Goal: Transaction & Acquisition: Subscribe to service/newsletter

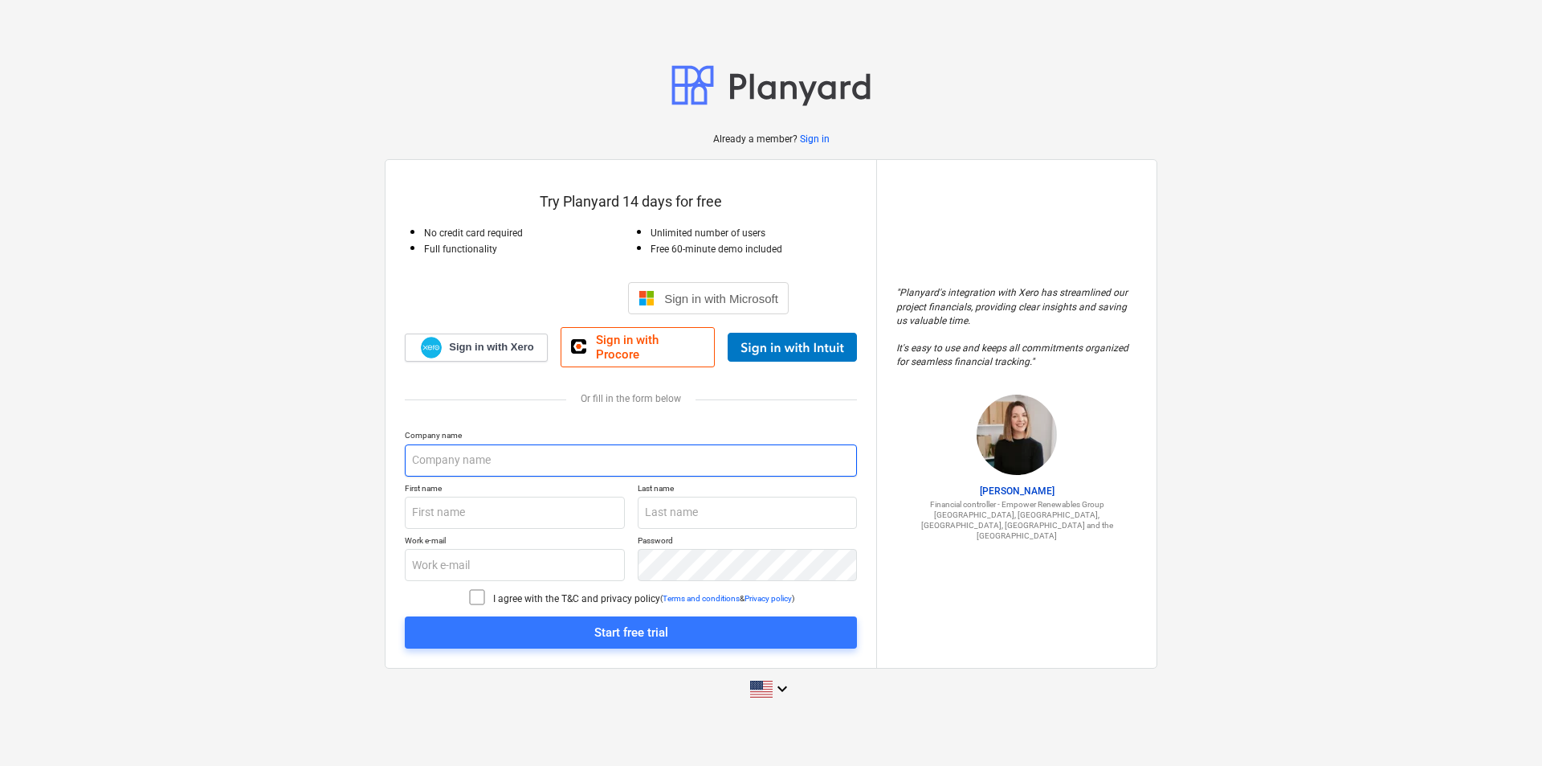
click at [482, 462] on input "text" at bounding box center [631, 460] width 452 height 32
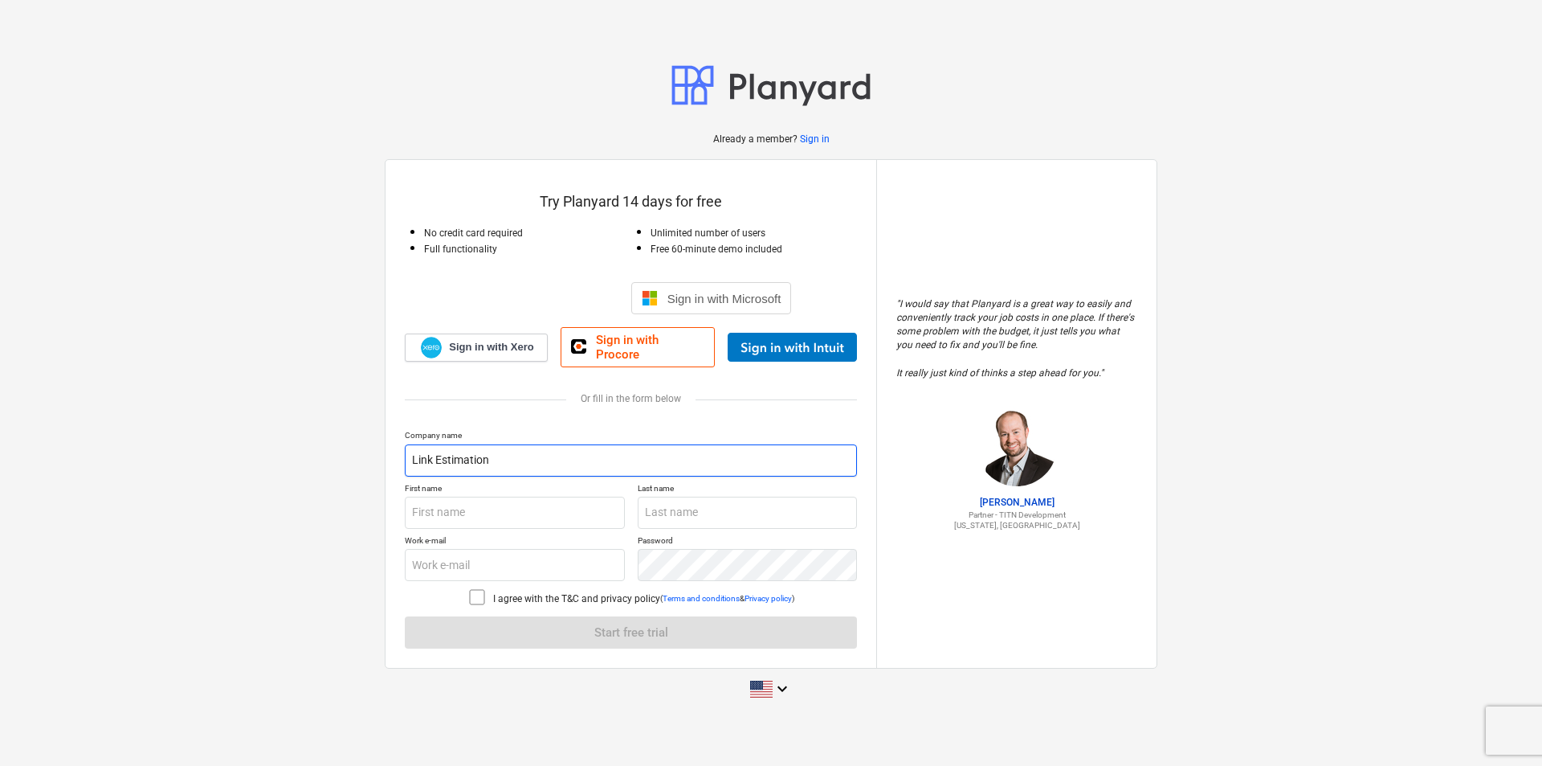
type input "Link Estimation"
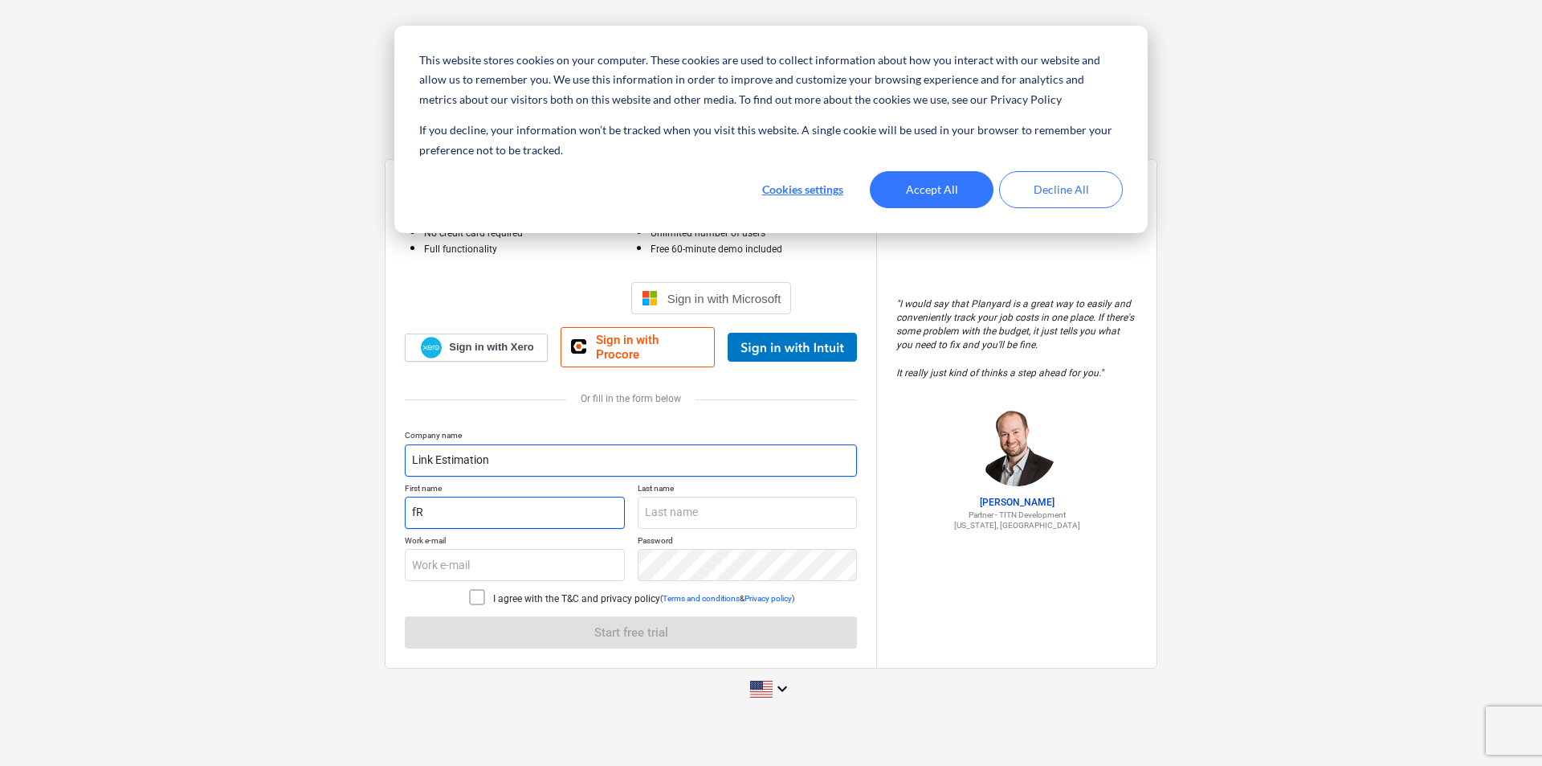
type input "f"
type input "[PERSON_NAME]"
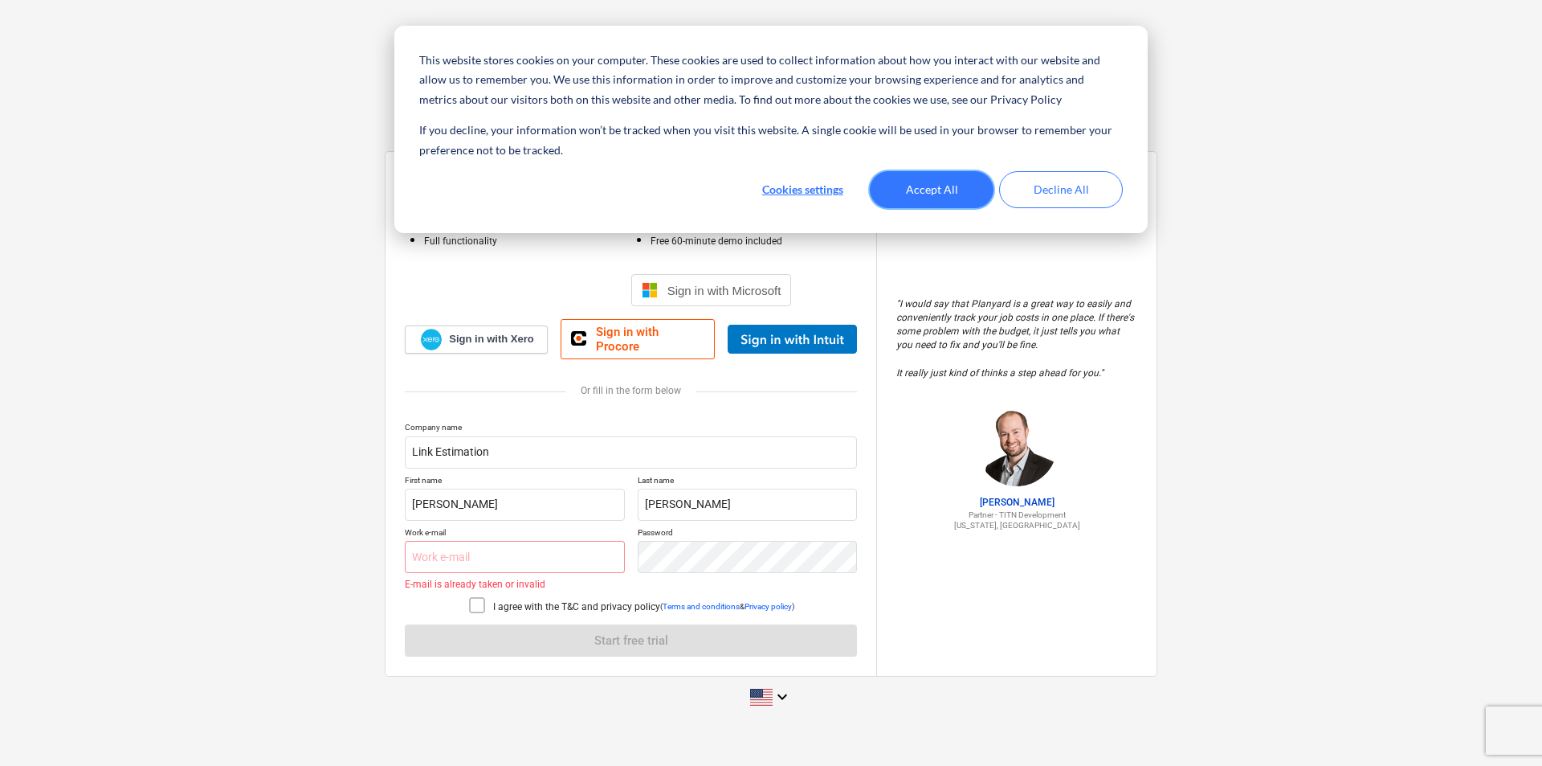
click at [935, 199] on button "Accept All" at bounding box center [932, 189] width 124 height 37
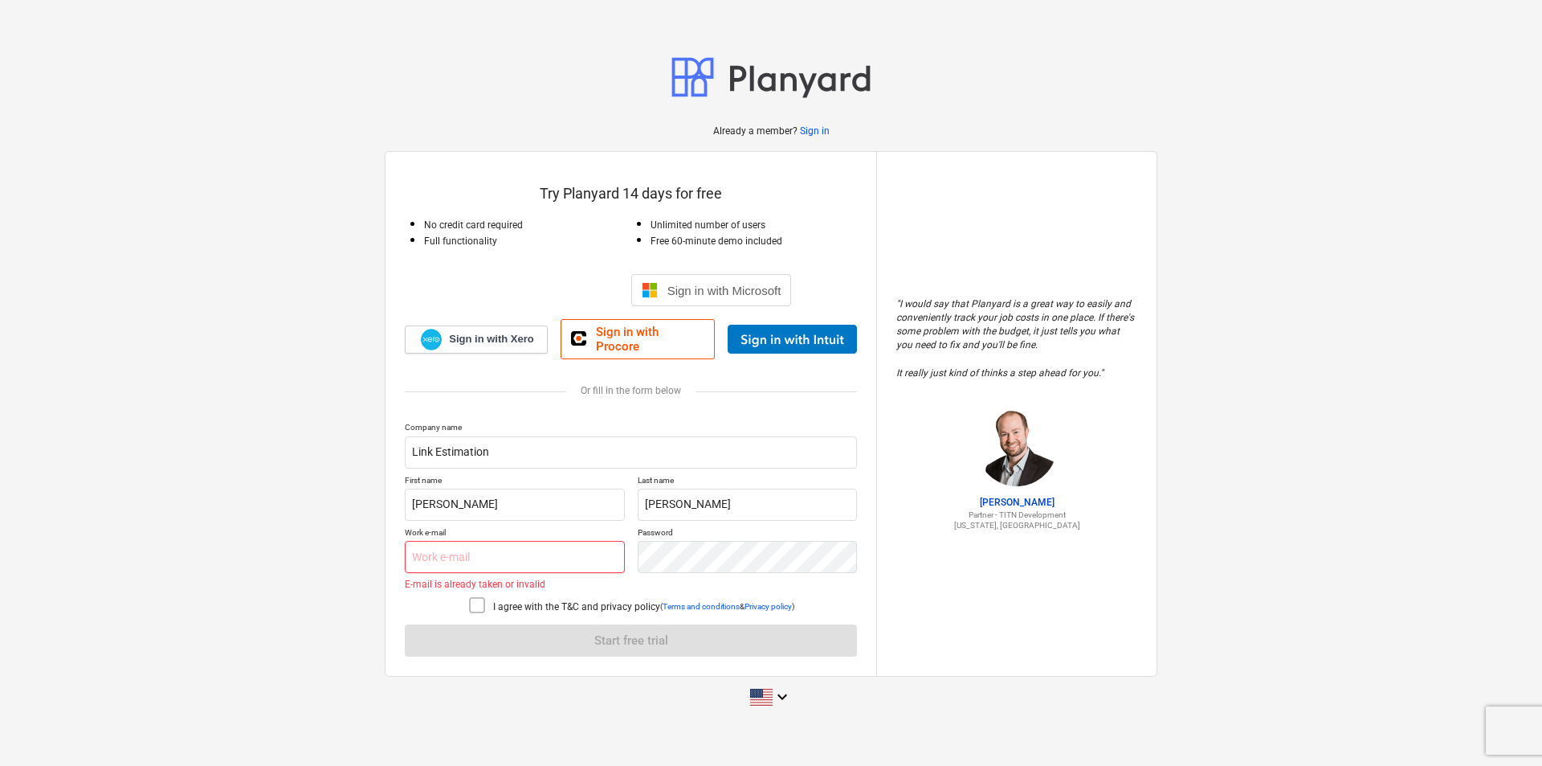
click at [557, 553] on input "text" at bounding box center [515, 557] width 220 height 32
paste input "[PERSON_NAME][EMAIL_ADDRESS][DOMAIN_NAME]"
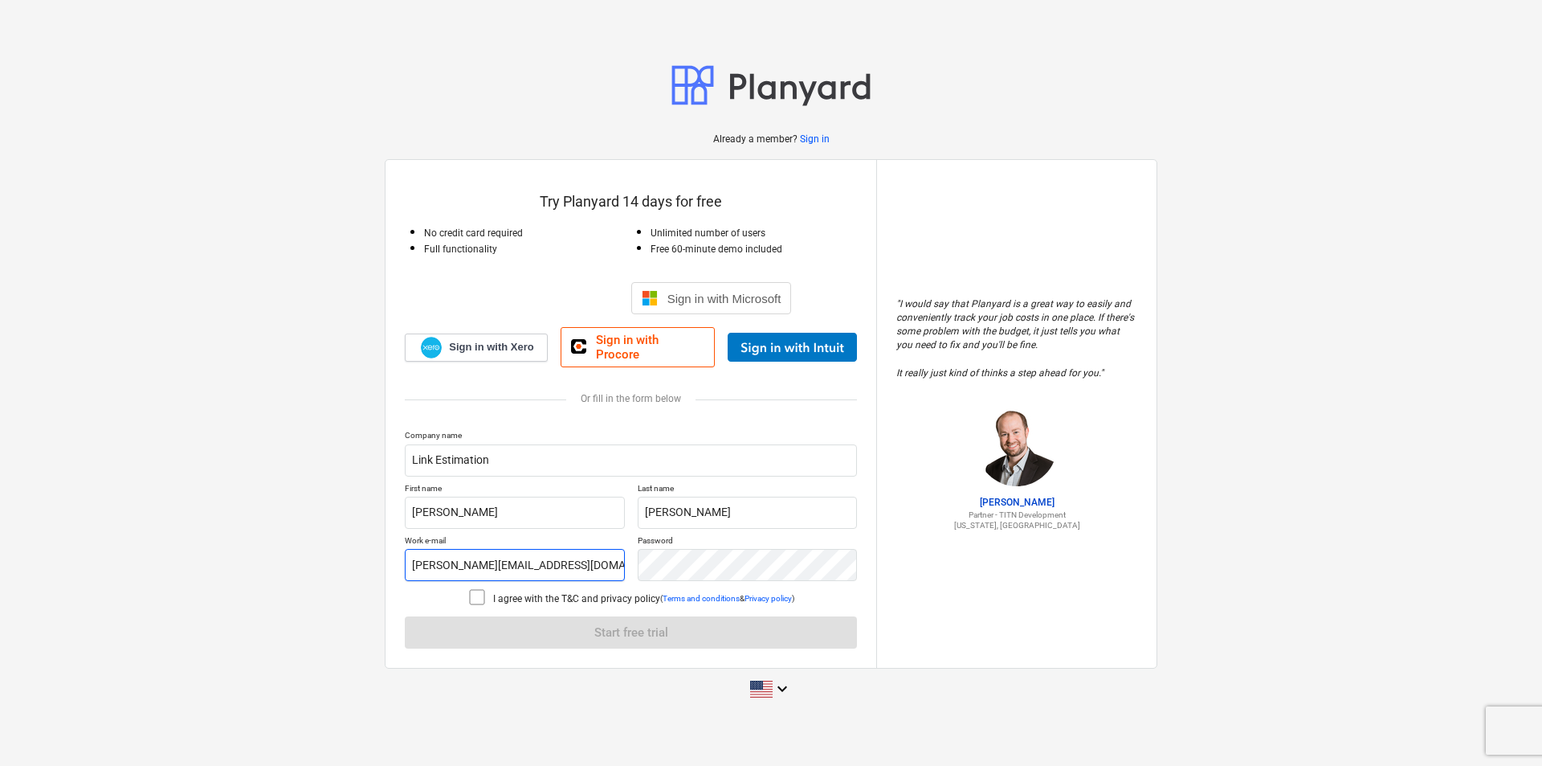
type input "[PERSON_NAME][EMAIL_ADDRESS][DOMAIN_NAME]"
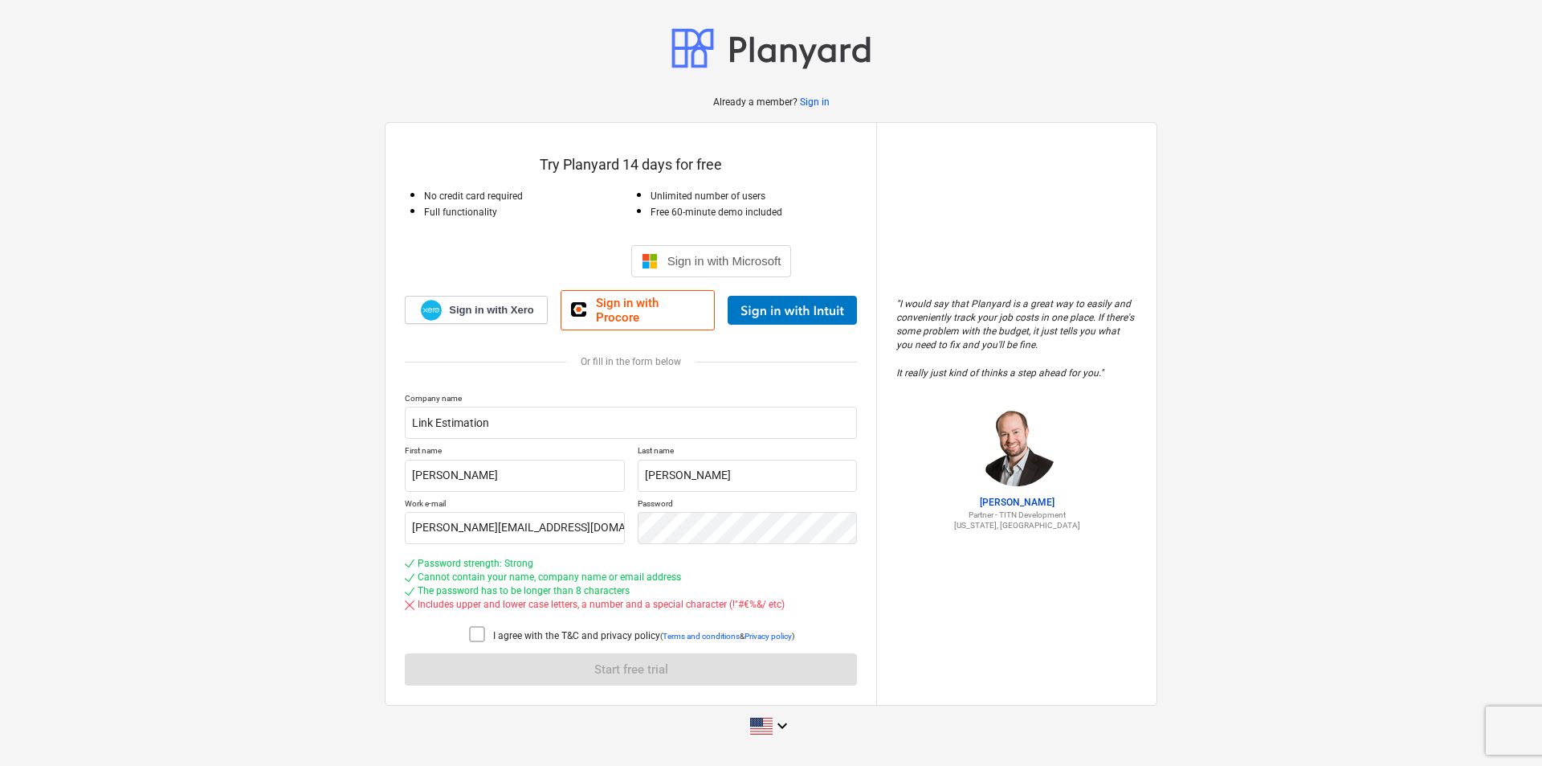
click at [472, 626] on icon at bounding box center [477, 633] width 19 height 19
click at [599, 519] on div "Work e-mail [PERSON_NAME][EMAIL_ADDRESS][DOMAIN_NAME] Password" at bounding box center [631, 521] width 452 height 46
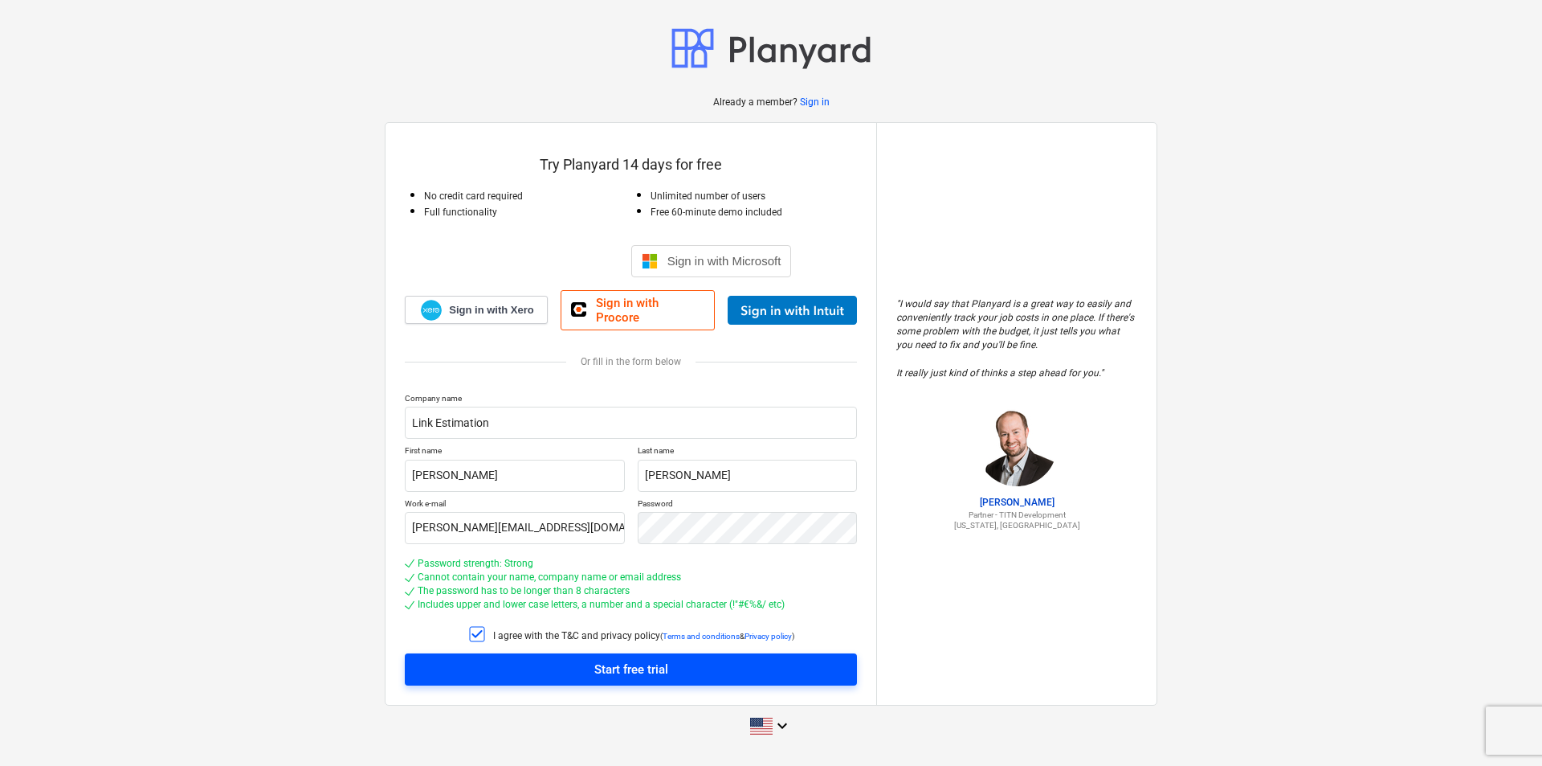
click at [652, 659] on div "Start free trial" at bounding box center [632, 669] width 74 height 21
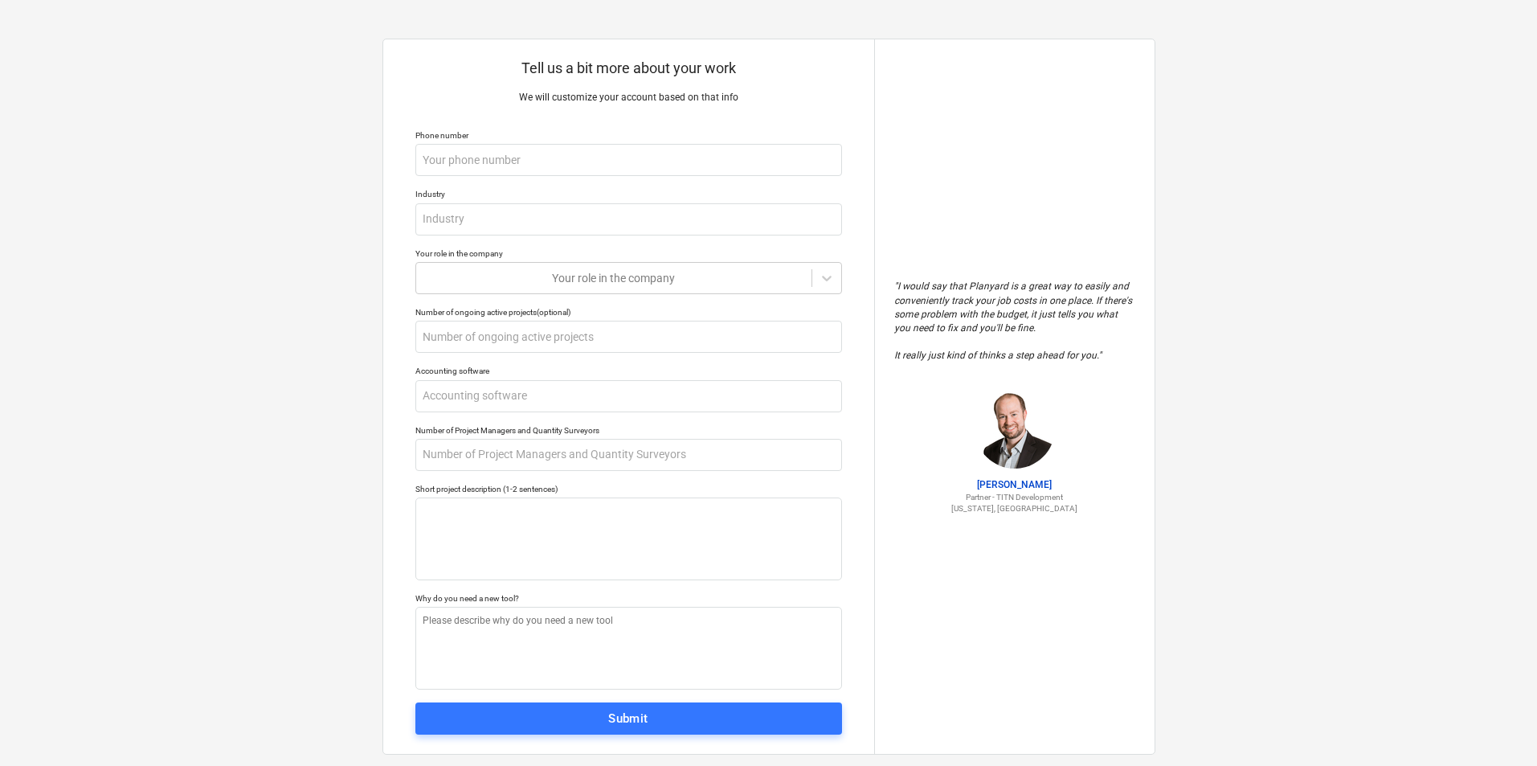
click at [991, 589] on div "" I would say that Planyard is a great way to easily and conveniently track you…" at bounding box center [1014, 396] width 280 height 714
click at [521, 164] on input "text" at bounding box center [628, 160] width 427 height 32
click at [952, 192] on div "" I would say that Planyard is a great way to easily and conveniently track you…" at bounding box center [1014, 396] width 280 height 714
click at [480, 153] on input "text" at bounding box center [628, 160] width 427 height 32
paste input "[PHONE_NUMBER]"
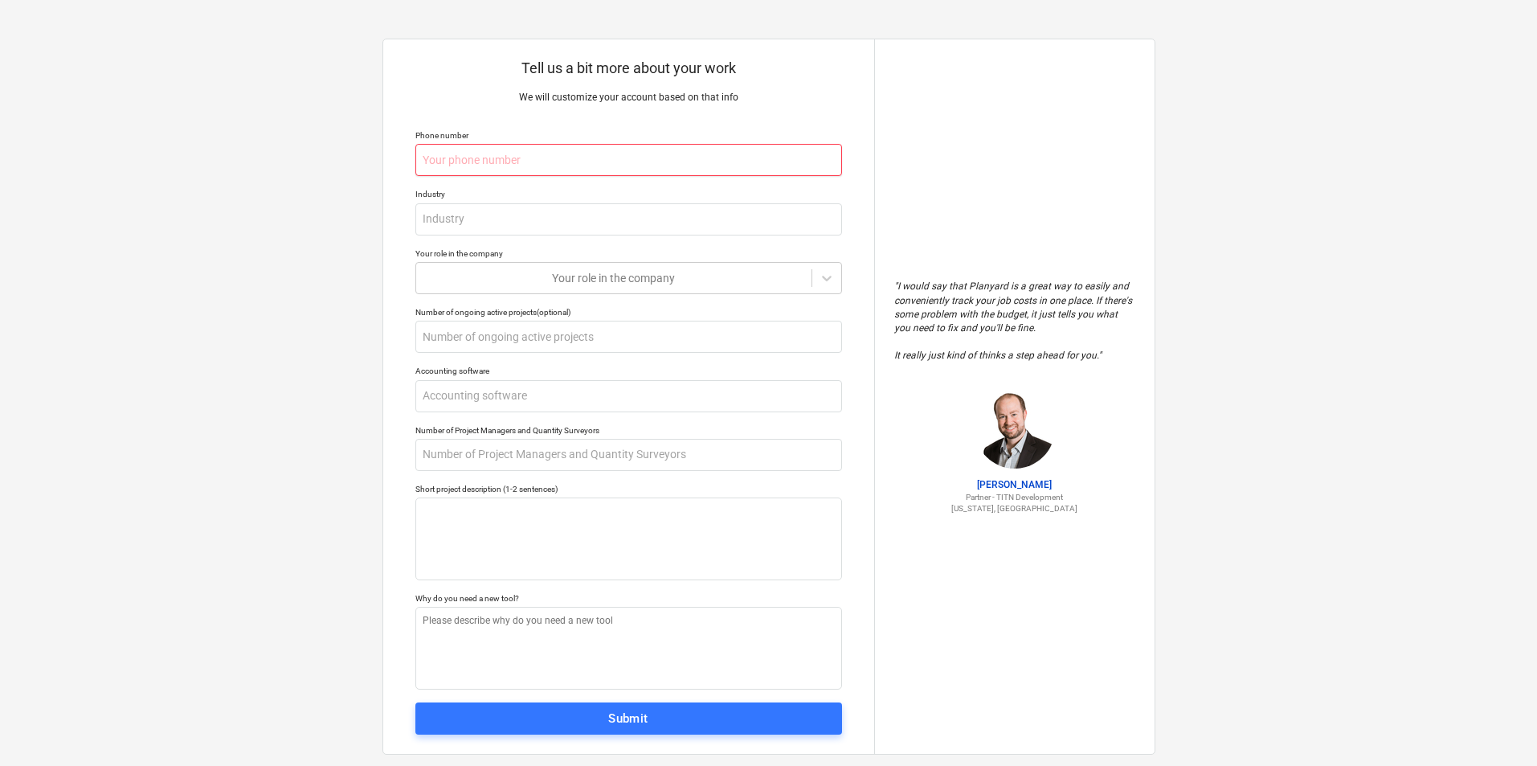
type textarea "x"
type input "[PHONE_NUMBER]"
click at [465, 214] on input "text" at bounding box center [628, 219] width 427 height 32
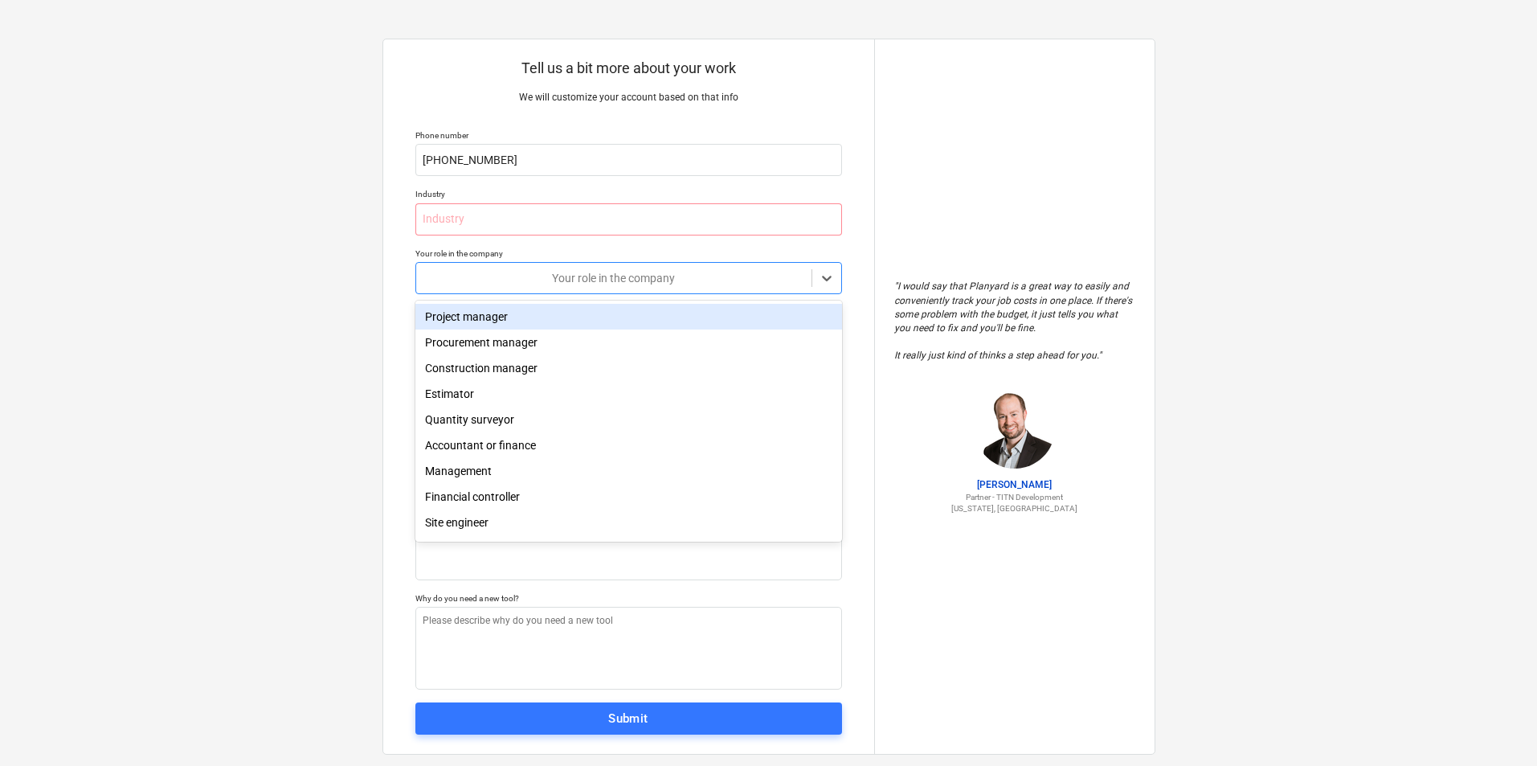
click at [476, 276] on div at bounding box center [613, 278] width 379 height 16
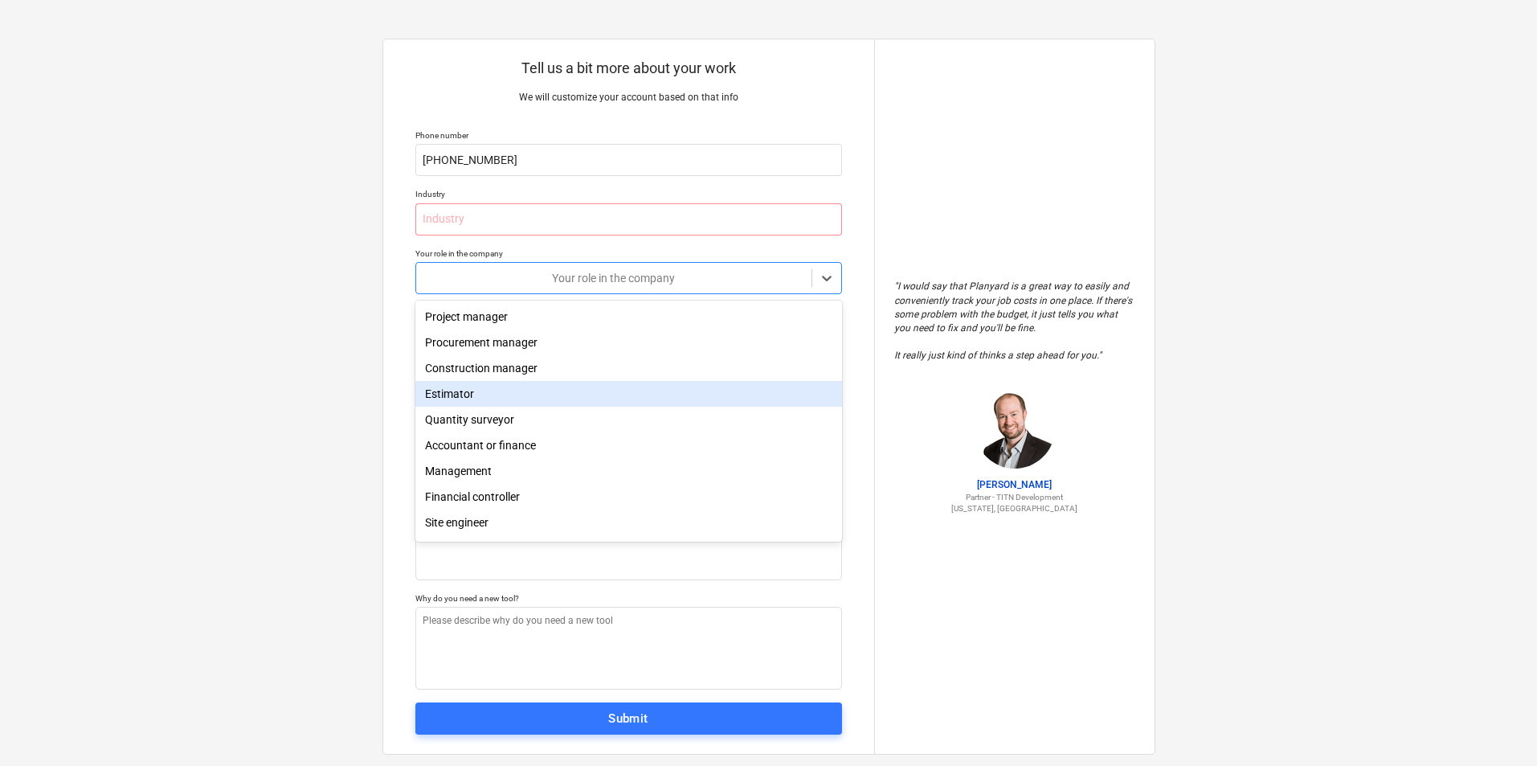
click at [472, 404] on div "Estimator" at bounding box center [628, 394] width 427 height 26
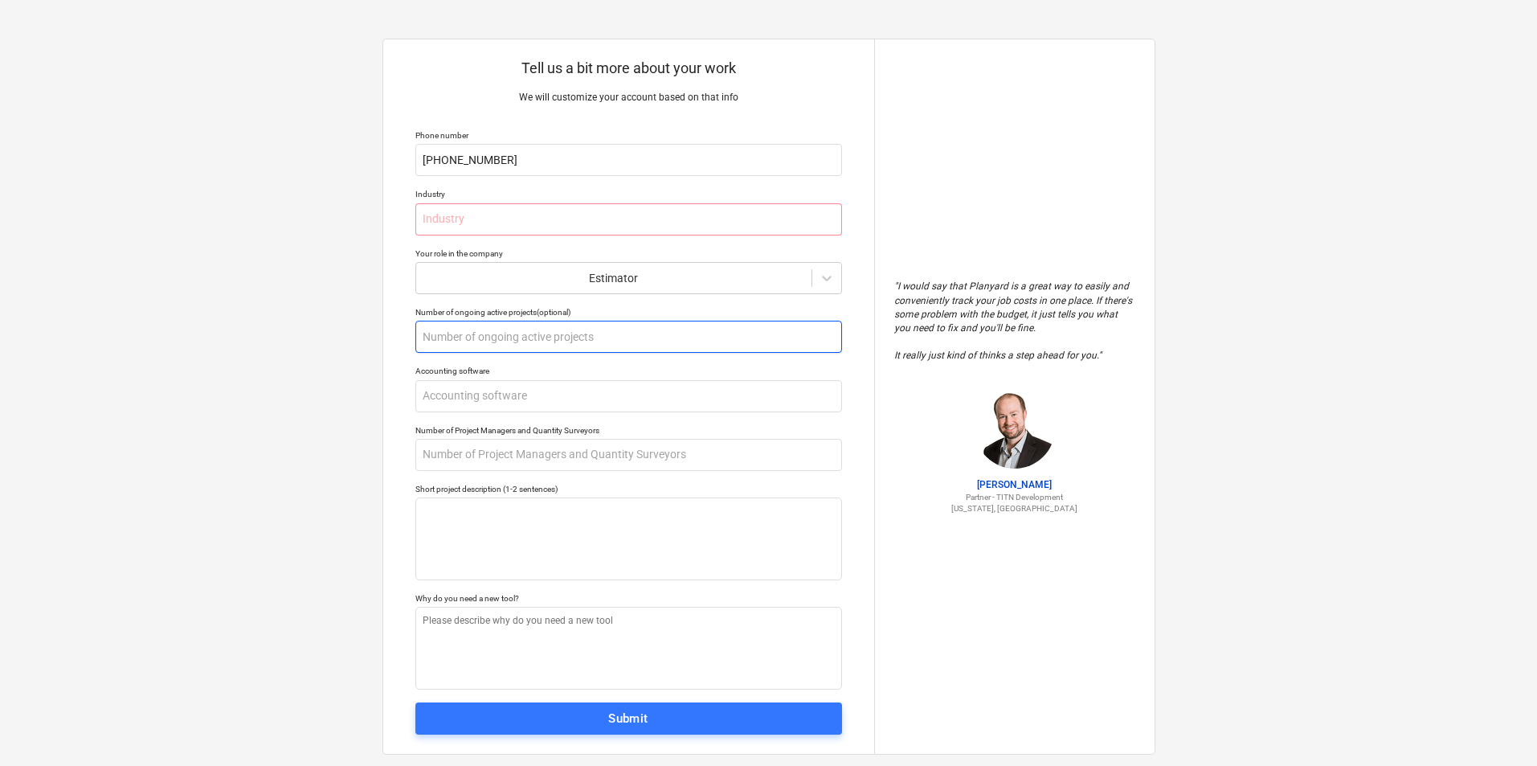
click at [510, 349] on input "text" at bounding box center [628, 337] width 427 height 32
click at [485, 398] on input "text" at bounding box center [628, 396] width 427 height 32
click at [473, 453] on input "text" at bounding box center [628, 455] width 427 height 32
click at [585, 709] on span "Submit" at bounding box center [628, 718] width 391 height 21
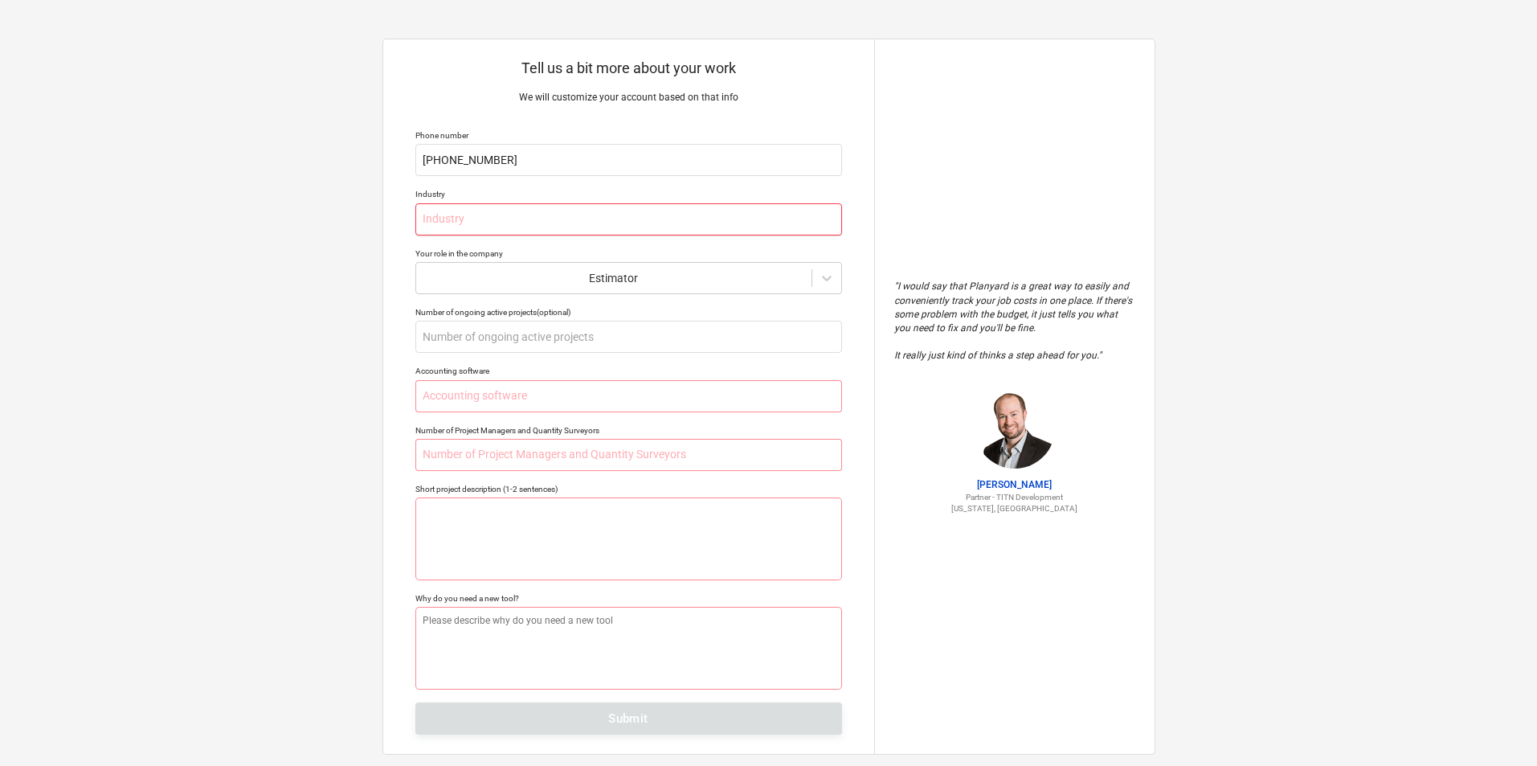
click at [490, 219] on input "text" at bounding box center [628, 219] width 427 height 32
type textarea "x"
type input "U"
type textarea "x"
type input "US"
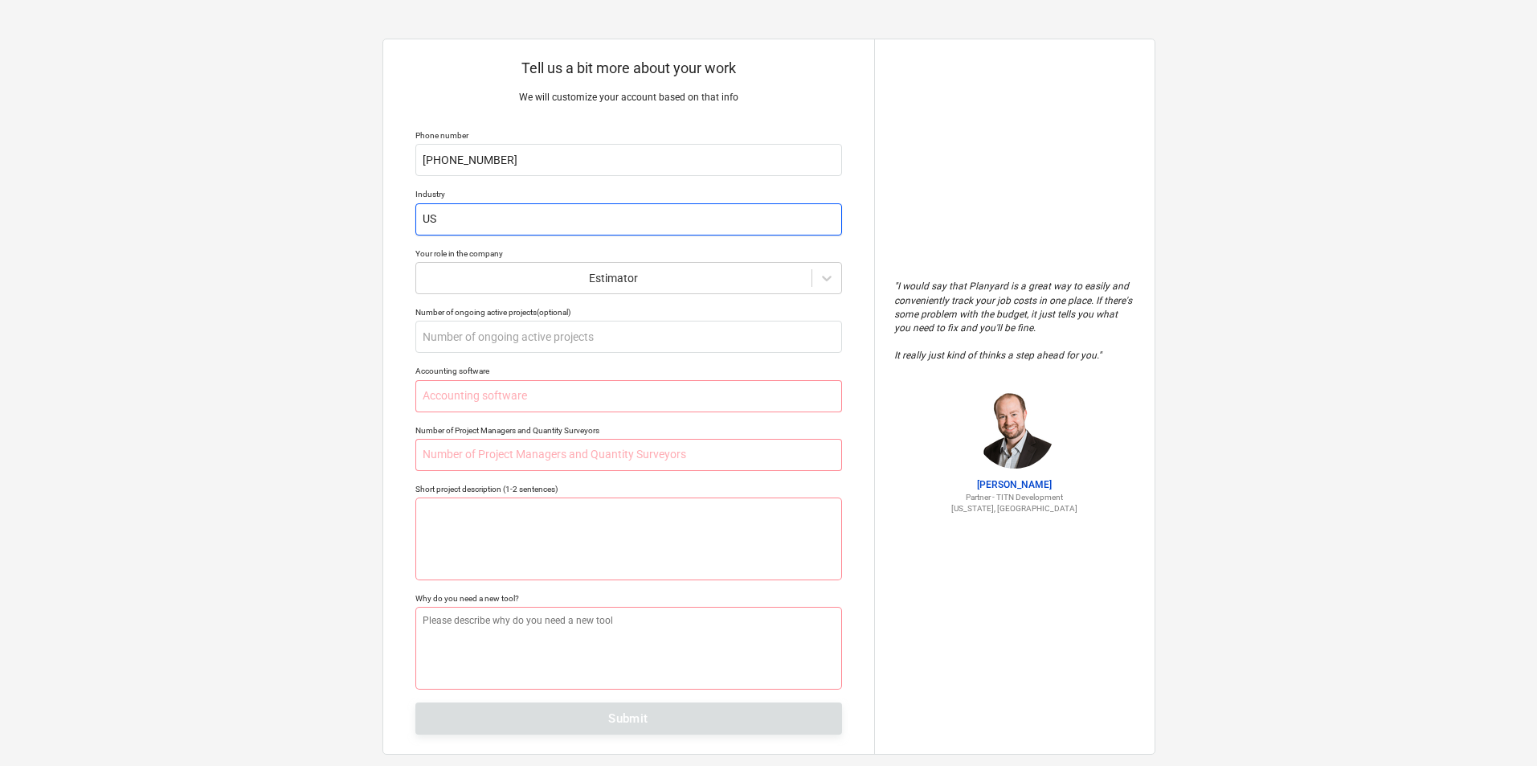
type textarea "x"
type input "[GEOGRAPHIC_DATA]"
click at [552, 343] on input "text" at bounding box center [628, 337] width 427 height 32
click at [447, 398] on input "text" at bounding box center [628, 396] width 427 height 32
type textarea "x"
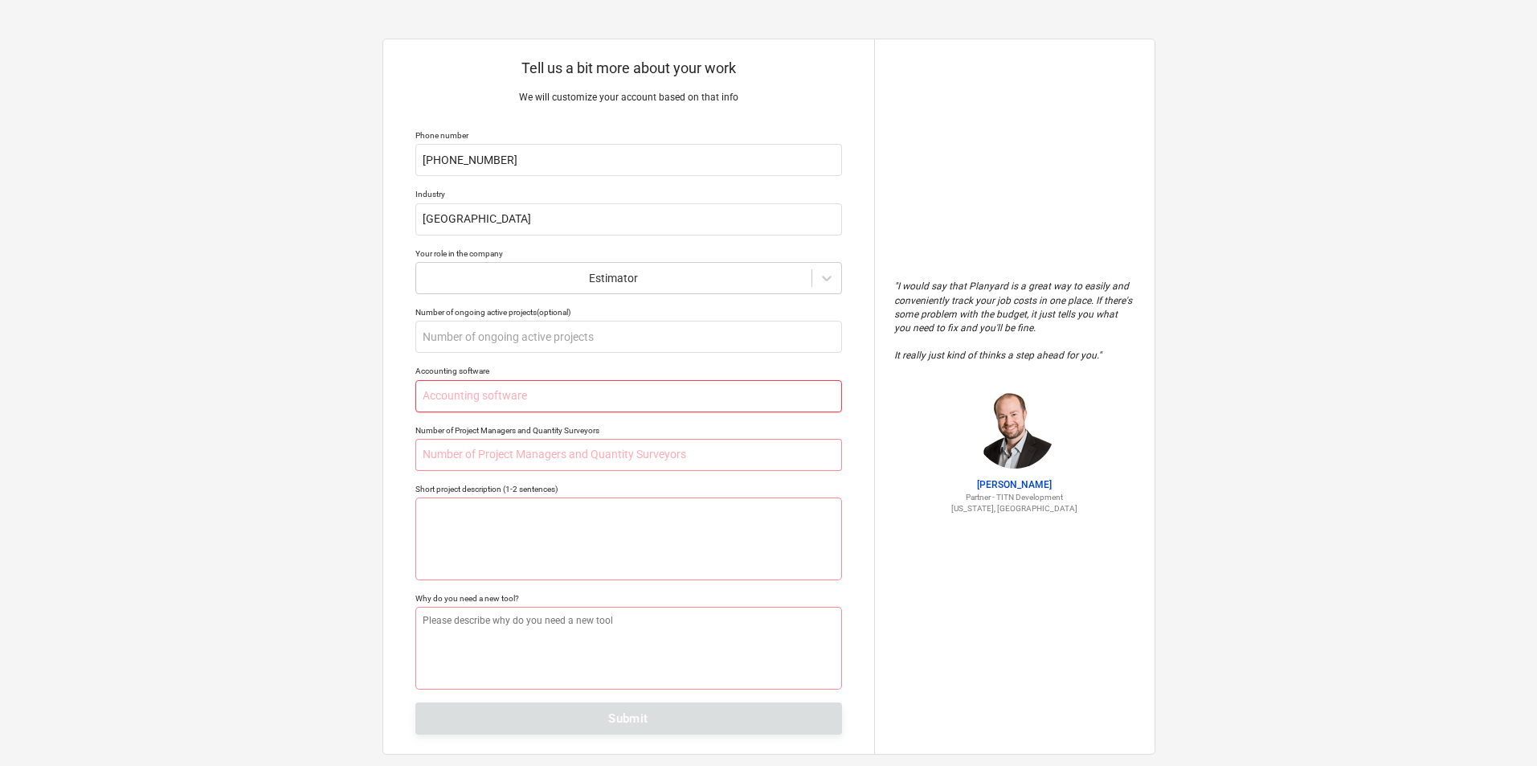
type input "C"
type textarea "x"
type input "CH"
type textarea "x"
type input "CHA"
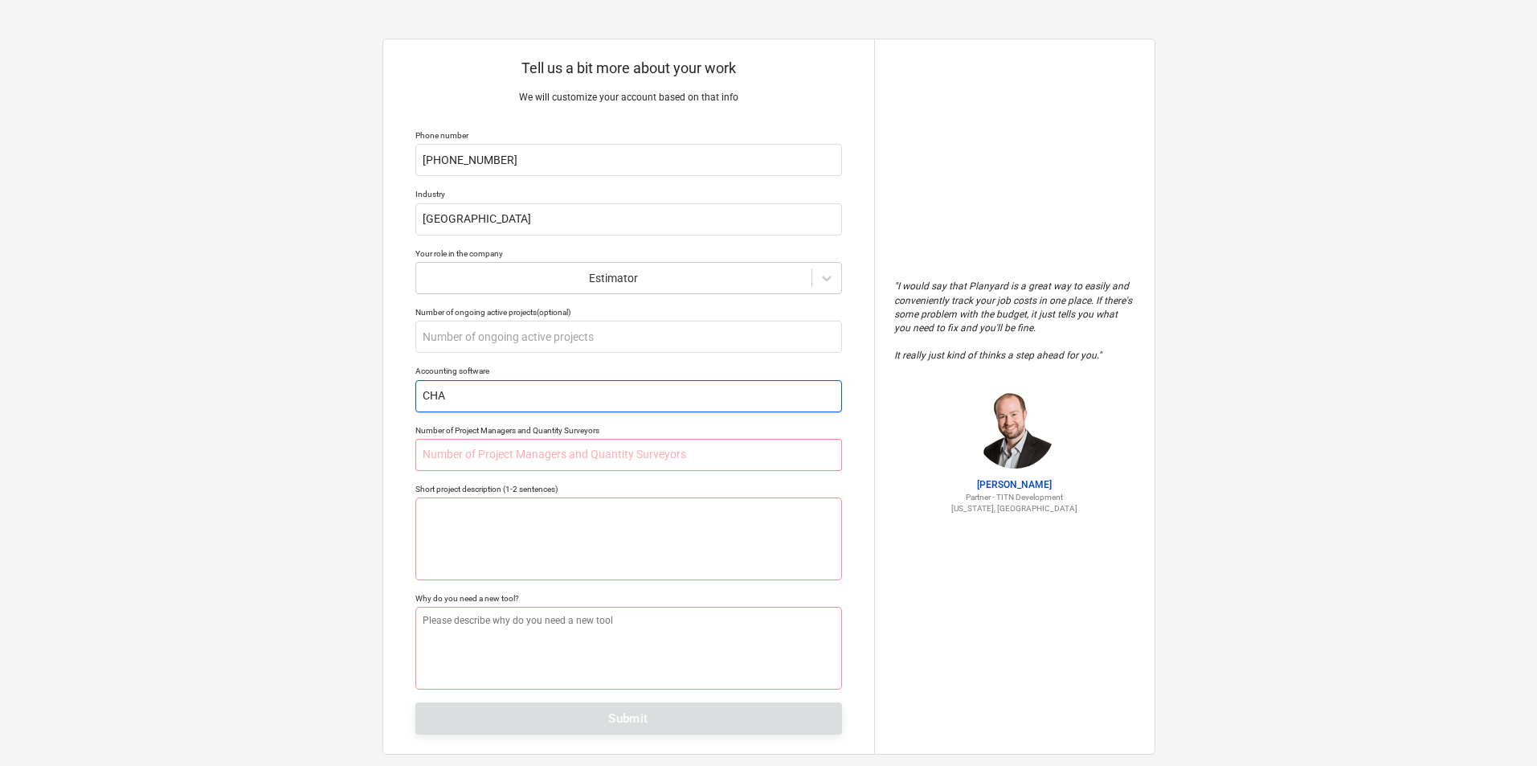
type textarea "x"
type input "CH"
type textarea "x"
type input "C"
type textarea "x"
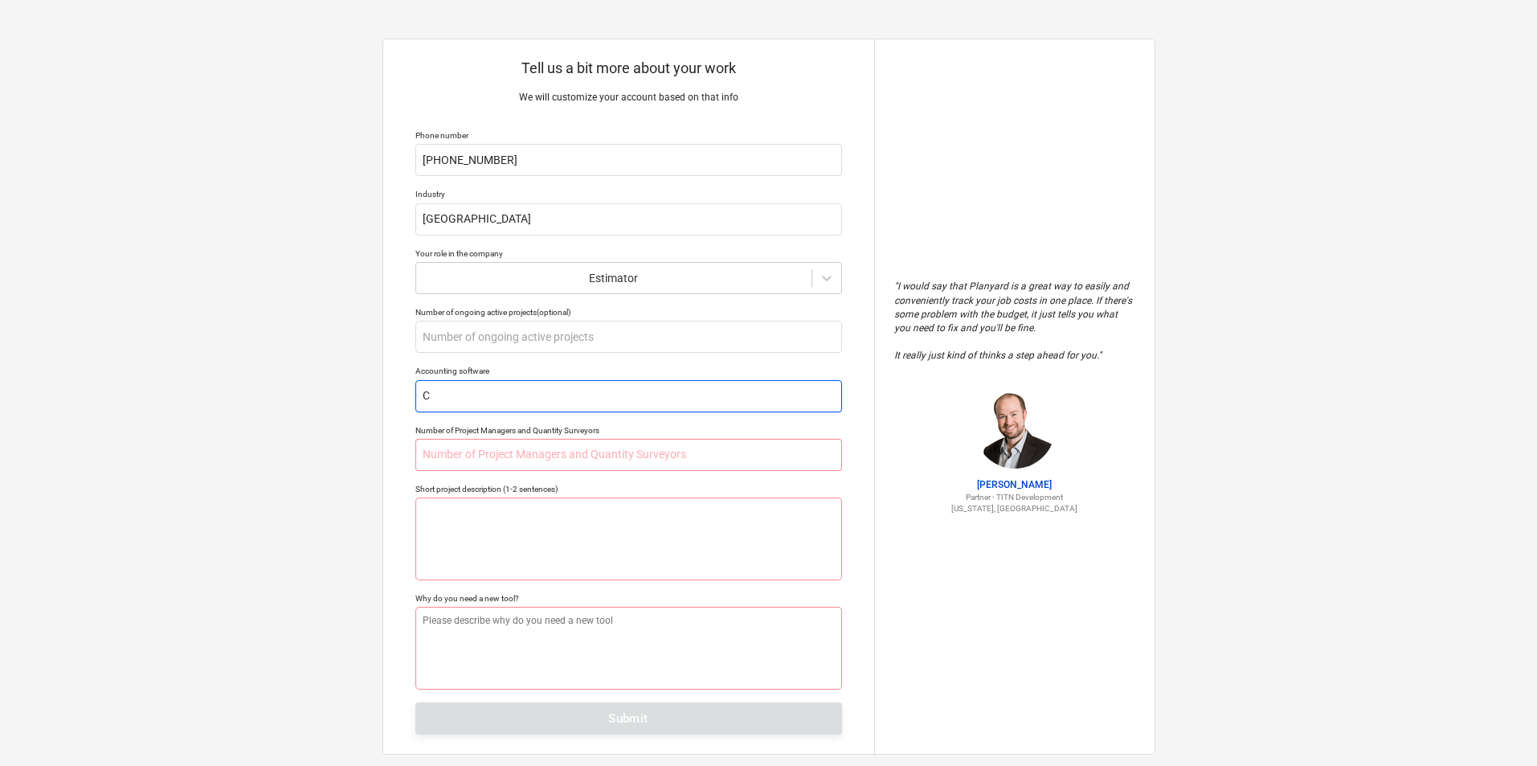
type input "Ch"
type textarea "x"
type input "Cha"
type textarea "x"
type input "Chat"
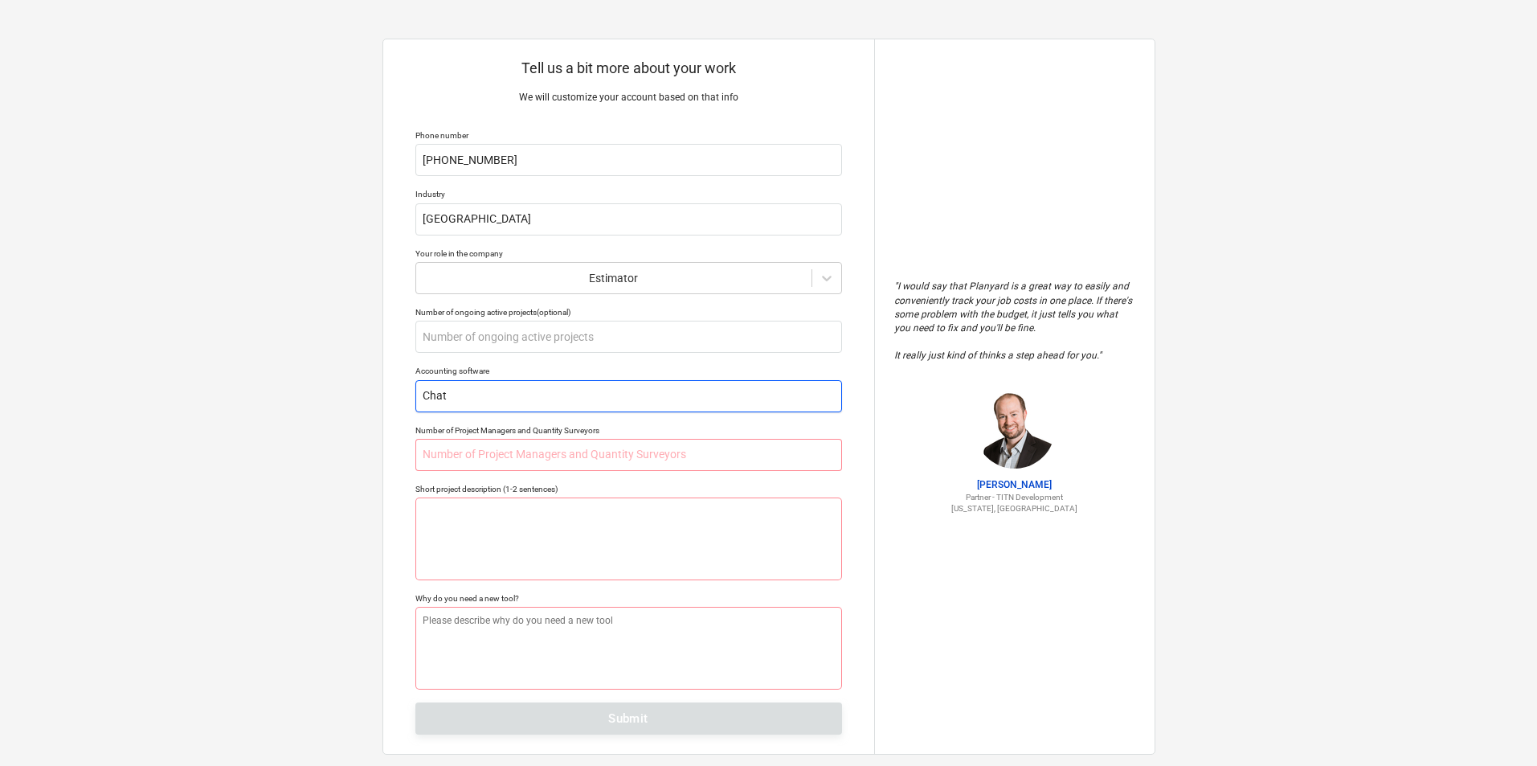
type textarea "x"
type input "Chat"
type textarea "x"
type input "Chat G"
type textarea "x"
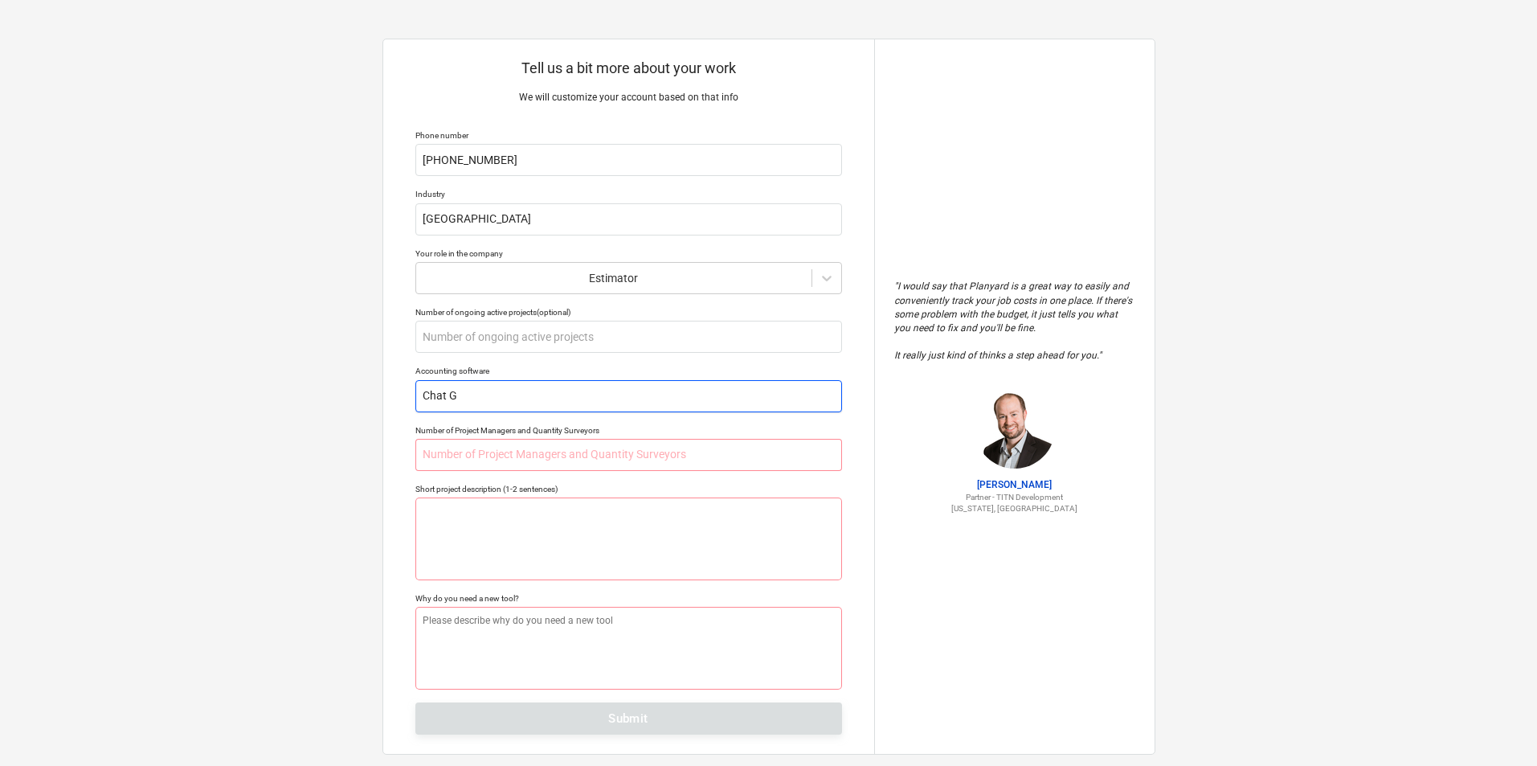
type input "Chat GP"
type textarea "x"
type input "Chat GPT"
click at [494, 455] on input "text" at bounding box center [628, 455] width 427 height 32
drag, startPoint x: 415, startPoint y: 431, endPoint x: 614, endPoint y: 432, distance: 198.4
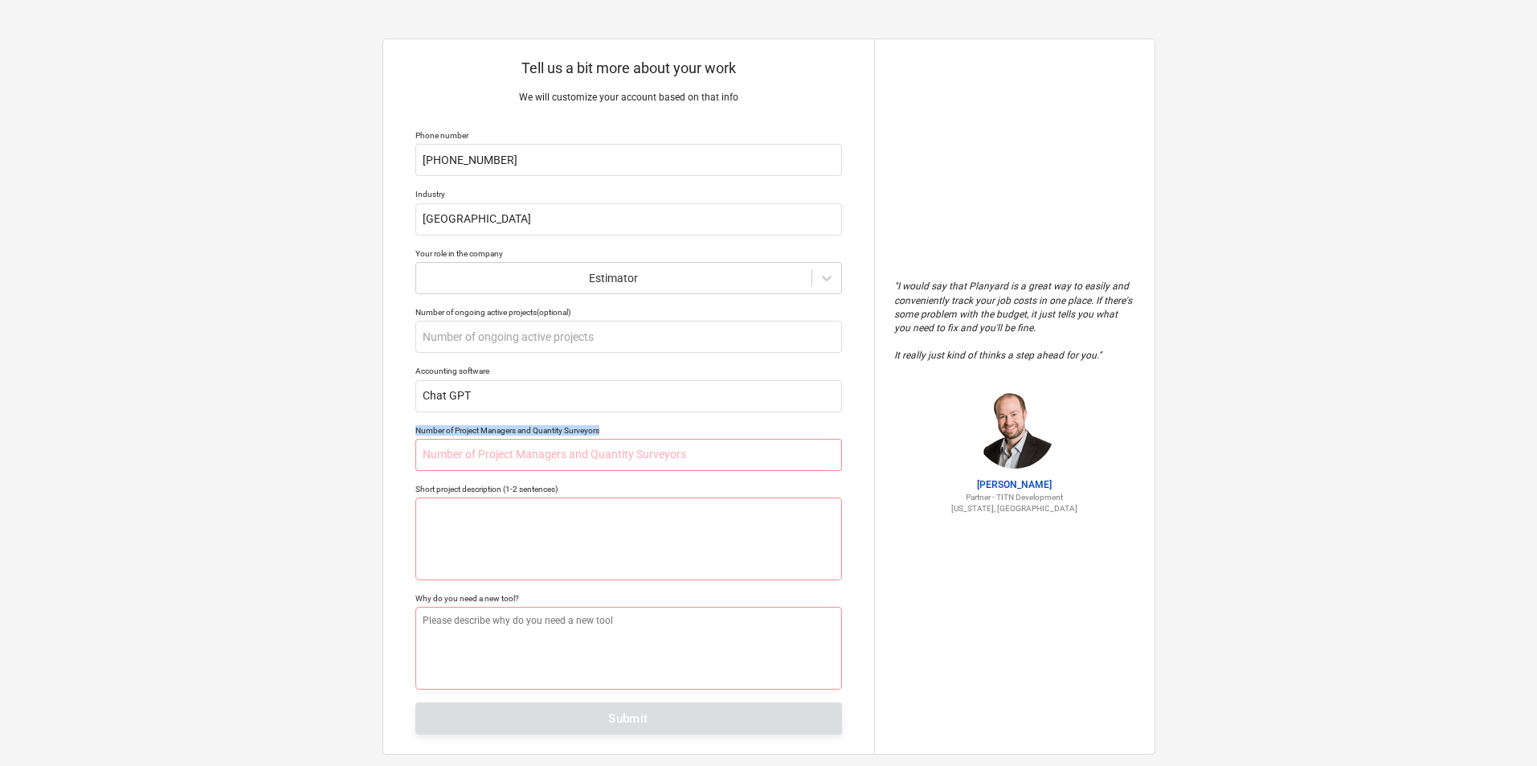
click at [614, 432] on div "Number of Project Managers and Quantity Surveyors" at bounding box center [628, 430] width 427 height 10
copy div "Number of Project Managers and Quantity Surveyors"
click at [560, 453] on input "text" at bounding box center [628, 455] width 427 height 32
click at [480, 453] on input "text" at bounding box center [628, 455] width 427 height 32
type textarea "x"
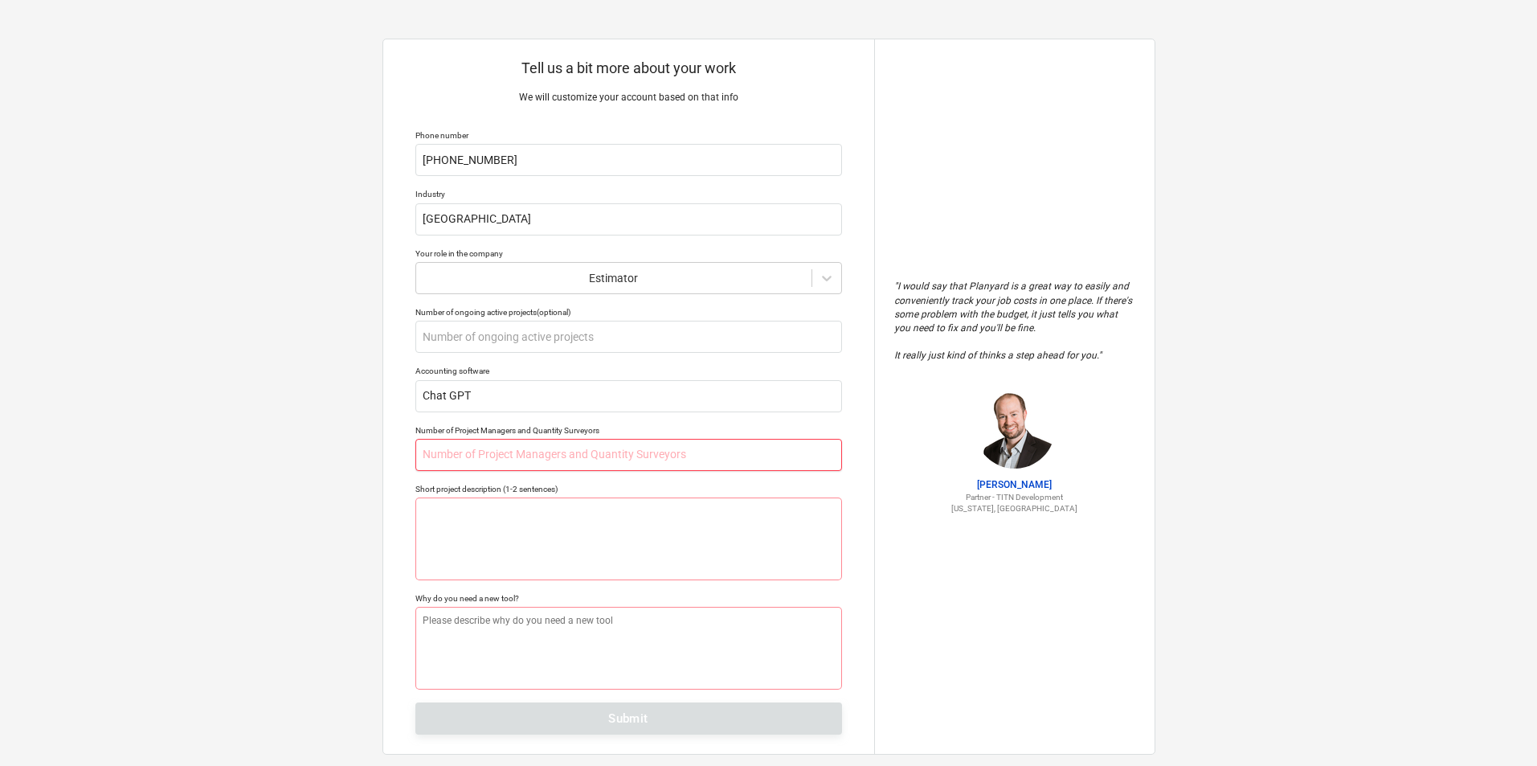
type input "1"
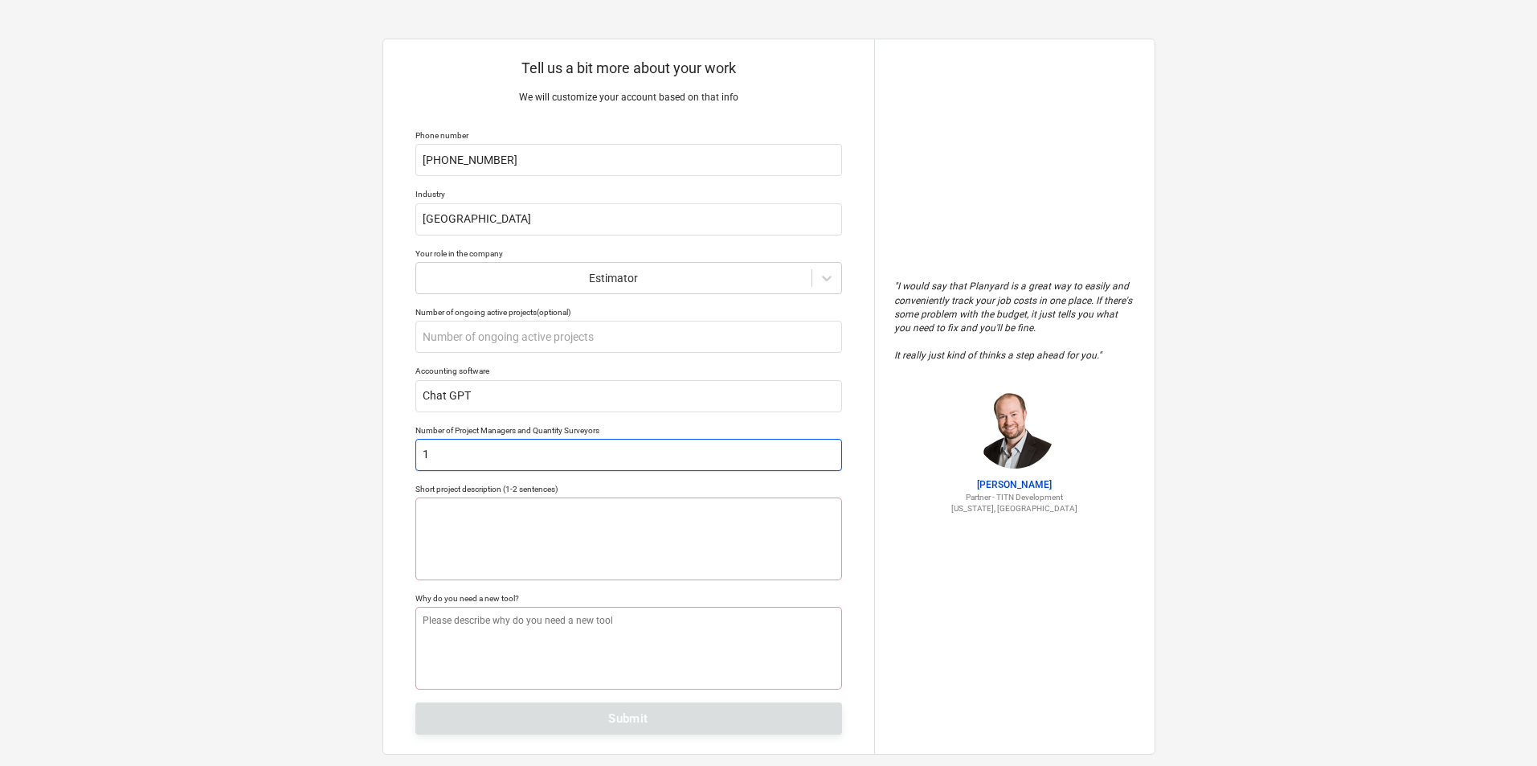
type textarea "x"
type input "10"
type textarea "x"
type input "100"
type textarea "x"
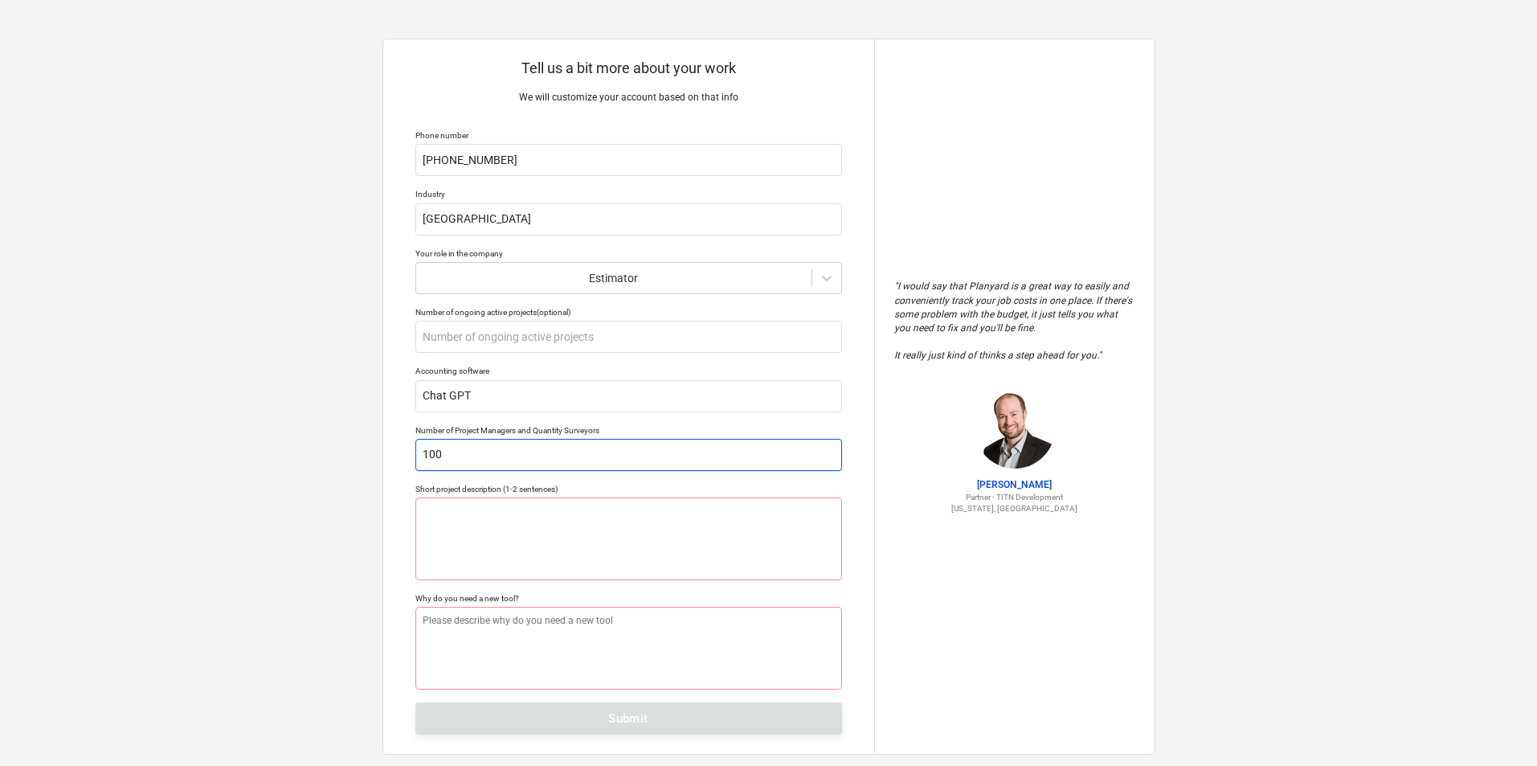
type input "1000"
type textarea "x"
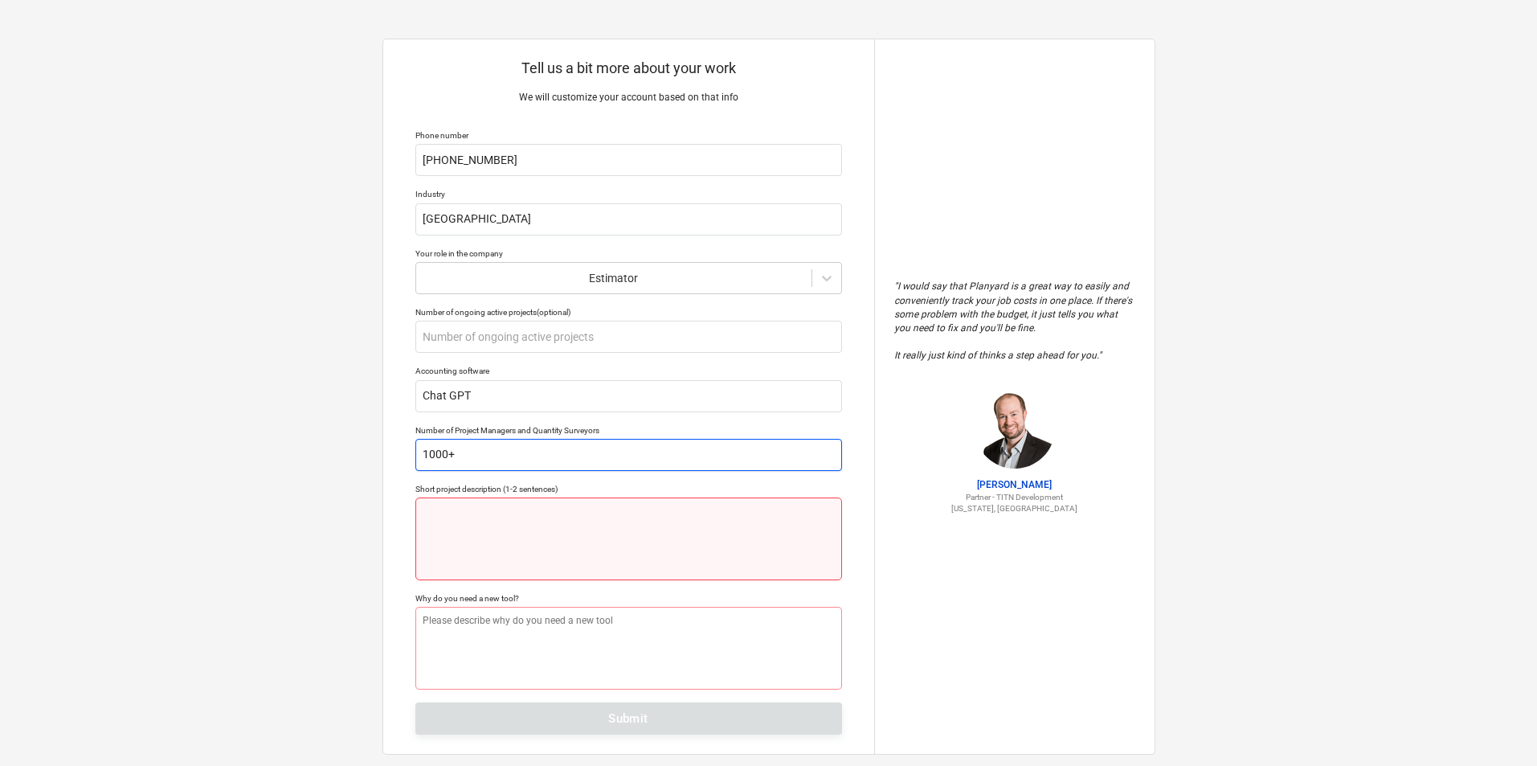
type input "1000+"
click at [478, 530] on textarea at bounding box center [628, 538] width 427 height 83
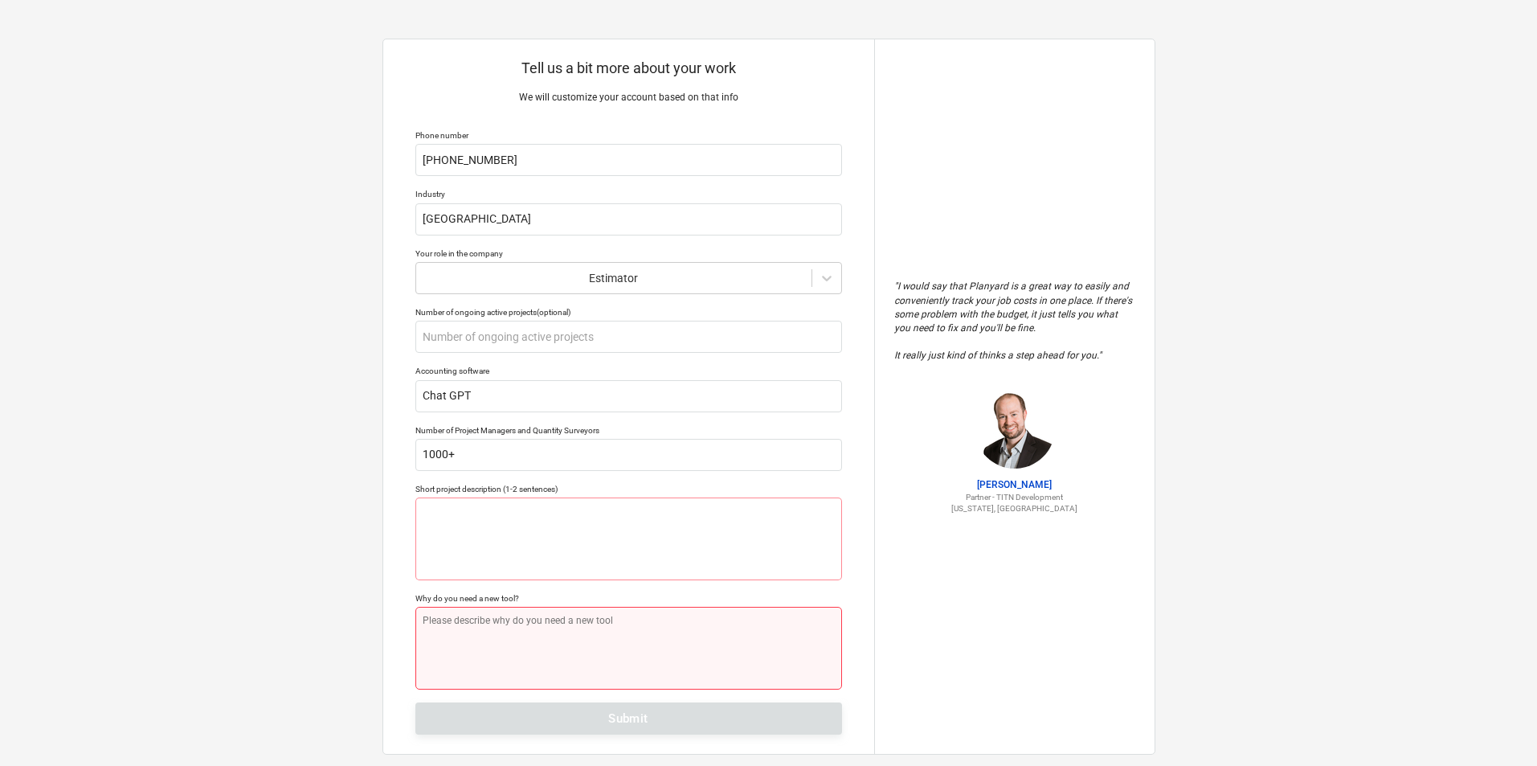
click at [499, 628] on textarea at bounding box center [628, 648] width 427 height 83
type textarea "x"
type textarea "F"
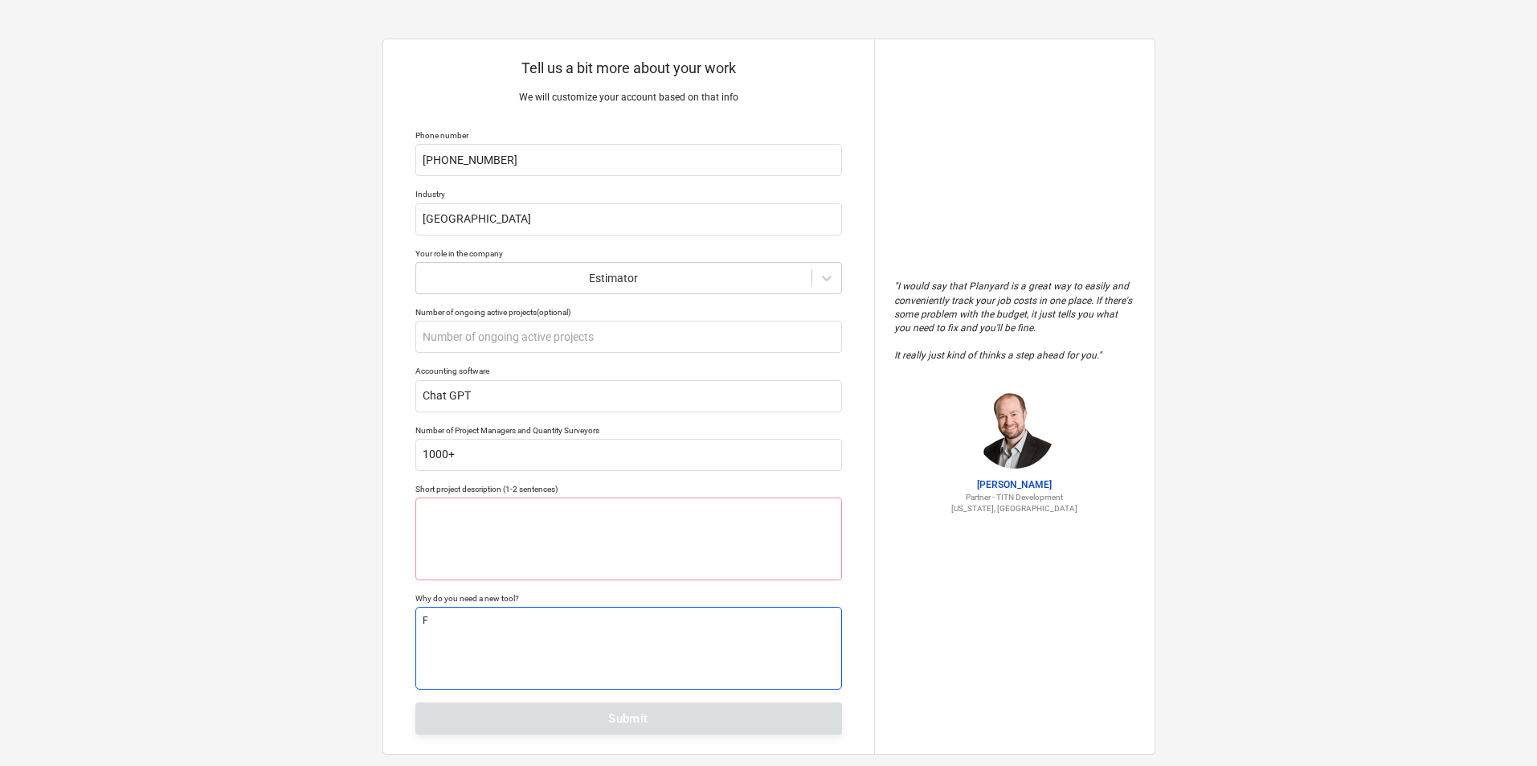
type textarea "x"
type textarea "Fo"
type textarea "x"
type textarea "For"
type textarea "x"
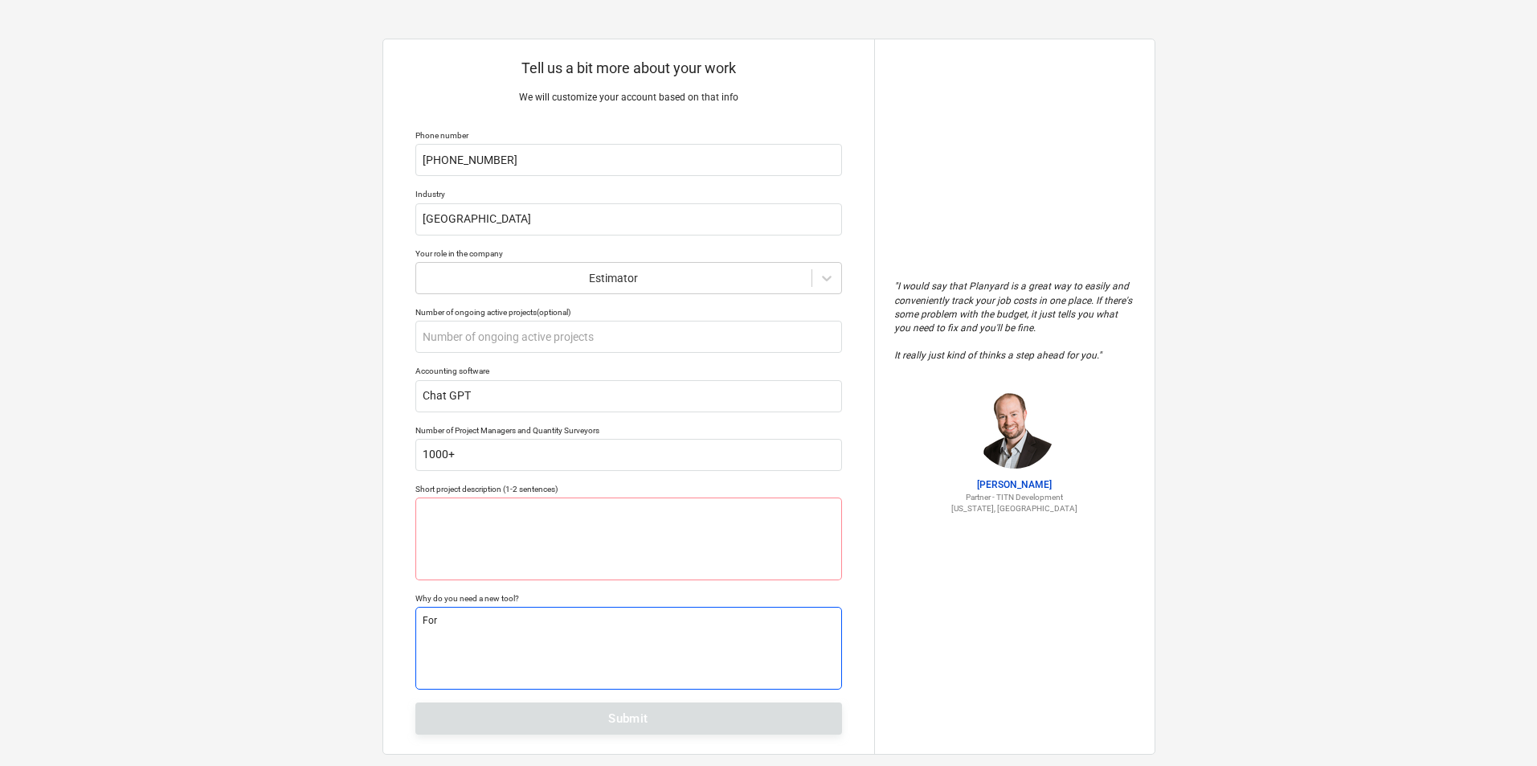
type textarea "For"
type textarea "x"
type textarea "For t"
type textarea "x"
type textarea "For th"
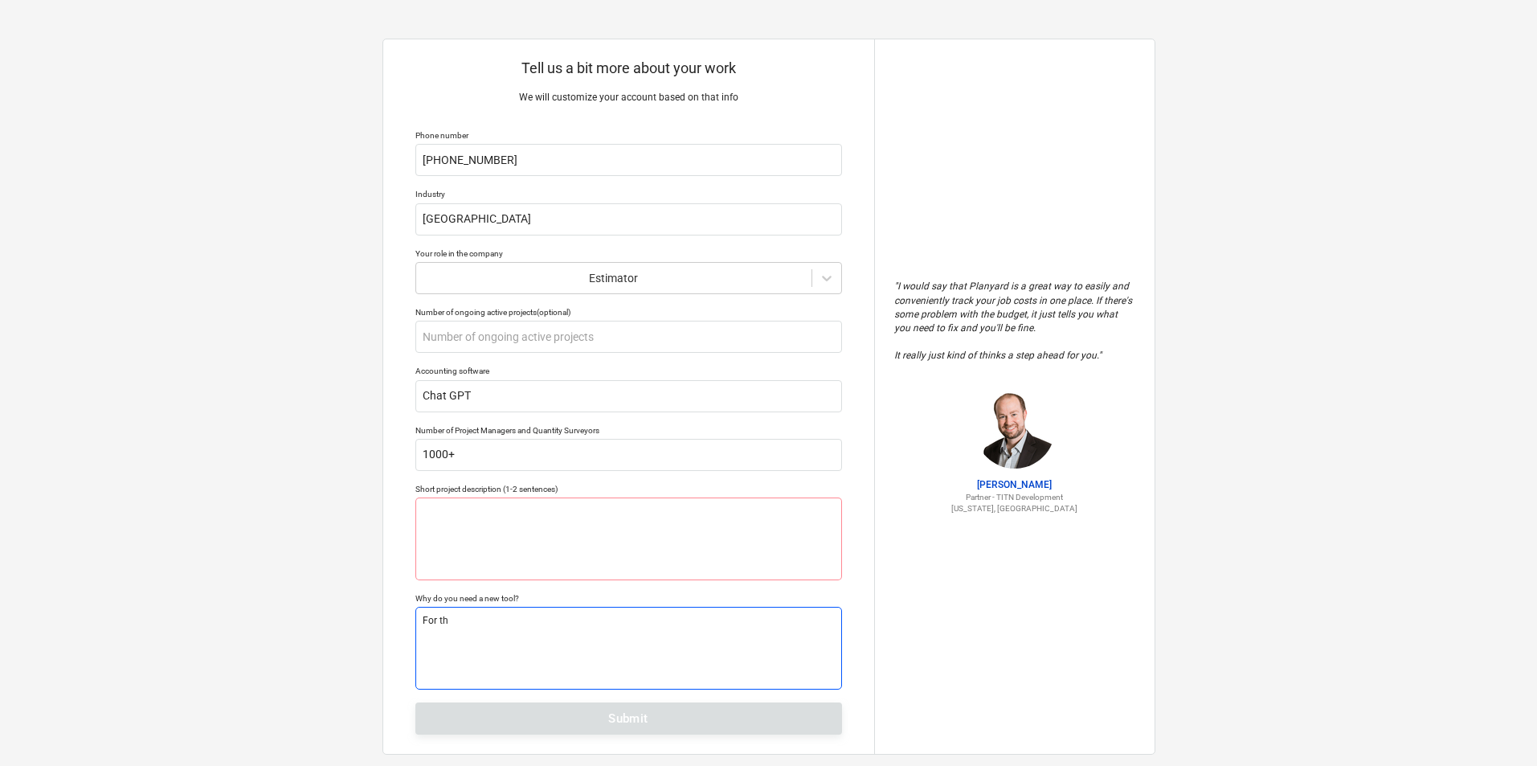
type textarea "x"
type textarea "For the"
type textarea "x"
type textarea "For the"
type textarea "x"
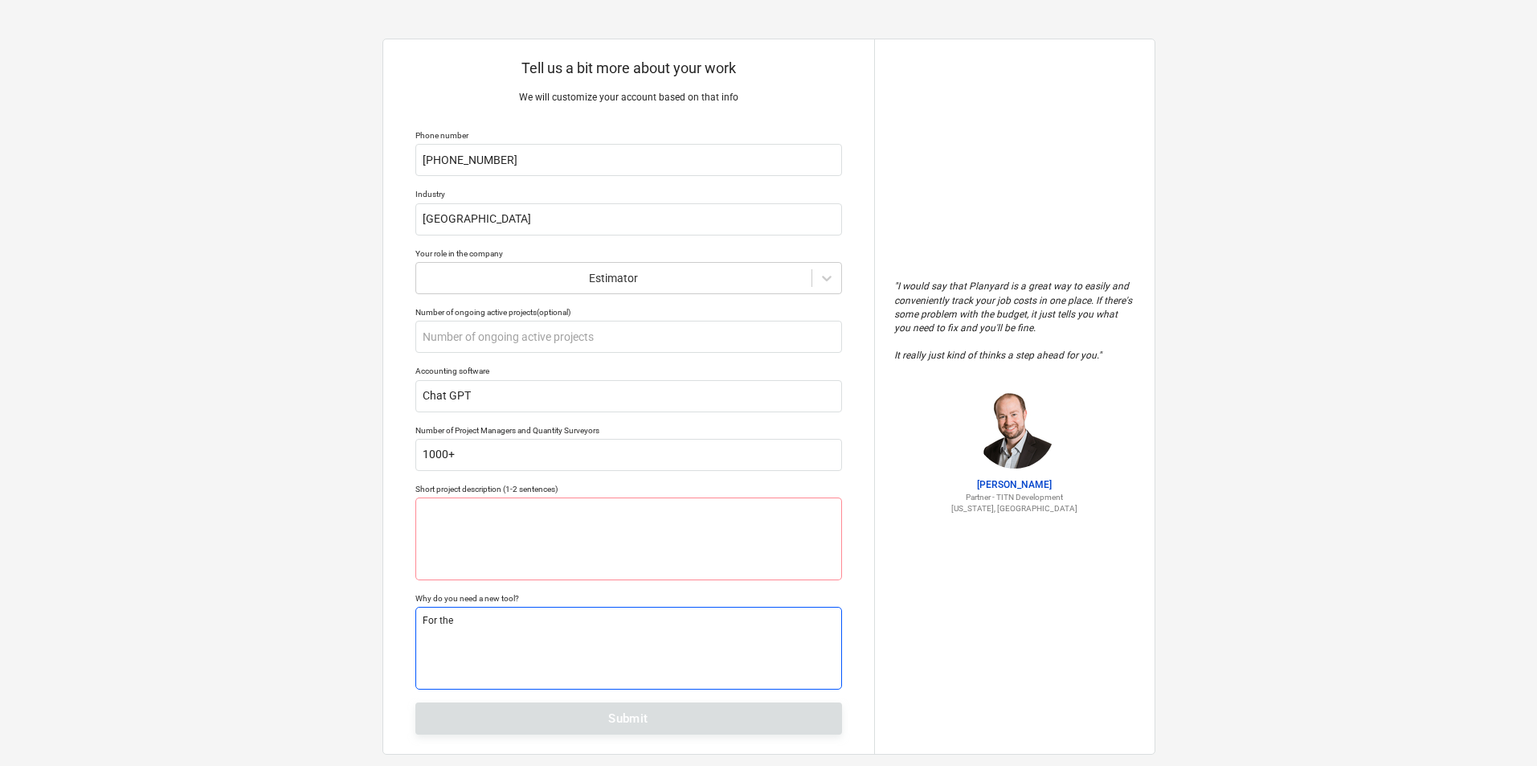
type textarea "For the C"
type textarea "x"
type textarea "For the Co"
type textarea "x"
type textarea "For the Cos"
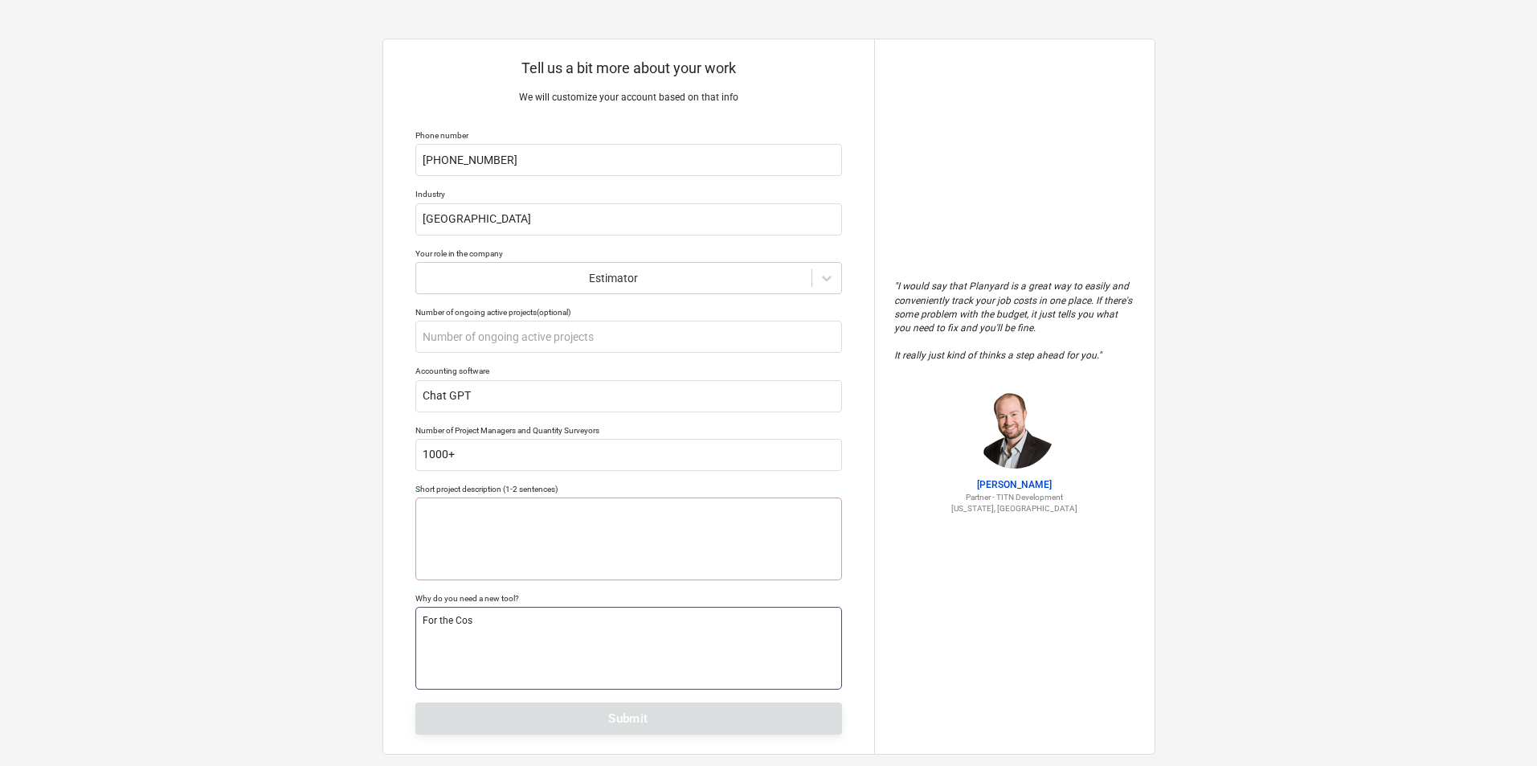
type textarea "x"
type textarea "For the Cost"
type textarea "x"
type textarea "For the Cost"
type textarea "x"
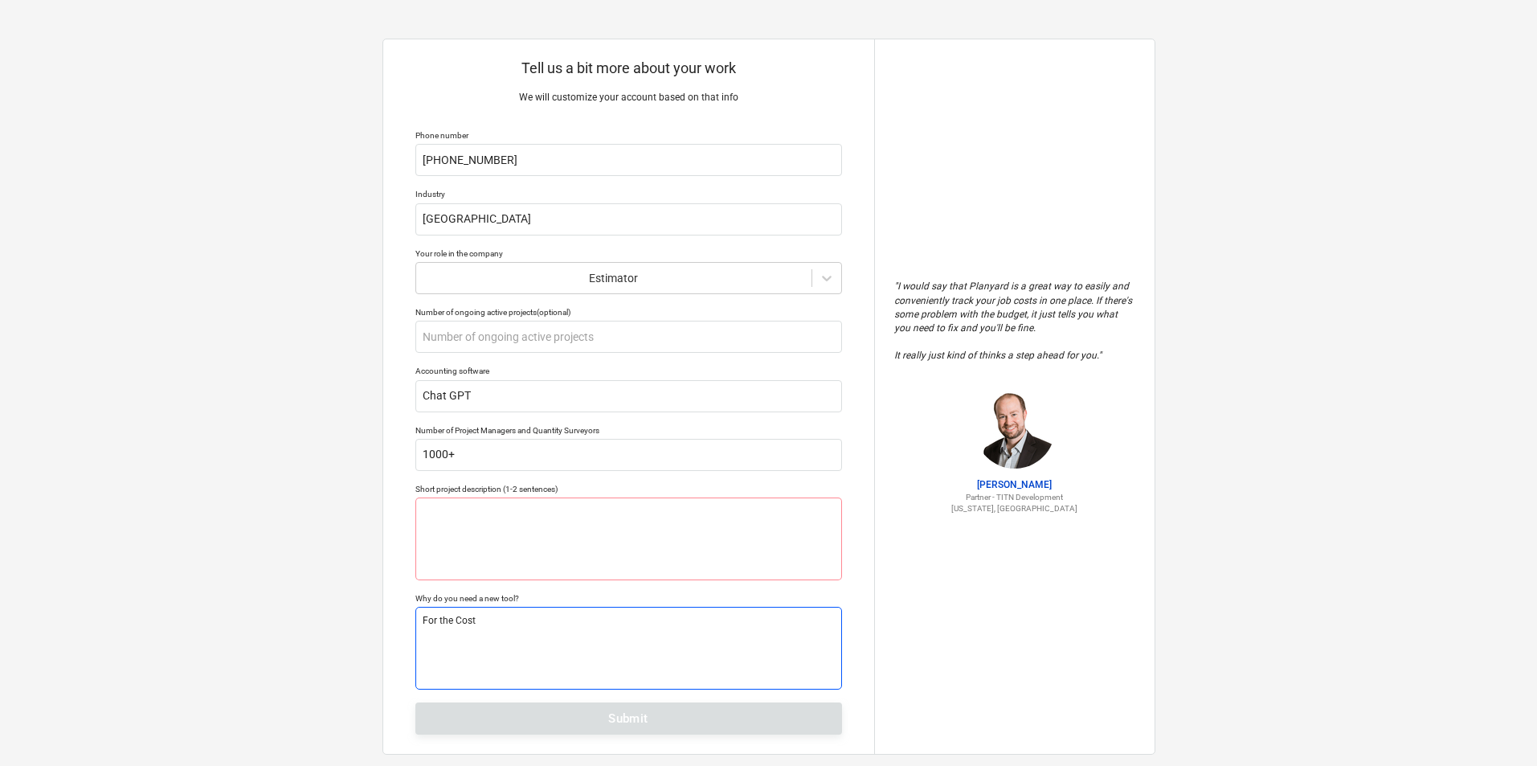
type textarea "For the Cost e"
type textarea "x"
type textarea "For the Cost"
type textarea "x"
type textarea "For the Cost E"
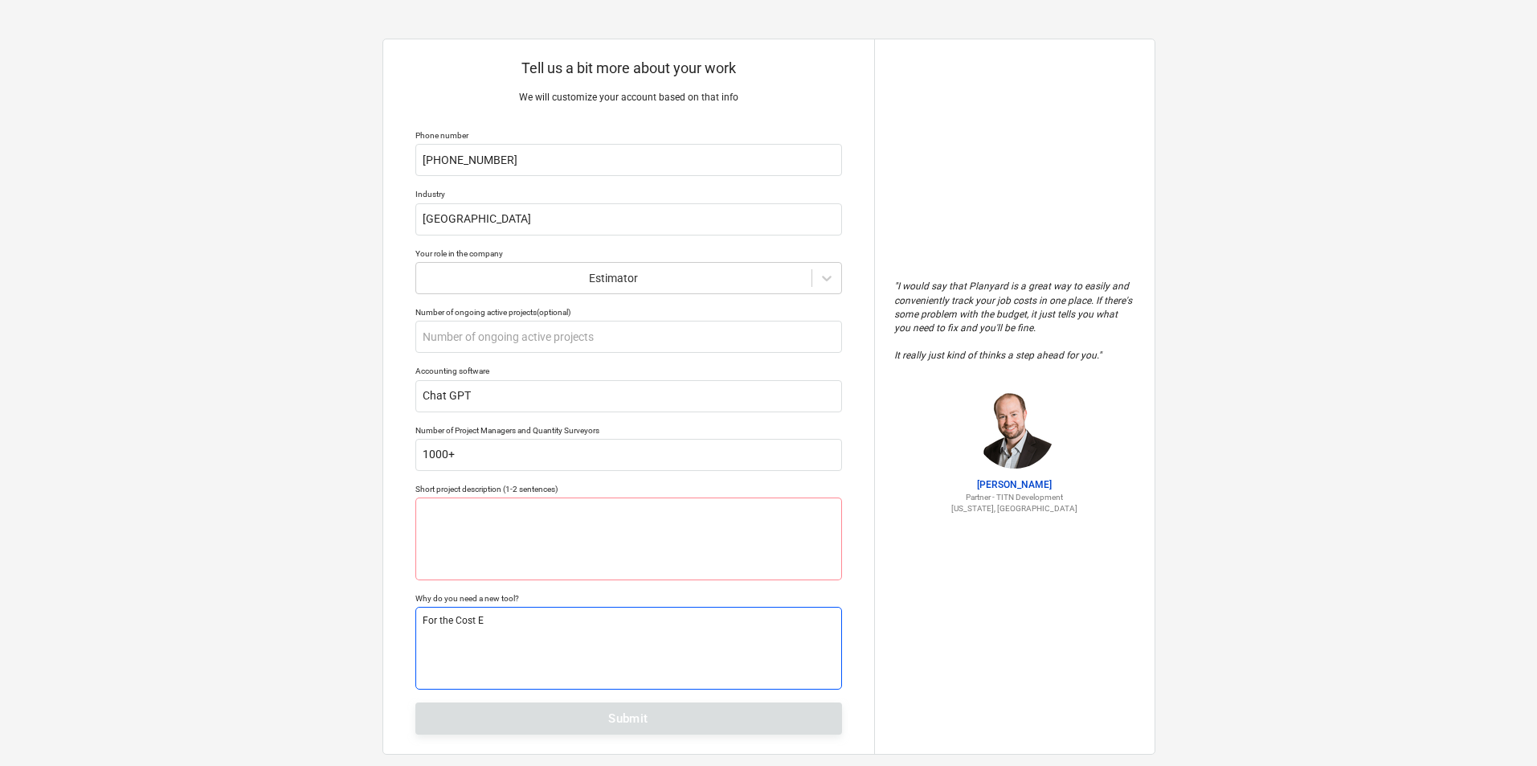
type textarea "x"
type textarea "For the Cost Es"
type textarea "x"
type textarea "For the Cost Est"
type textarea "x"
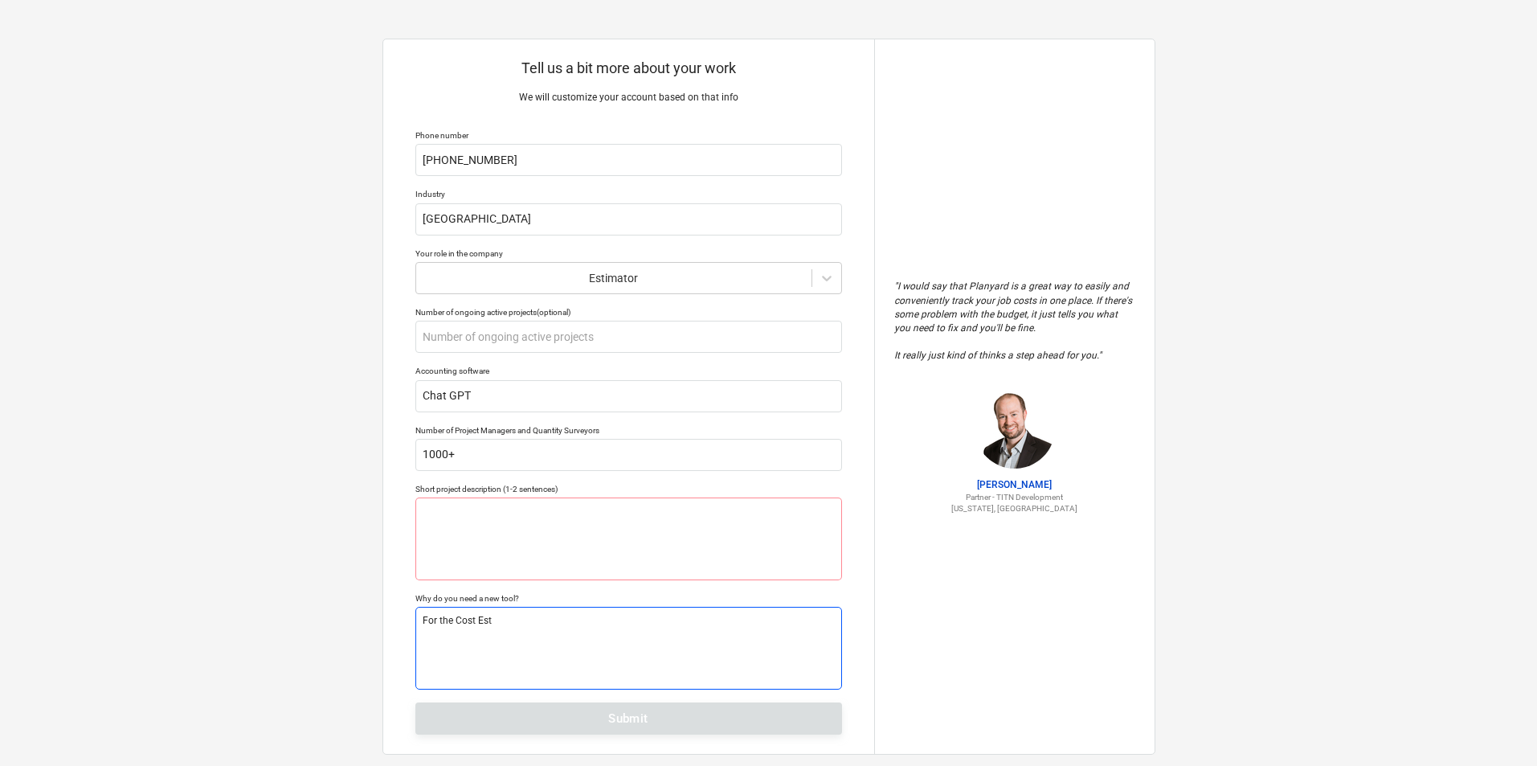
type textarea "For the Cost Esti"
type textarea "x"
type textarea "For the Cost Estim"
type textarea "x"
type textarea "For the Cost Estima"
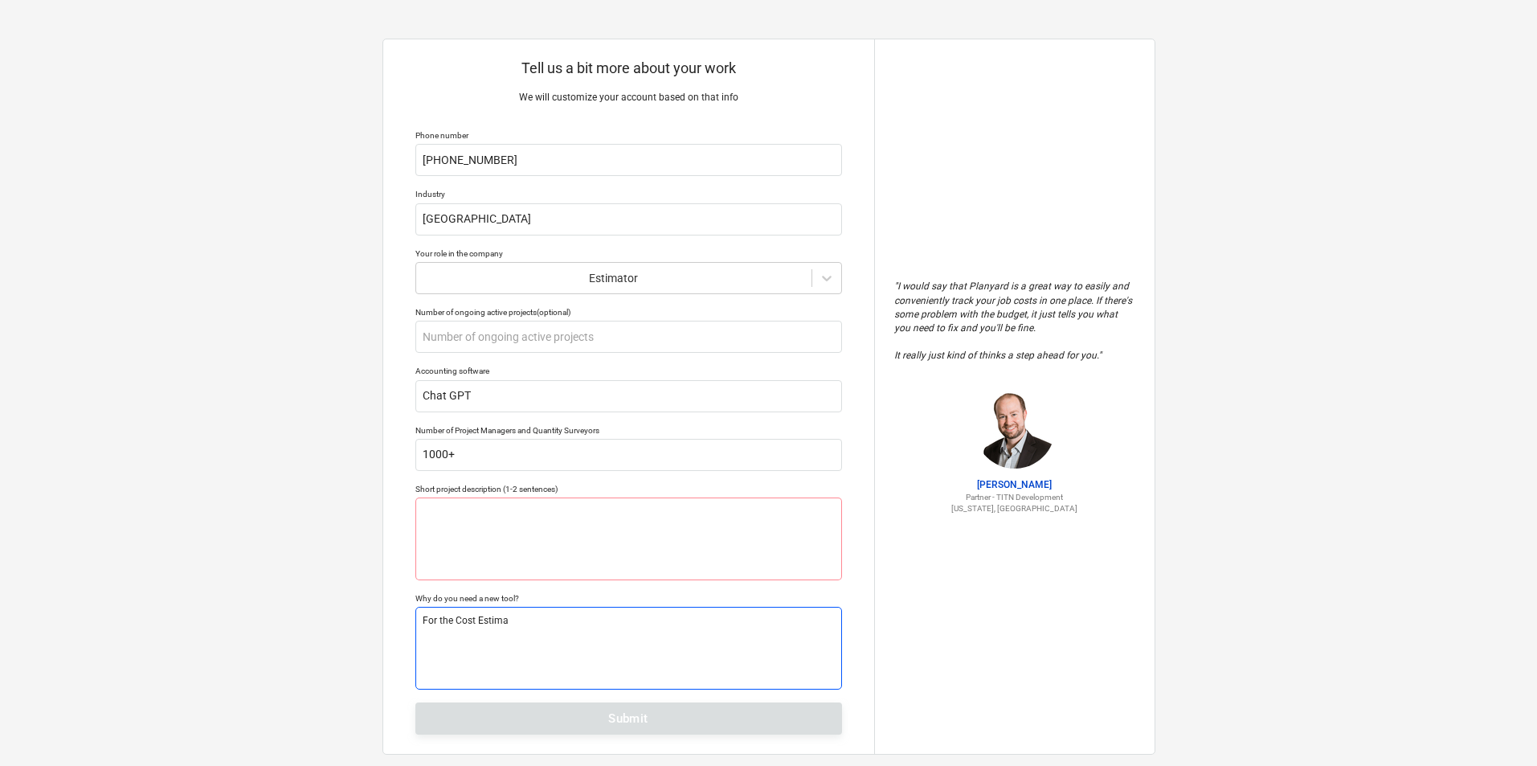
type textarea "x"
type textarea "For the Cost Estimat"
type textarea "x"
type textarea "For the Cost Estimati"
type textarea "x"
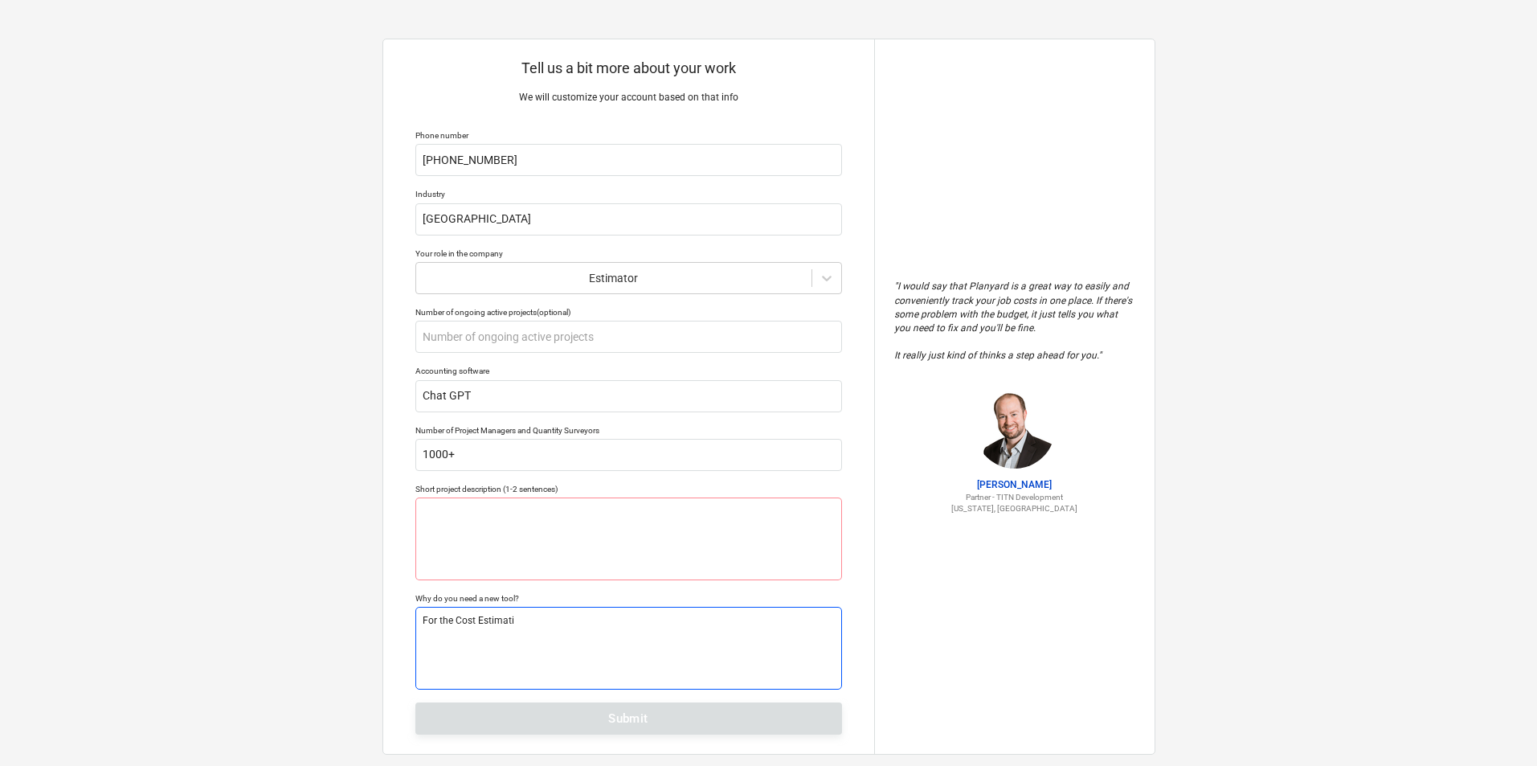
type textarea "For the Cost Estimatio"
type textarea "x"
type textarea "For the Cost Estimation"
type textarea "x"
type textarea "For the Cost Estimation"
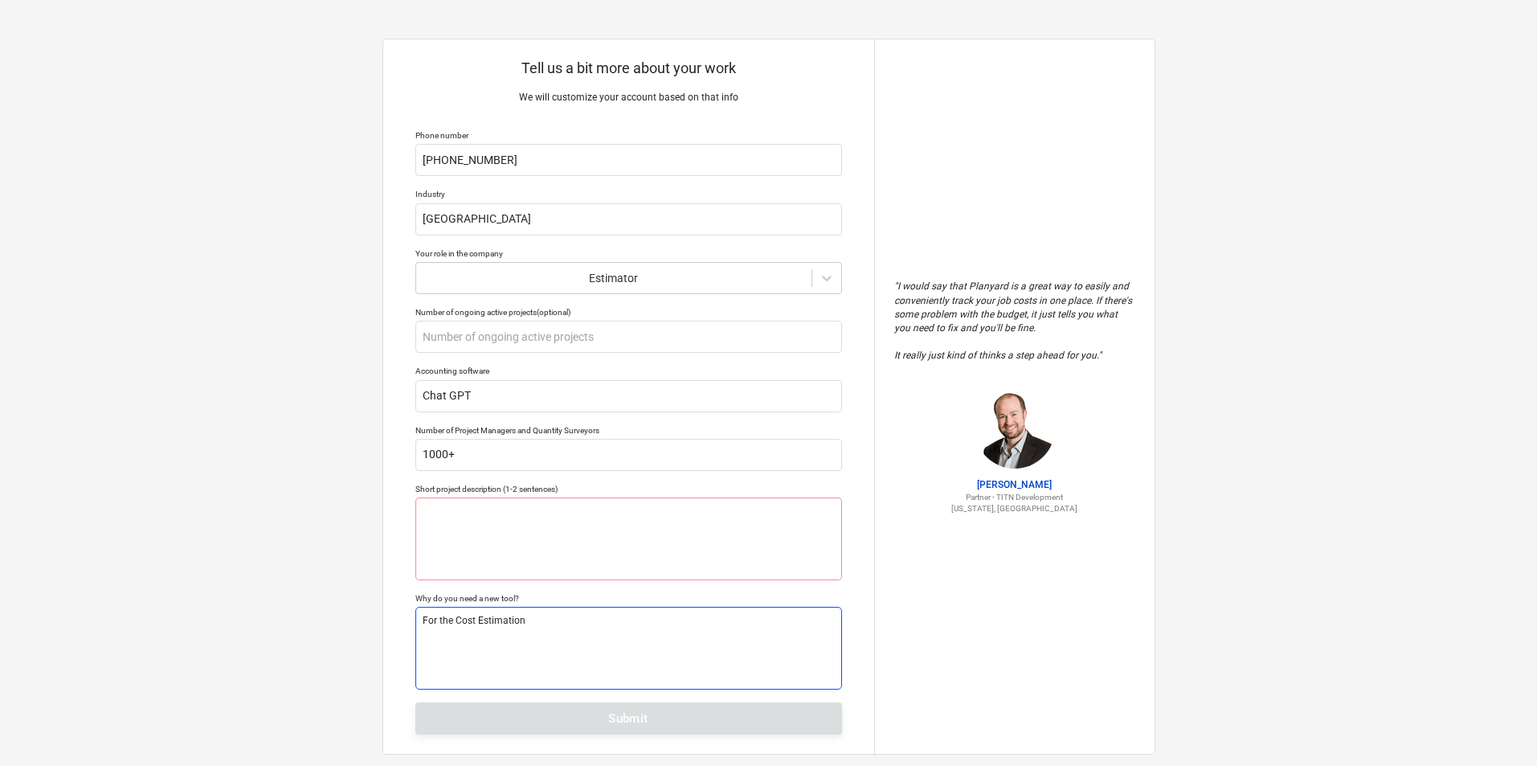
type textarea "x"
type textarea "For the Cost Estimation &"
type textarea "x"
type textarea "For the Cost Estimation &"
type textarea "x"
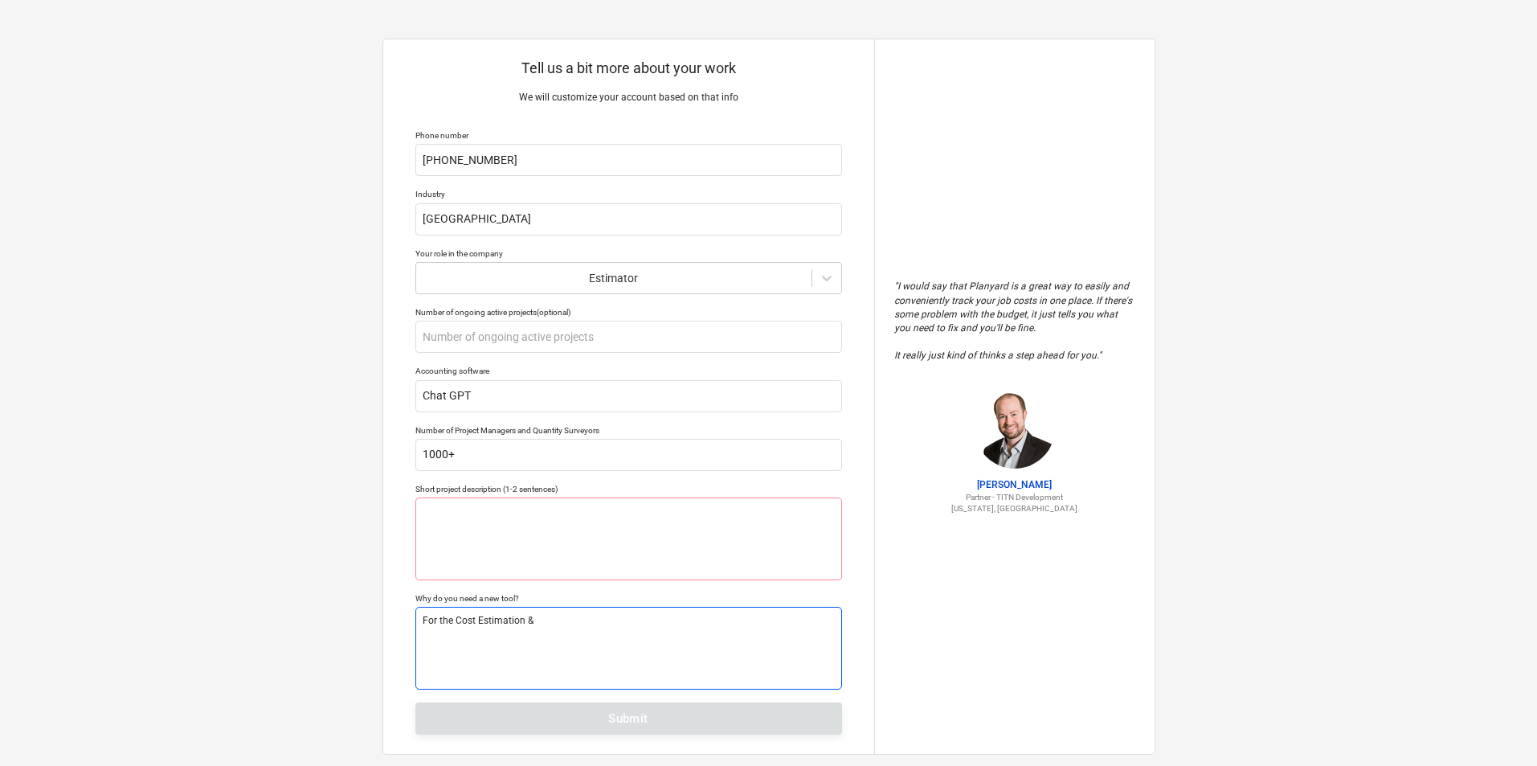
type textarea "For the Cost Estimation & T"
type textarea "x"
type textarea "For the Cost Estimation & Ta"
type textarea "x"
type textarea "For the Cost Estimation & [PERSON_NAME]"
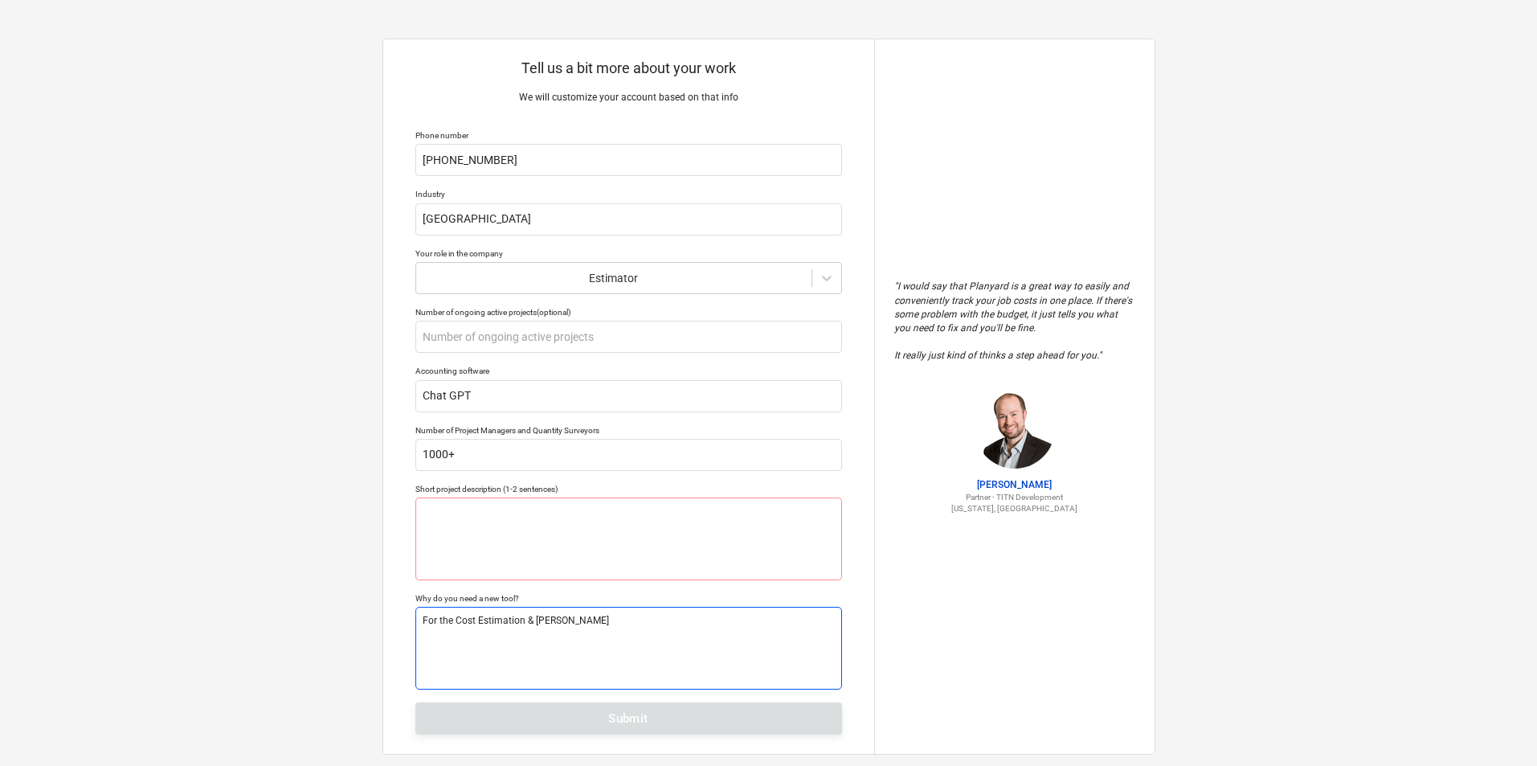
type textarea "x"
type textarea "For the Cost Estimation & Take"
type textarea "x"
type textarea "For the Cost Estimation & Takeo"
type textarea "x"
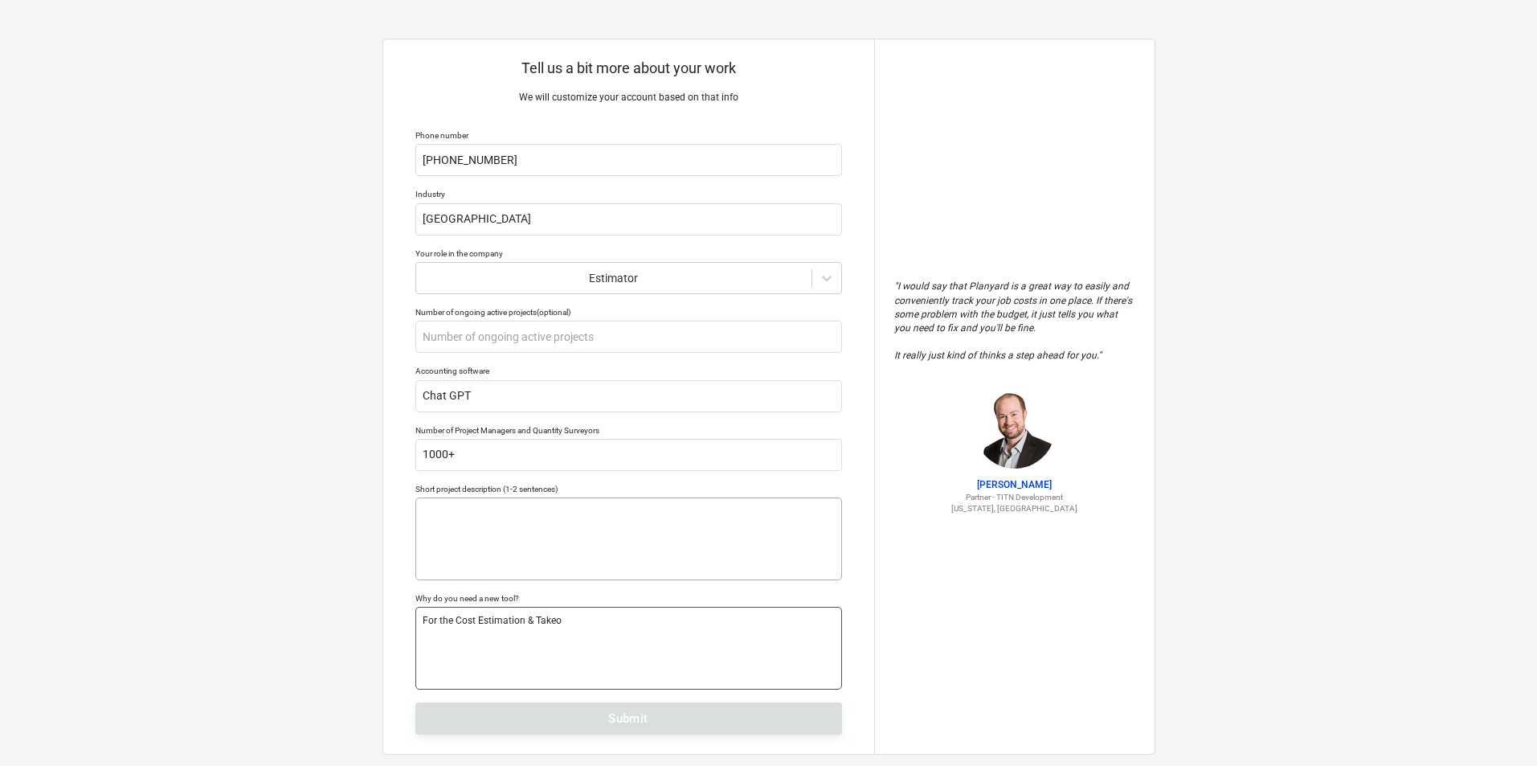
type textarea "For the Cost Estimation & Takeof"
type textarea "x"
type textarea "For the Cost Estimation & Takeoff"
type textarea "x"
type textarea "For the Cost Estimation & Takeoff"
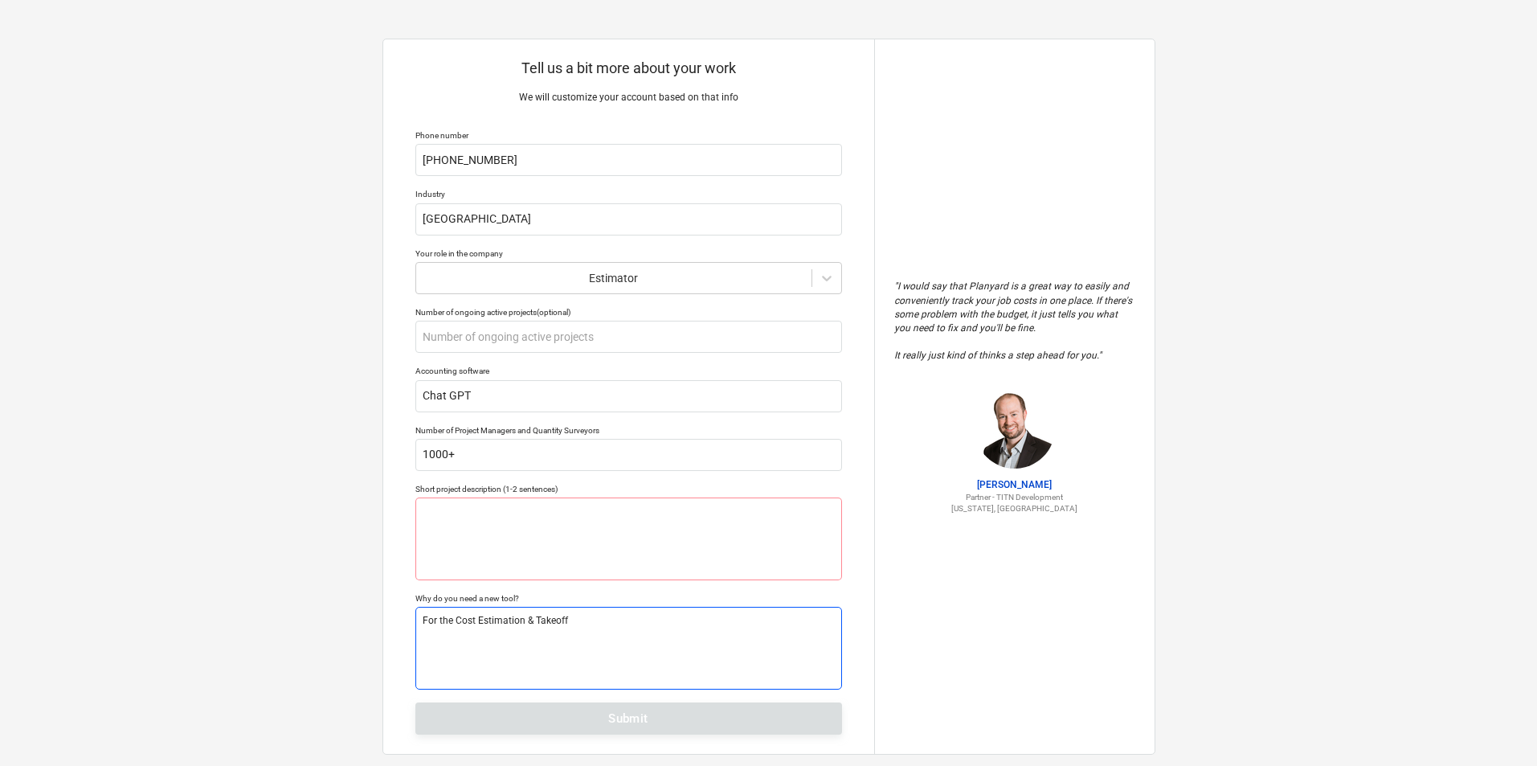
type textarea "x"
type textarea "For the Cost Estimation & [PERSON_NAME] s"
type textarea "x"
type textarea "For the Cost Estimation & [PERSON_NAME] se"
type textarea "x"
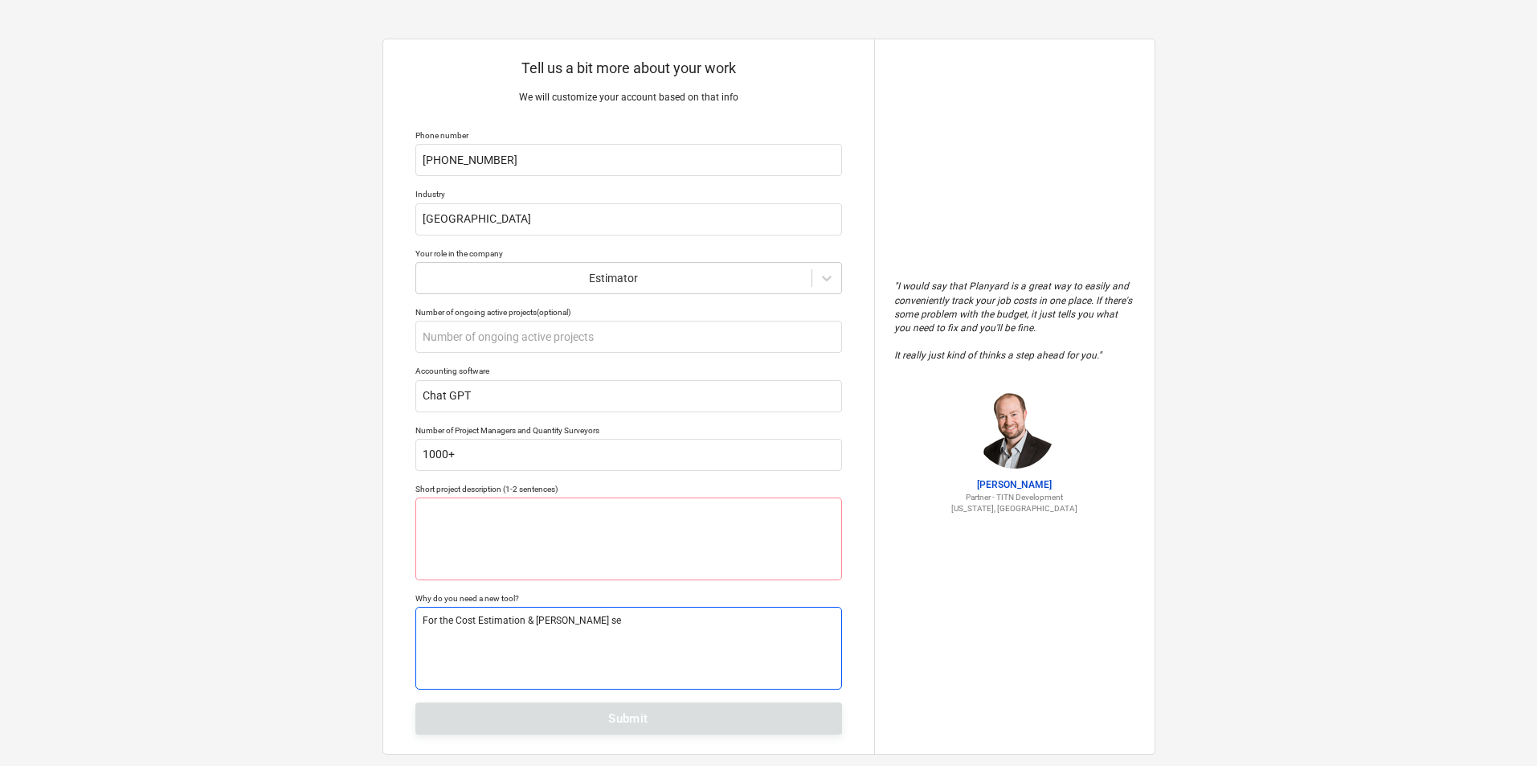
type textarea "For the Cost Estimation & Takeoff ser"
type textarea "x"
type textarea "For the Cost Estimation & Takeoff serv"
type textarea "x"
type textarea "For the Cost Estimation & Takeoff servi"
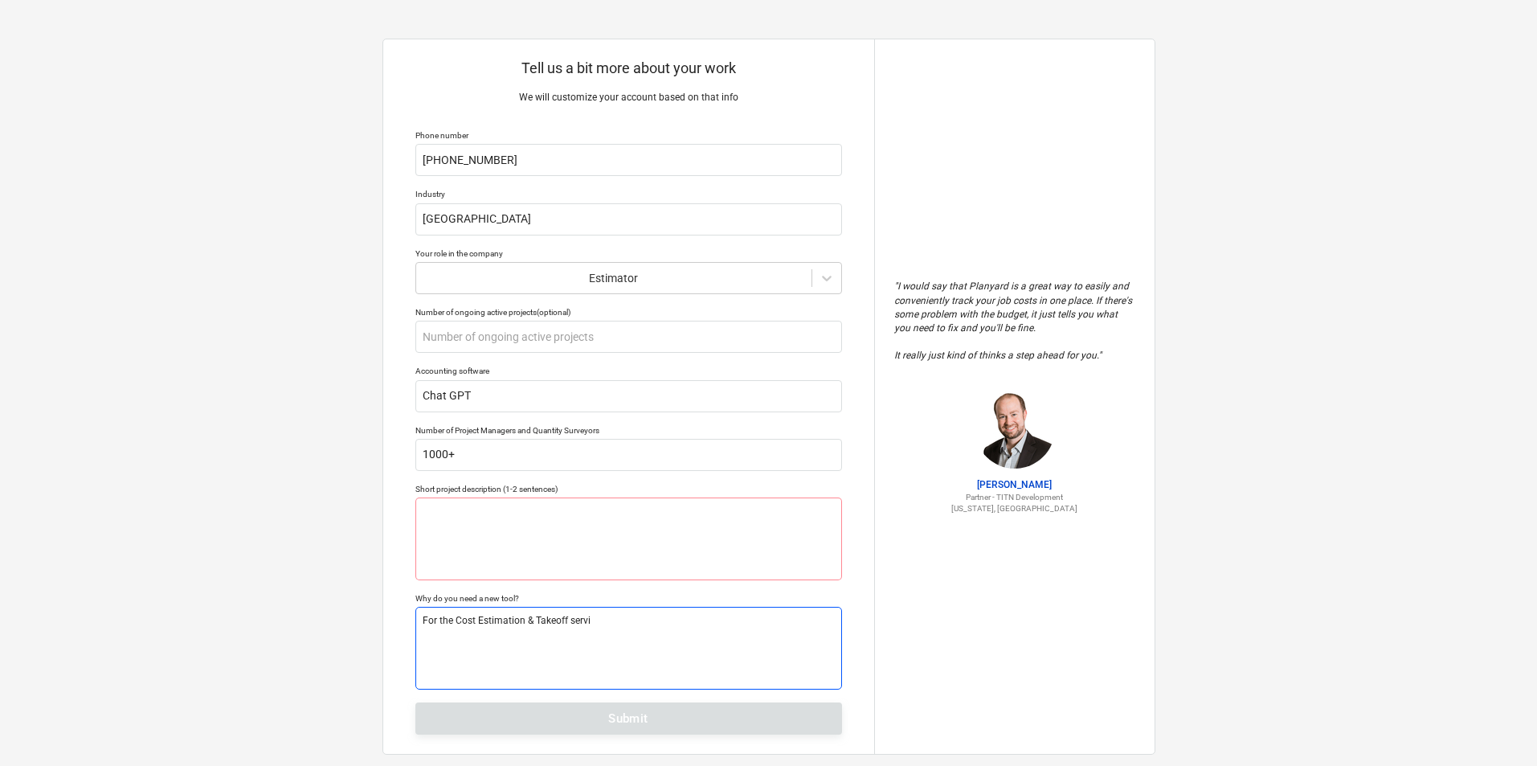
type textarea "x"
type textarea "For the Cost Estimation & Takeoff servic"
type textarea "x"
type textarea "For the Cost Estimation & Takeoff service"
type textarea "x"
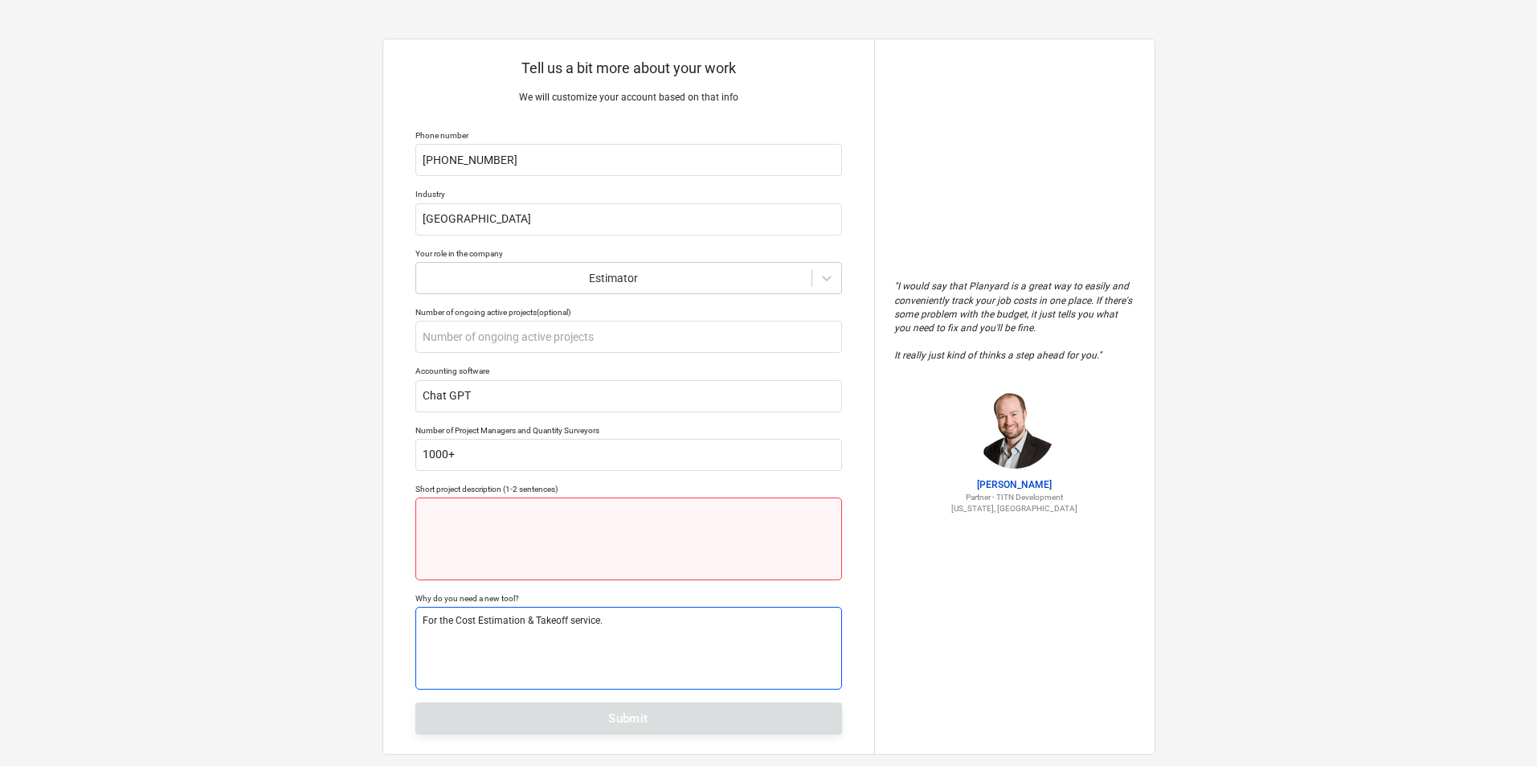
type textarea "For the Cost Estimation & Takeoff service."
click at [491, 536] on textarea at bounding box center [628, 538] width 427 height 83
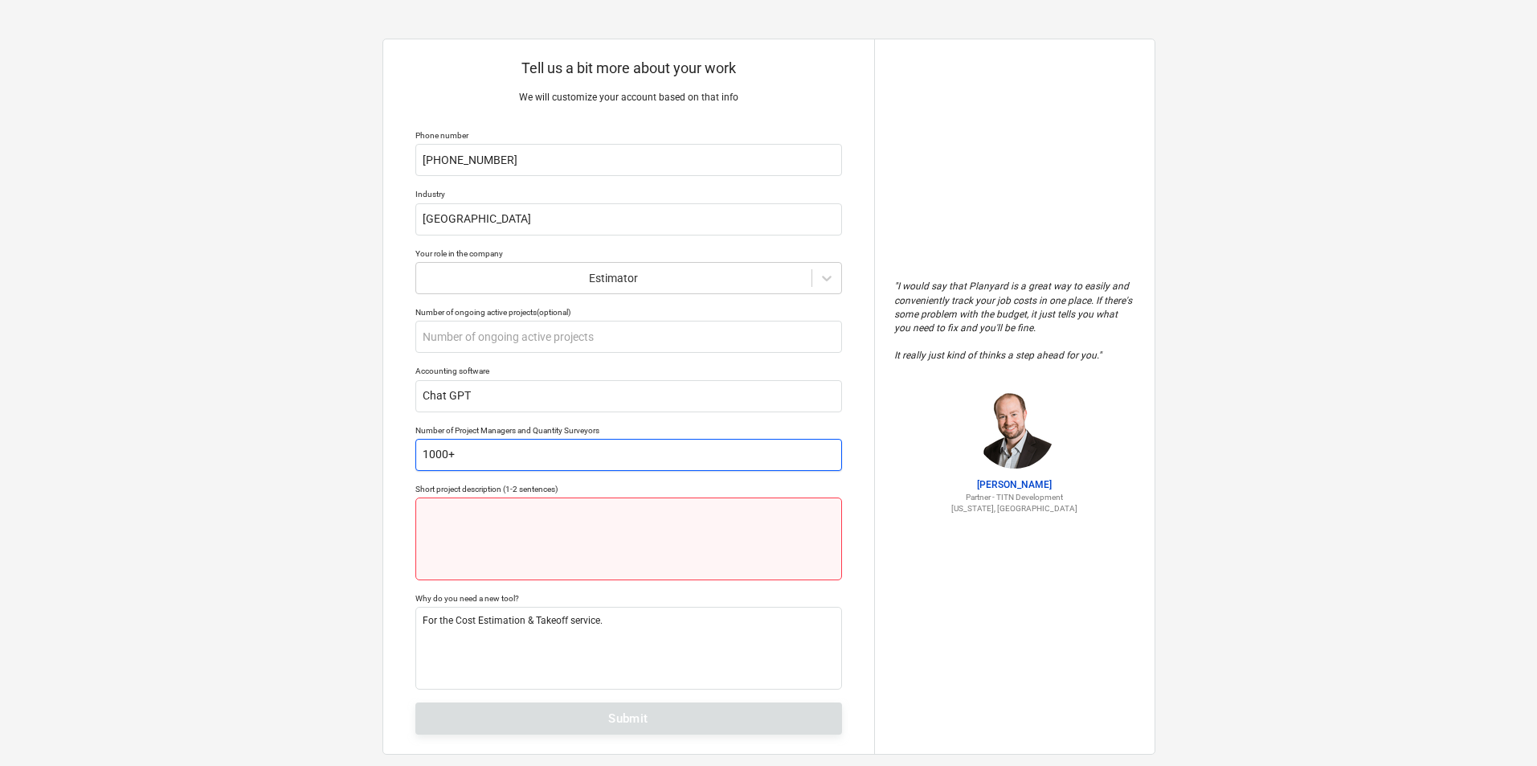
paste textarea "We help contractors and subcontractors to win bids by providing them 97% accura…"
type textarea "x"
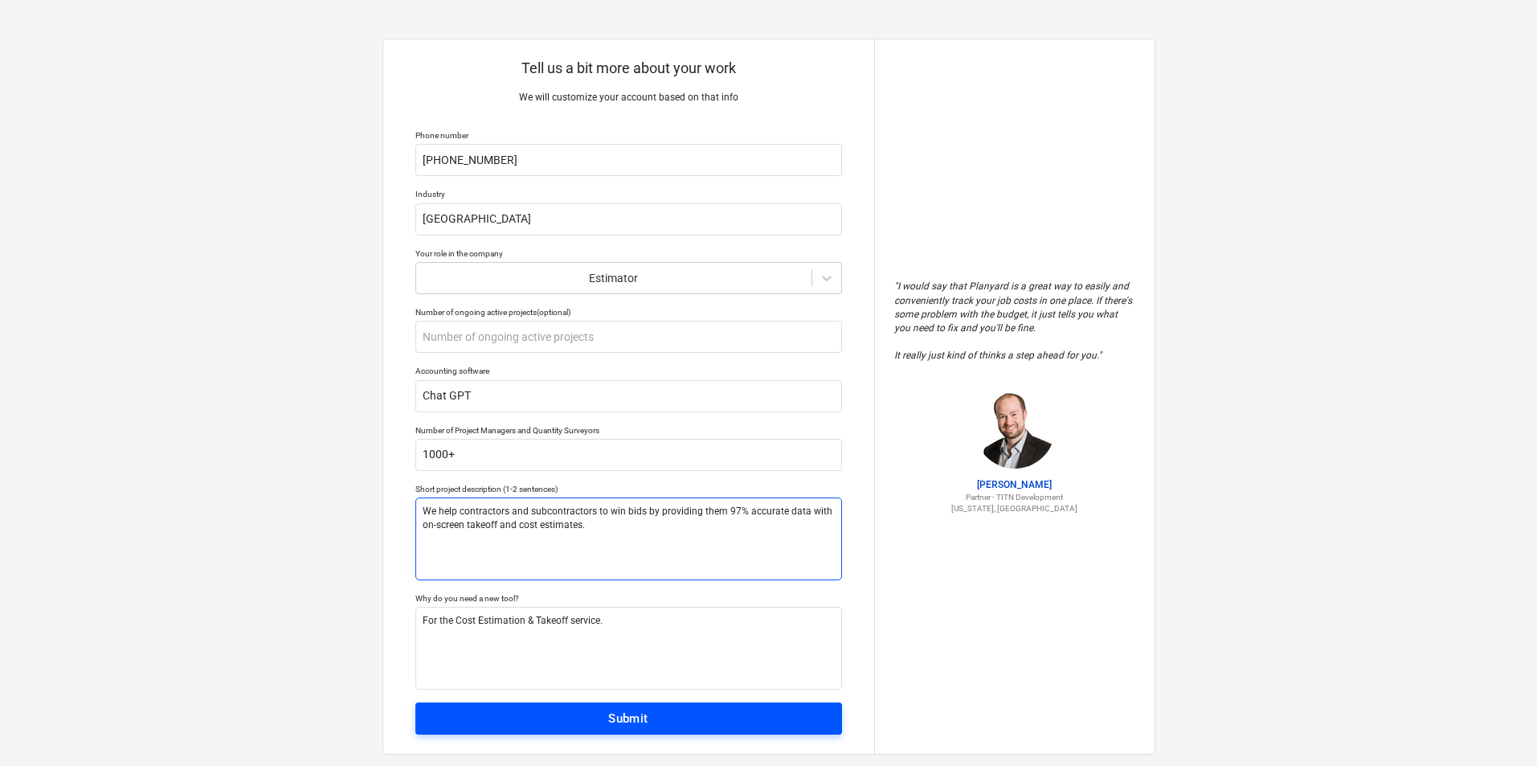
type textarea "We help contractors and subcontractors to win bids by providing them 97% accura…"
click at [615, 725] on div "Submit" at bounding box center [628, 718] width 40 height 21
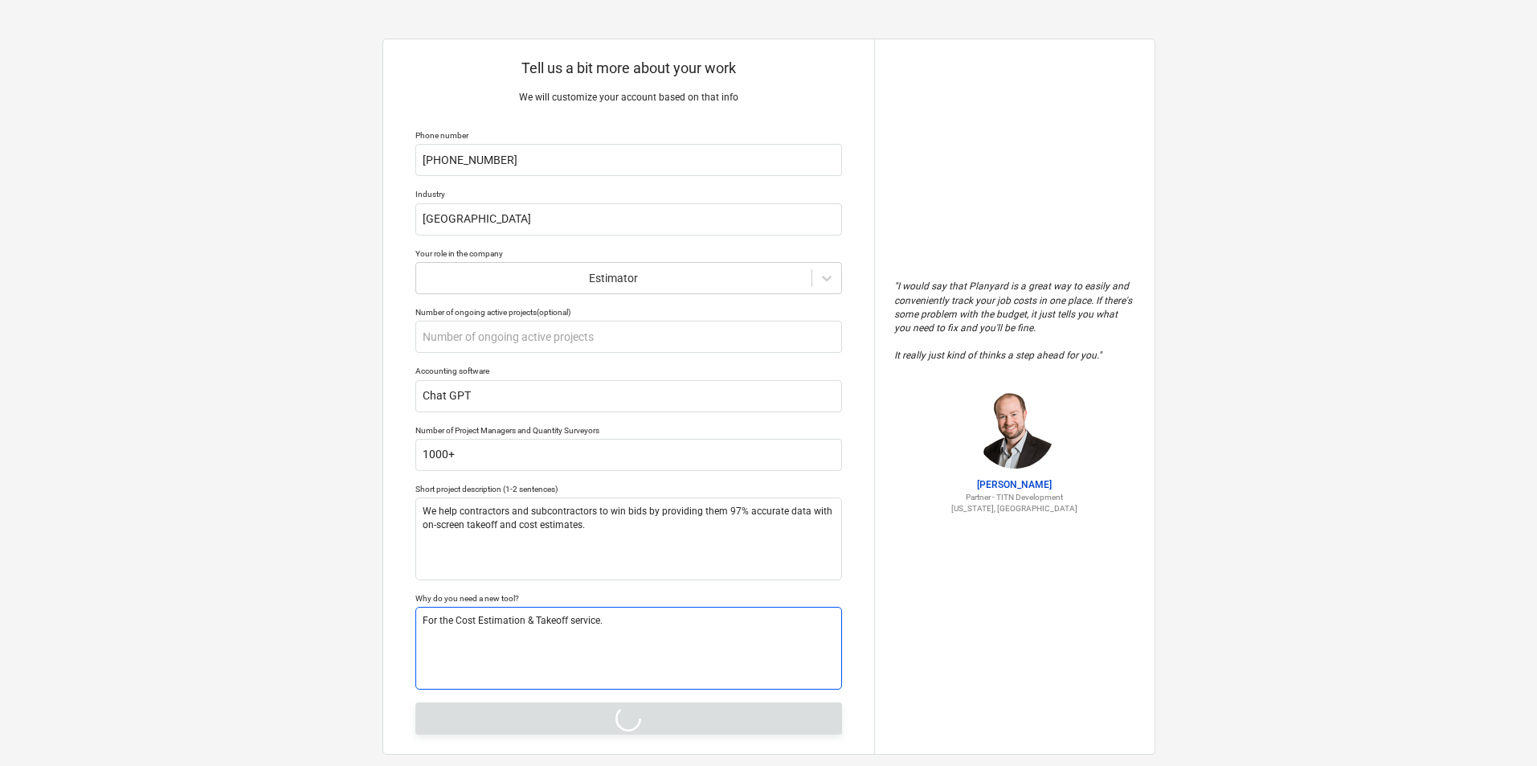
type textarea "x"
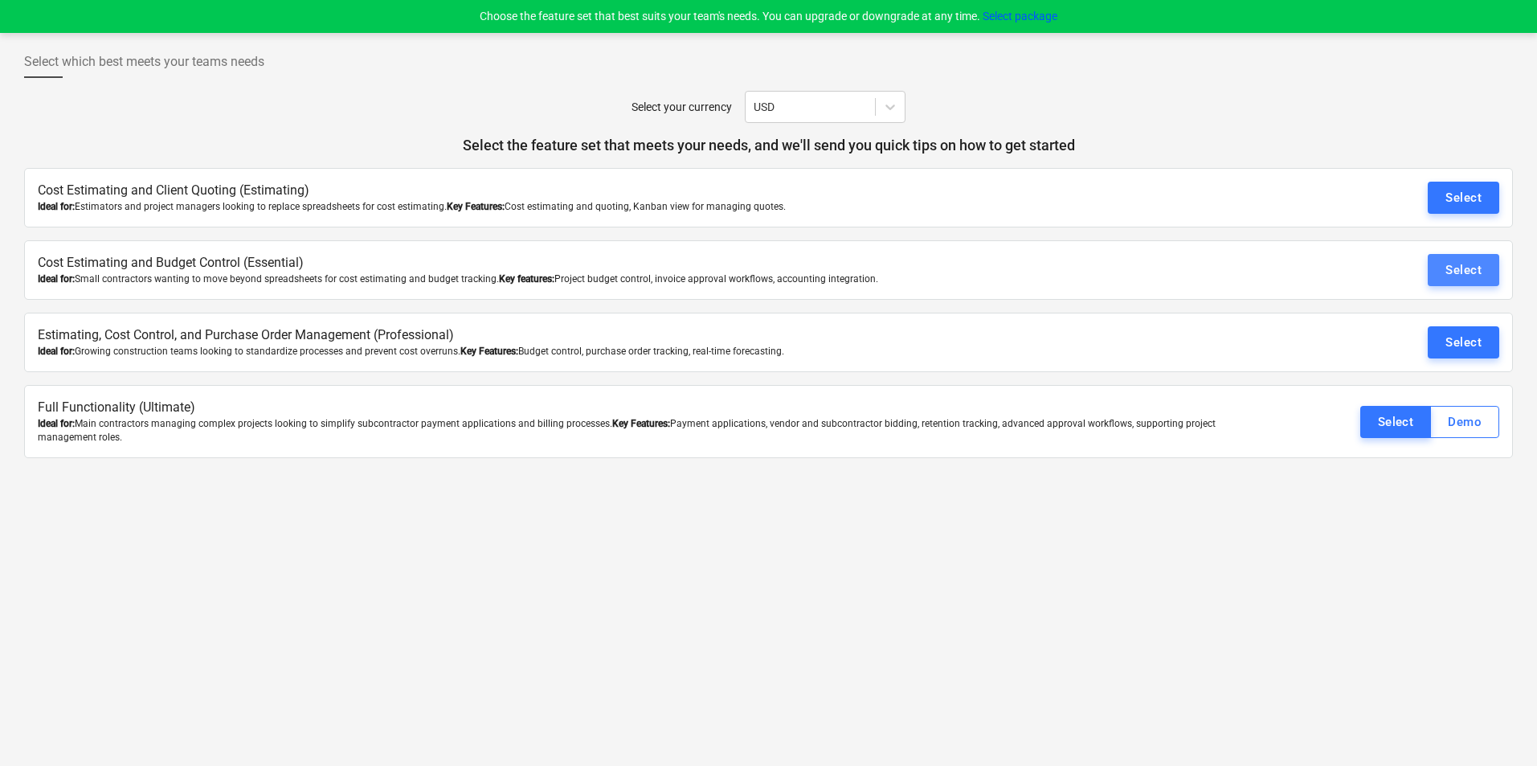
click at [1451, 266] on div "Select" at bounding box center [1463, 269] width 36 height 21
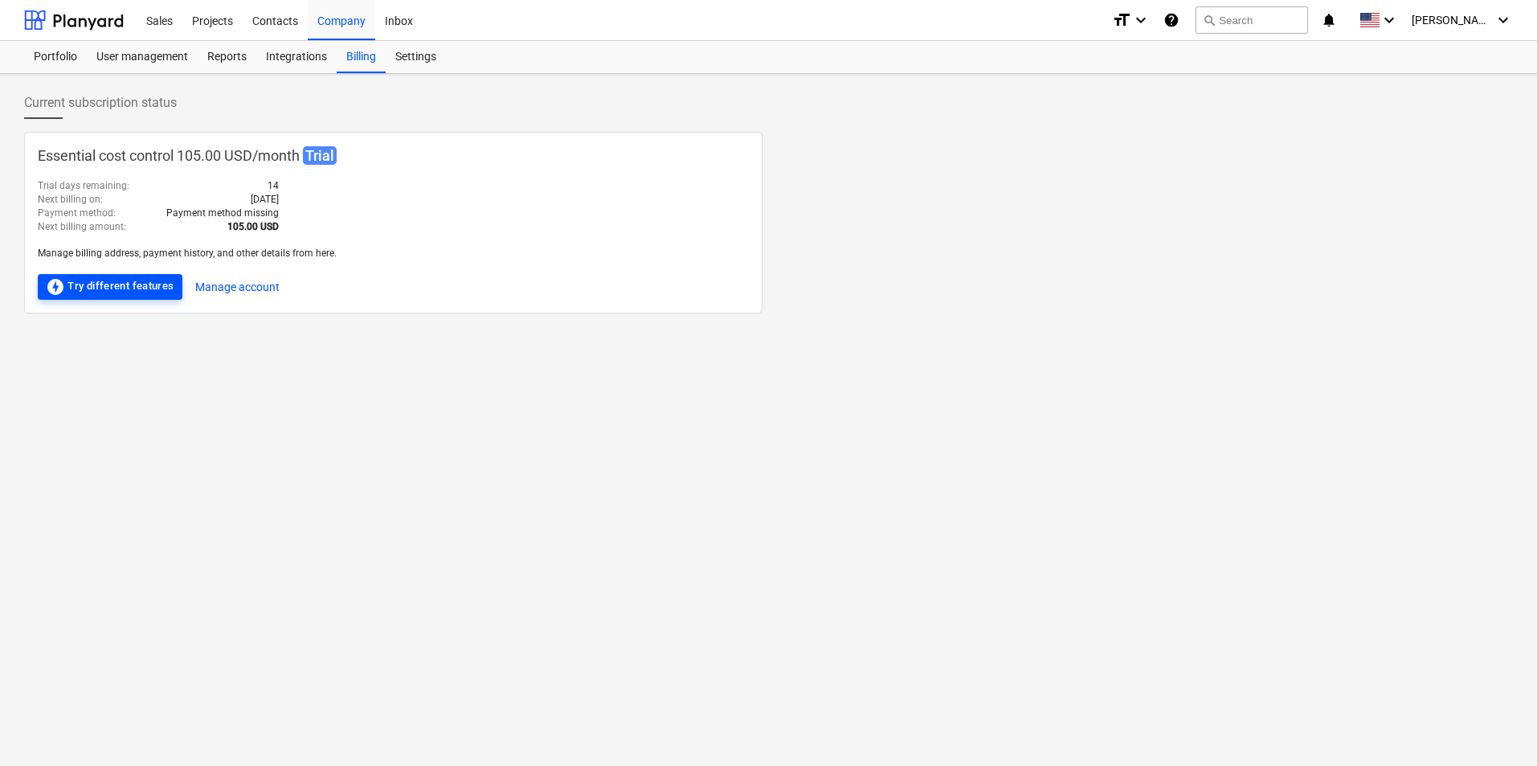
click at [149, 288] on div "offline_bolt Try different features" at bounding box center [110, 286] width 129 height 19
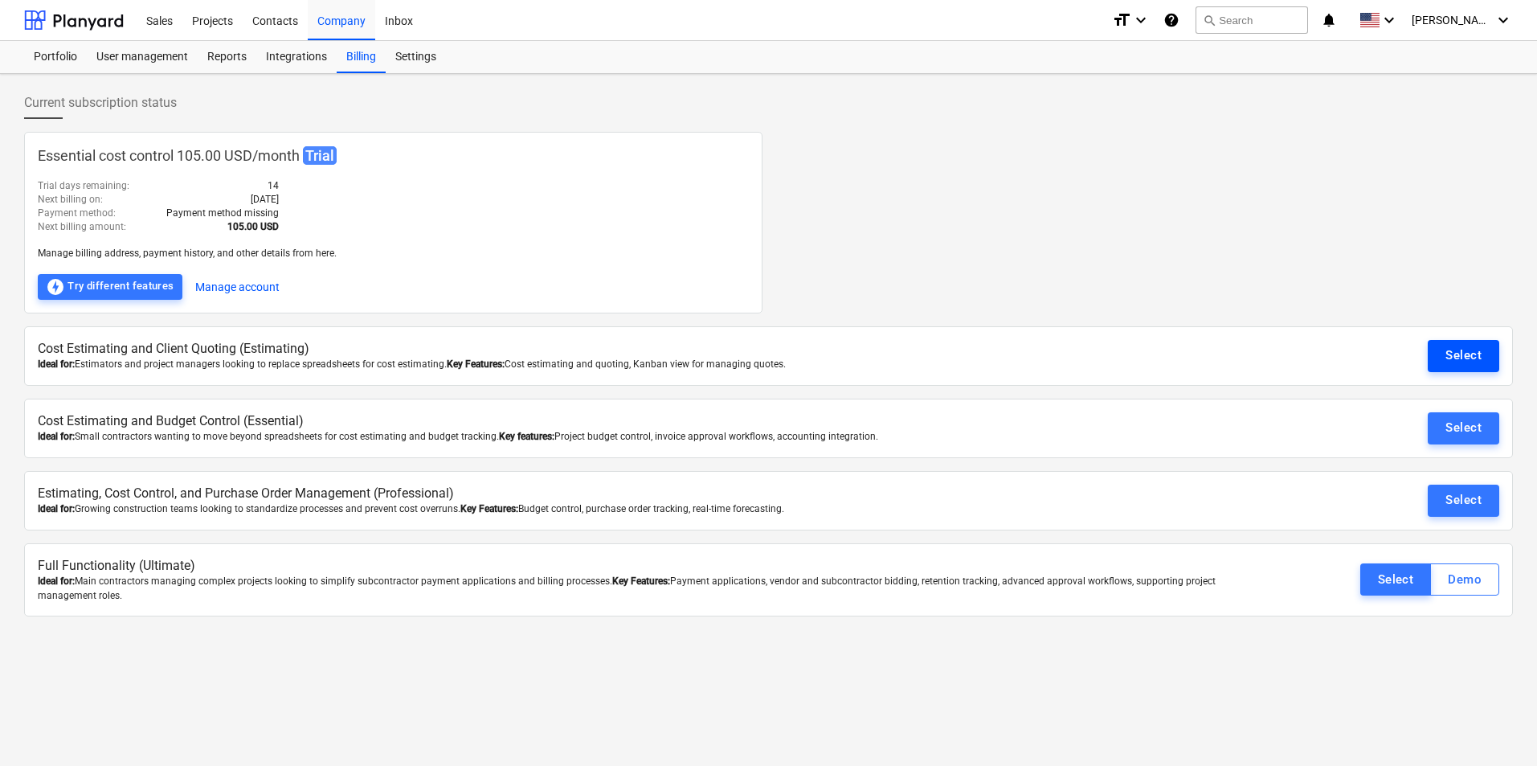
click at [1449, 362] on div "Select" at bounding box center [1463, 355] width 36 height 21
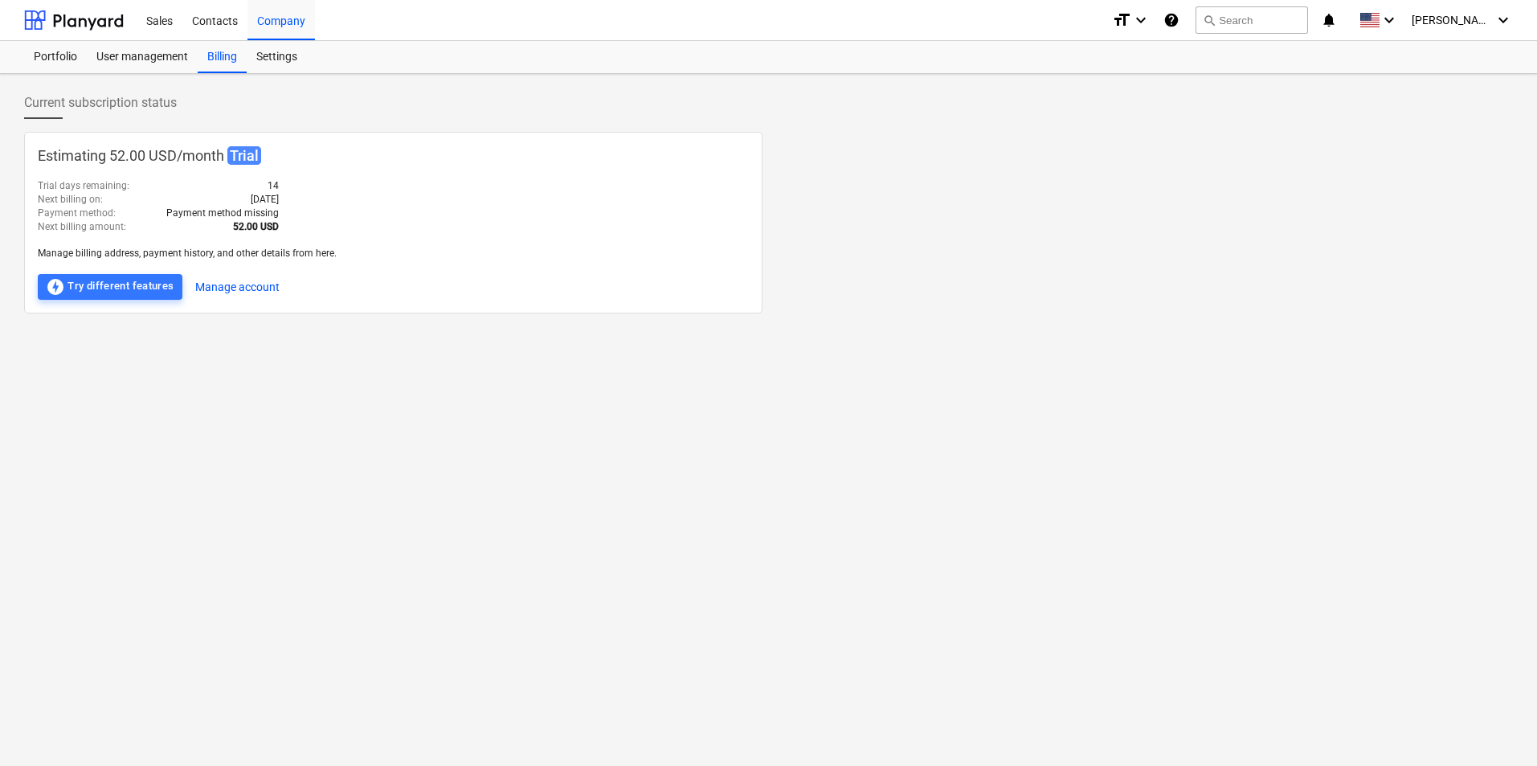
click at [236, 157] on span "Trial" at bounding box center [244, 155] width 34 height 18
click at [224, 288] on button "Manage account" at bounding box center [237, 287] width 84 height 26
click at [76, 58] on div "Portfolio" at bounding box center [55, 57] width 63 height 32
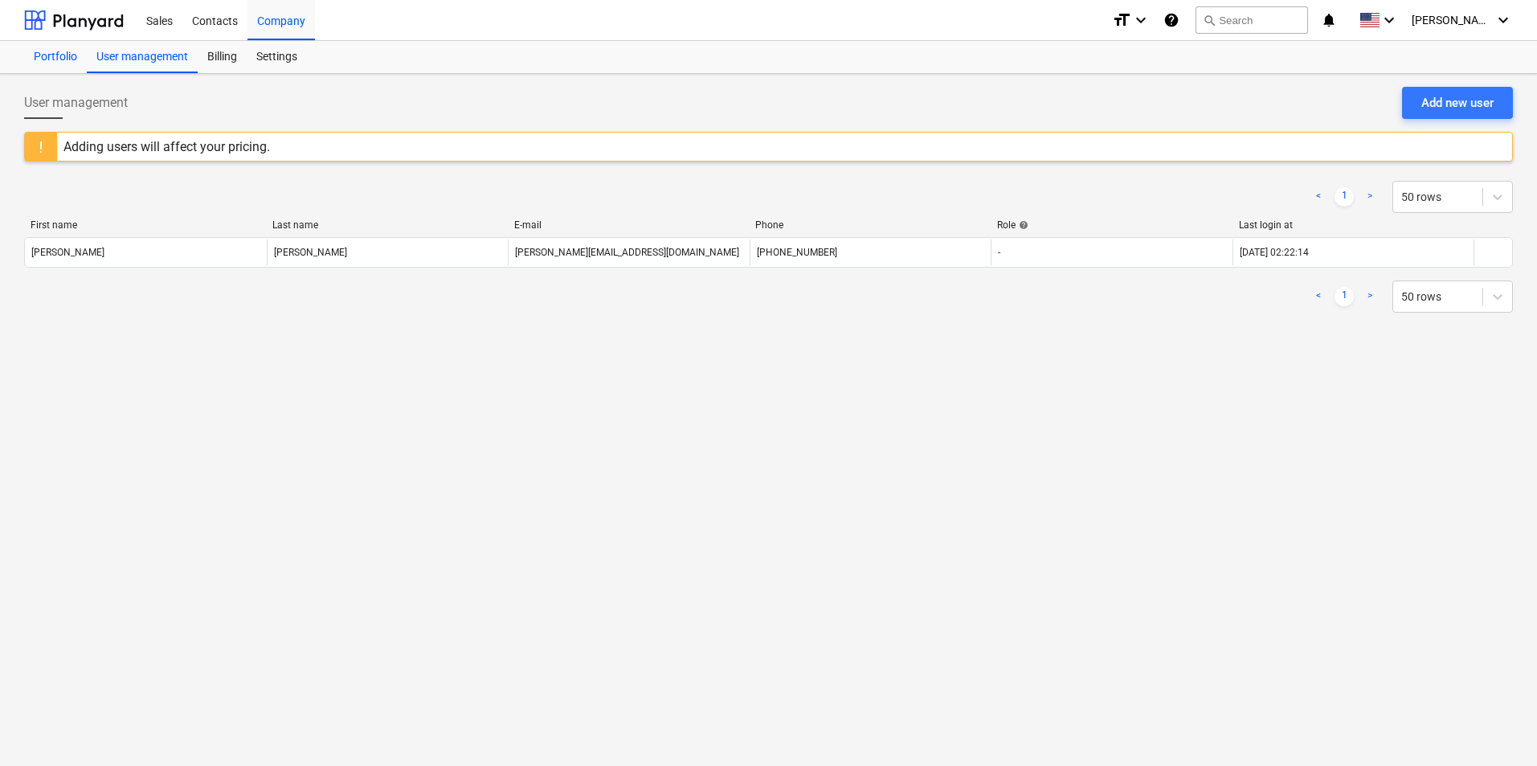
click at [44, 59] on div "Portfolio" at bounding box center [55, 57] width 63 height 32
click at [181, 56] on div "User management" at bounding box center [142, 57] width 111 height 32
click at [223, 59] on div "Billing" at bounding box center [222, 57] width 49 height 32
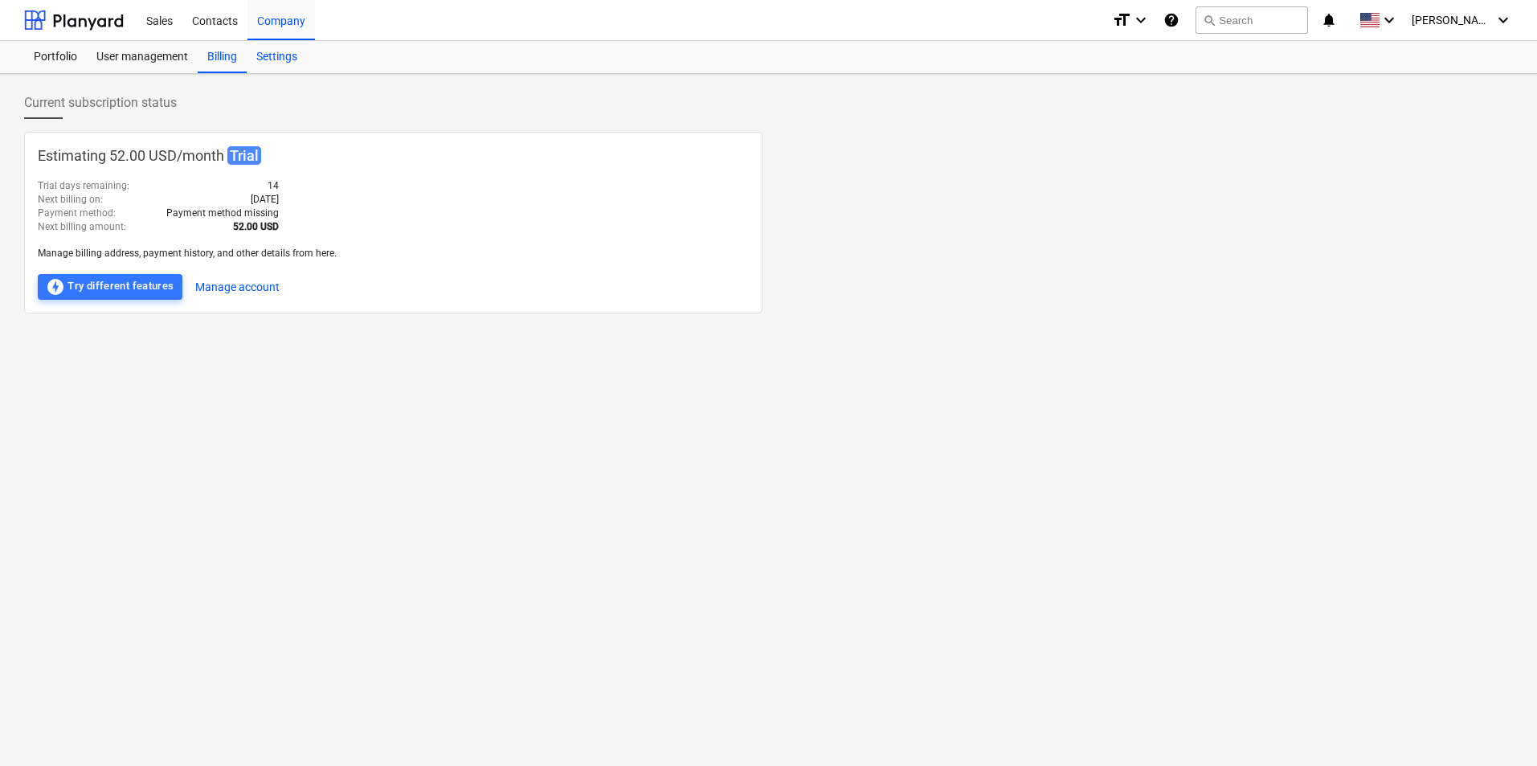
click at [276, 56] on div "Settings" at bounding box center [277, 57] width 60 height 32
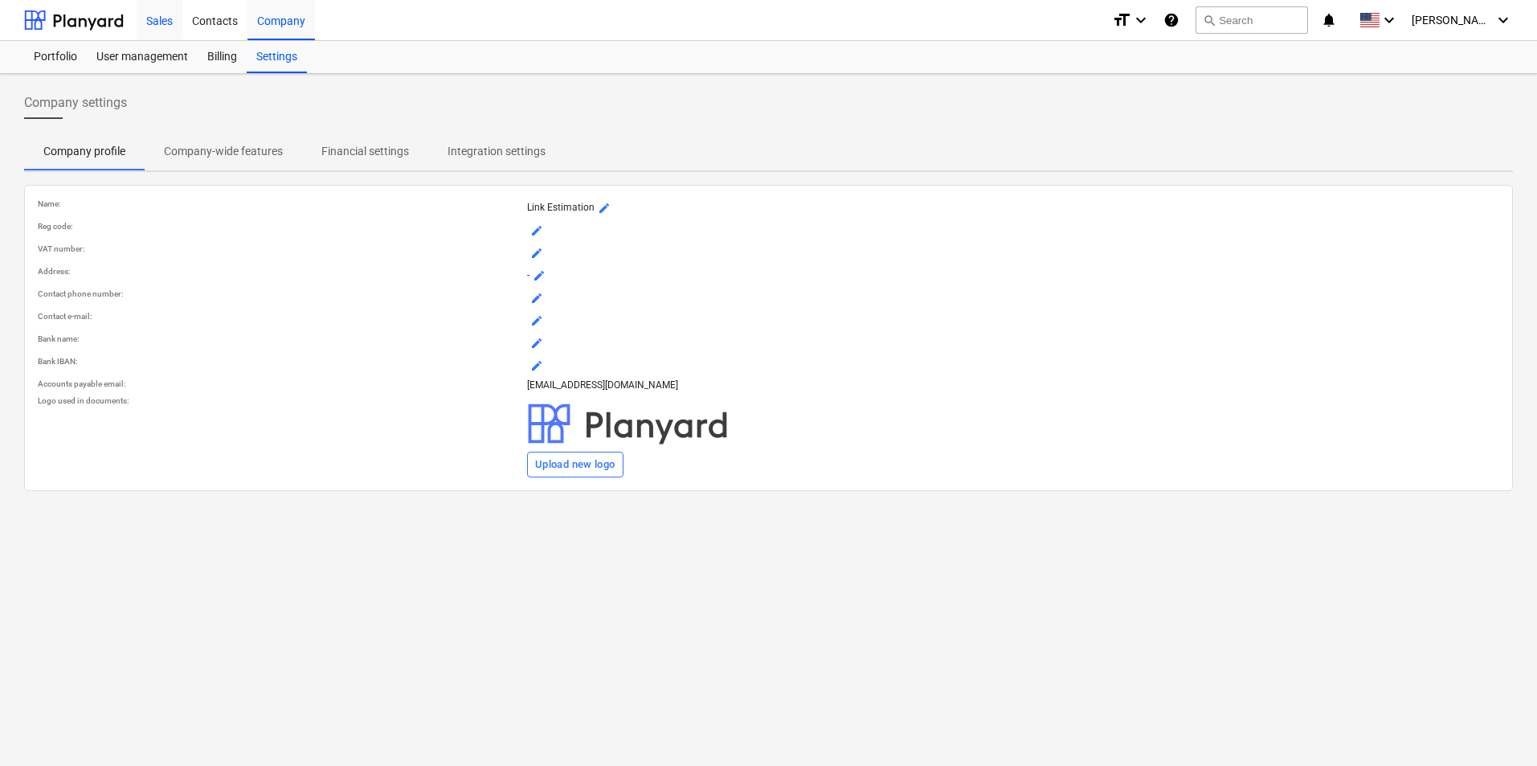
click at [162, 20] on div "Sales" at bounding box center [160, 19] width 46 height 41
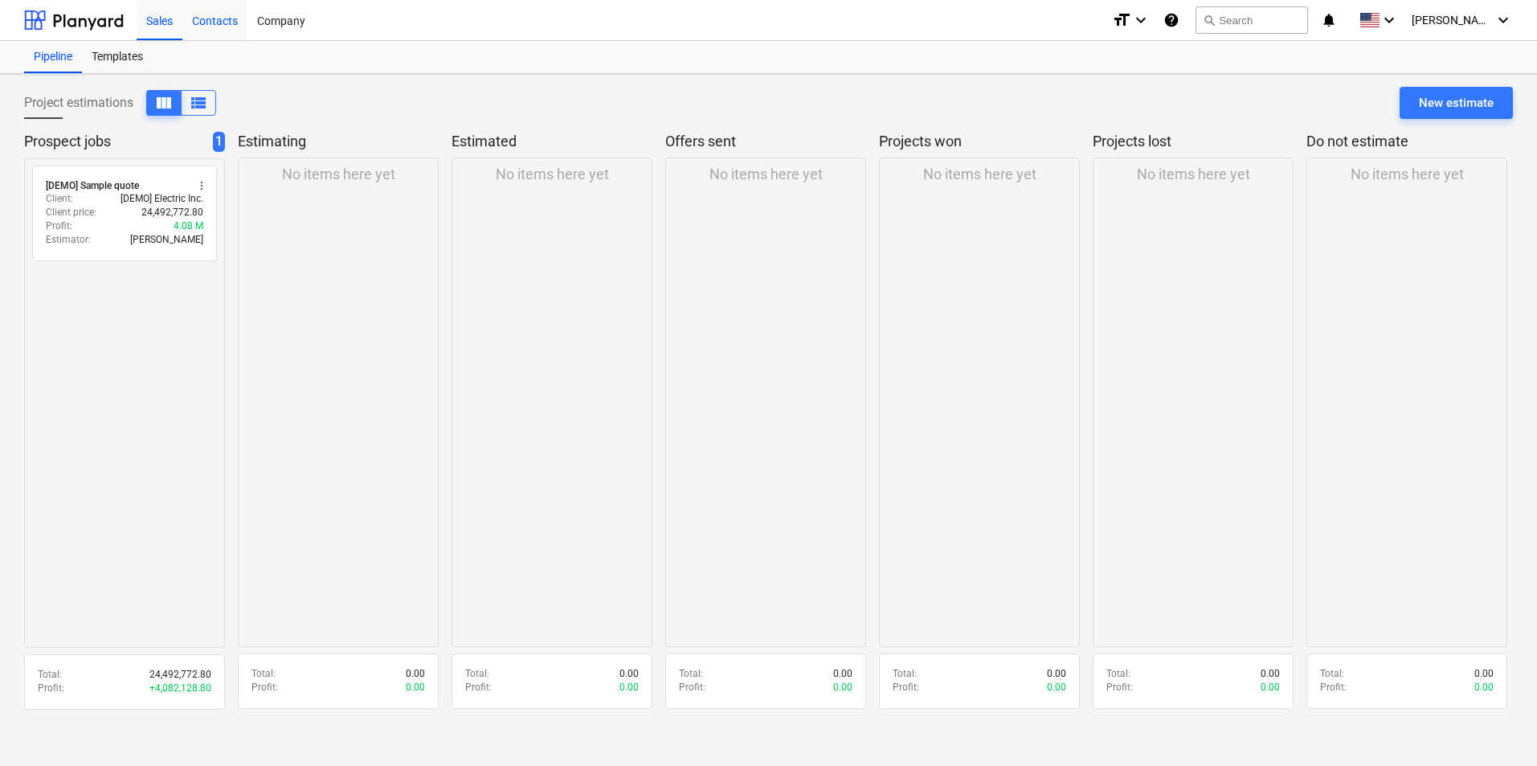
click at [210, 23] on div "Contacts" at bounding box center [214, 19] width 65 height 41
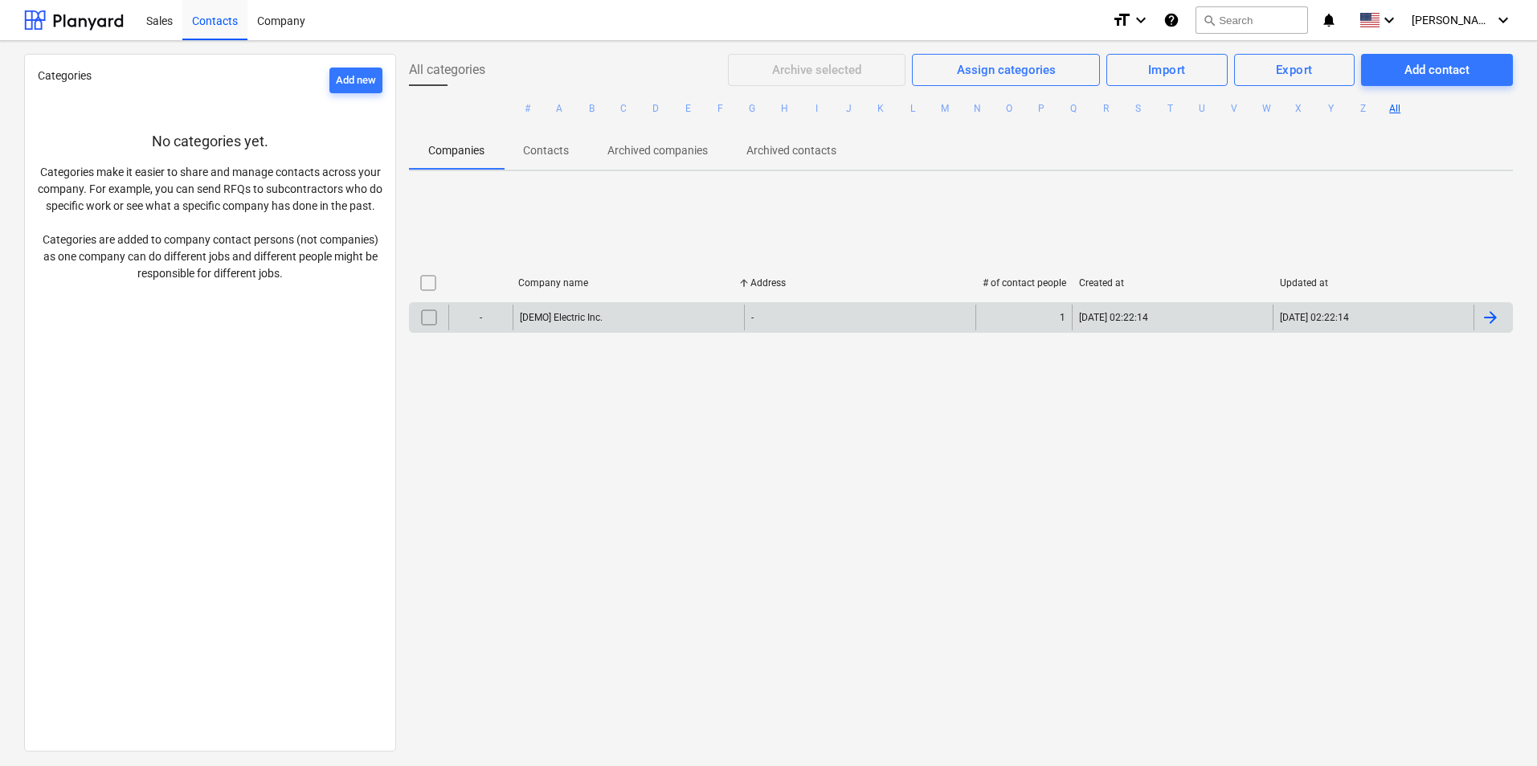
click at [617, 325] on div "[DEMO] Electric Inc." at bounding box center [628, 317] width 231 height 26
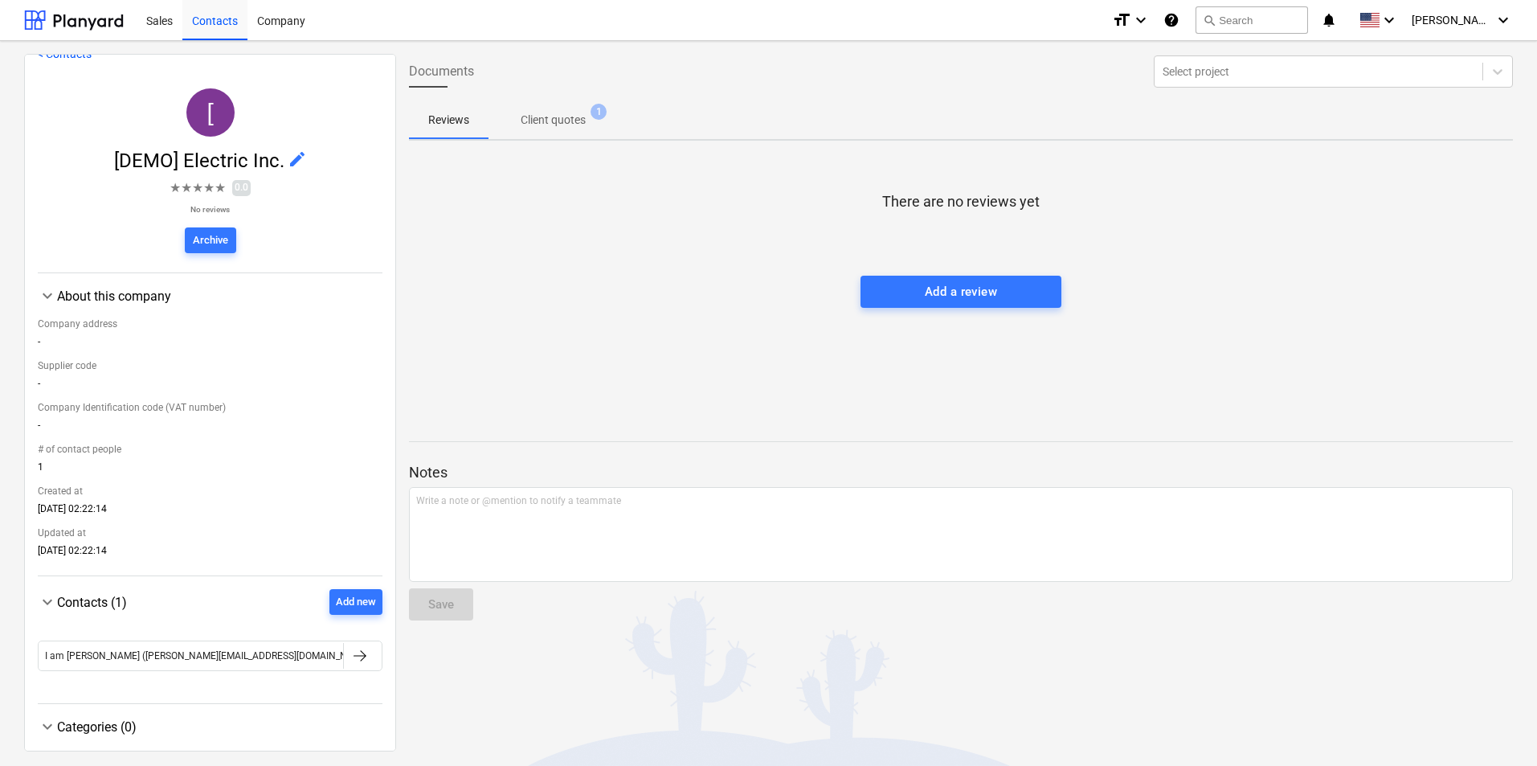
scroll to position [41, 0]
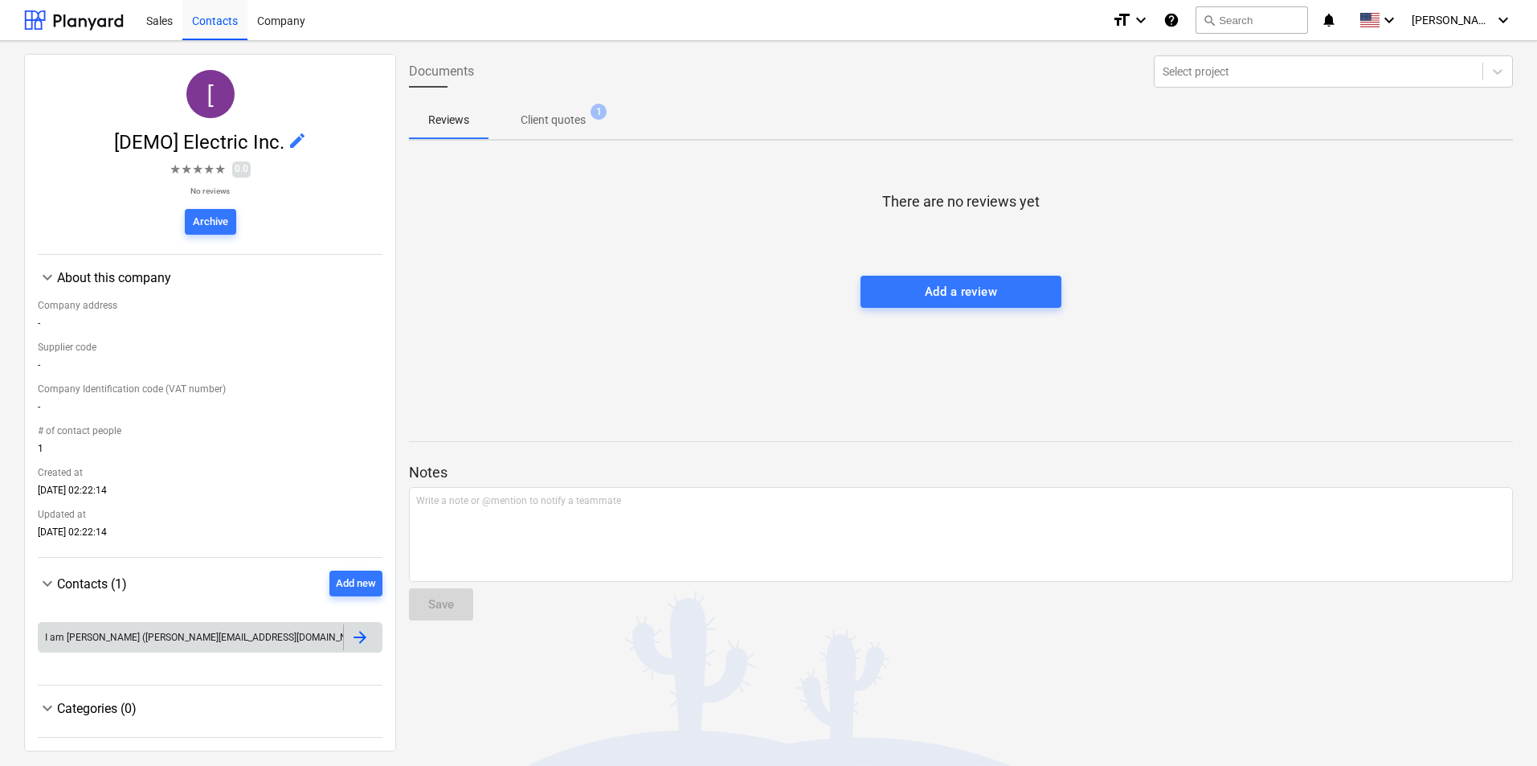
click at [362, 635] on div at bounding box center [359, 636] width 19 height 19
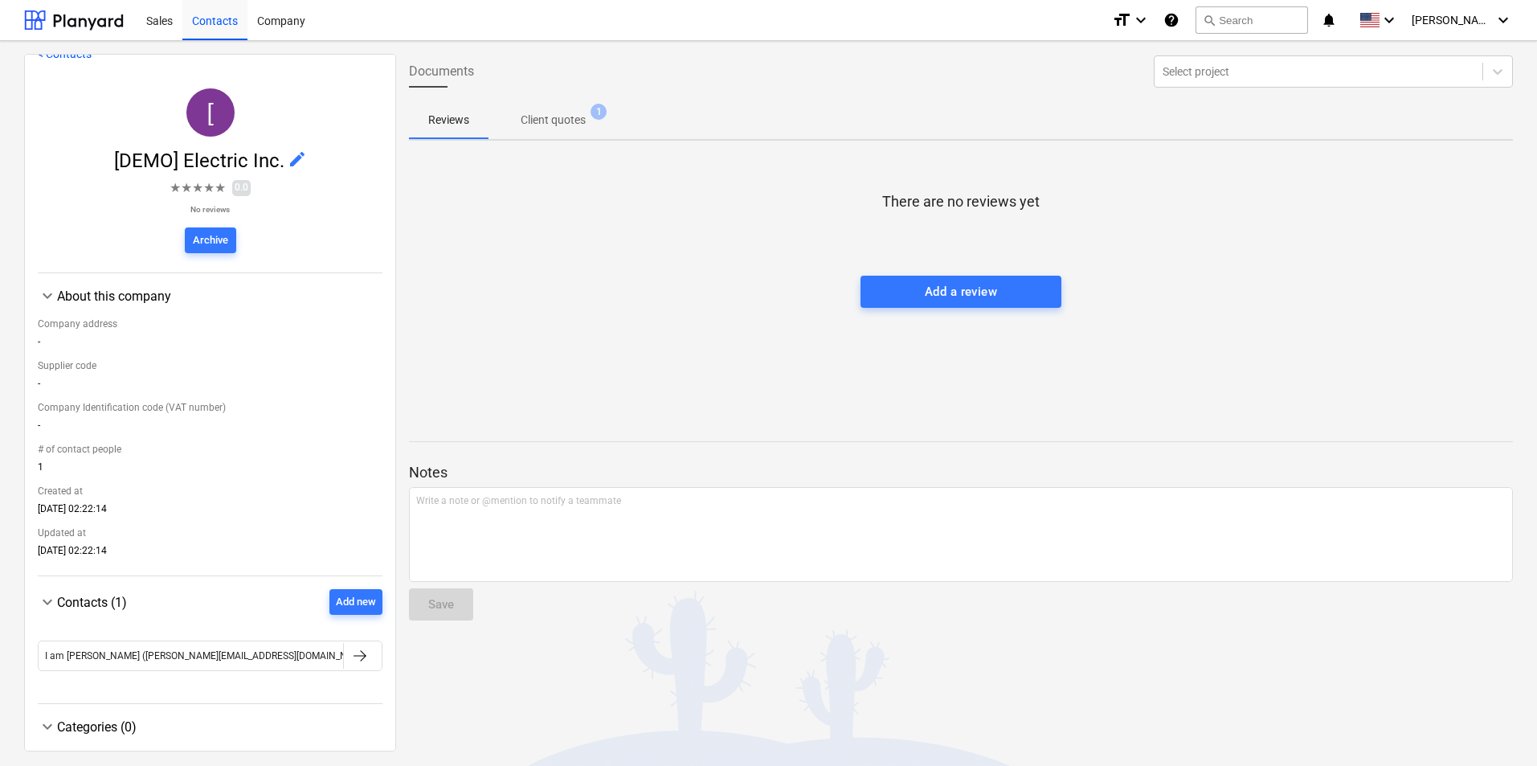
scroll to position [41, 0]
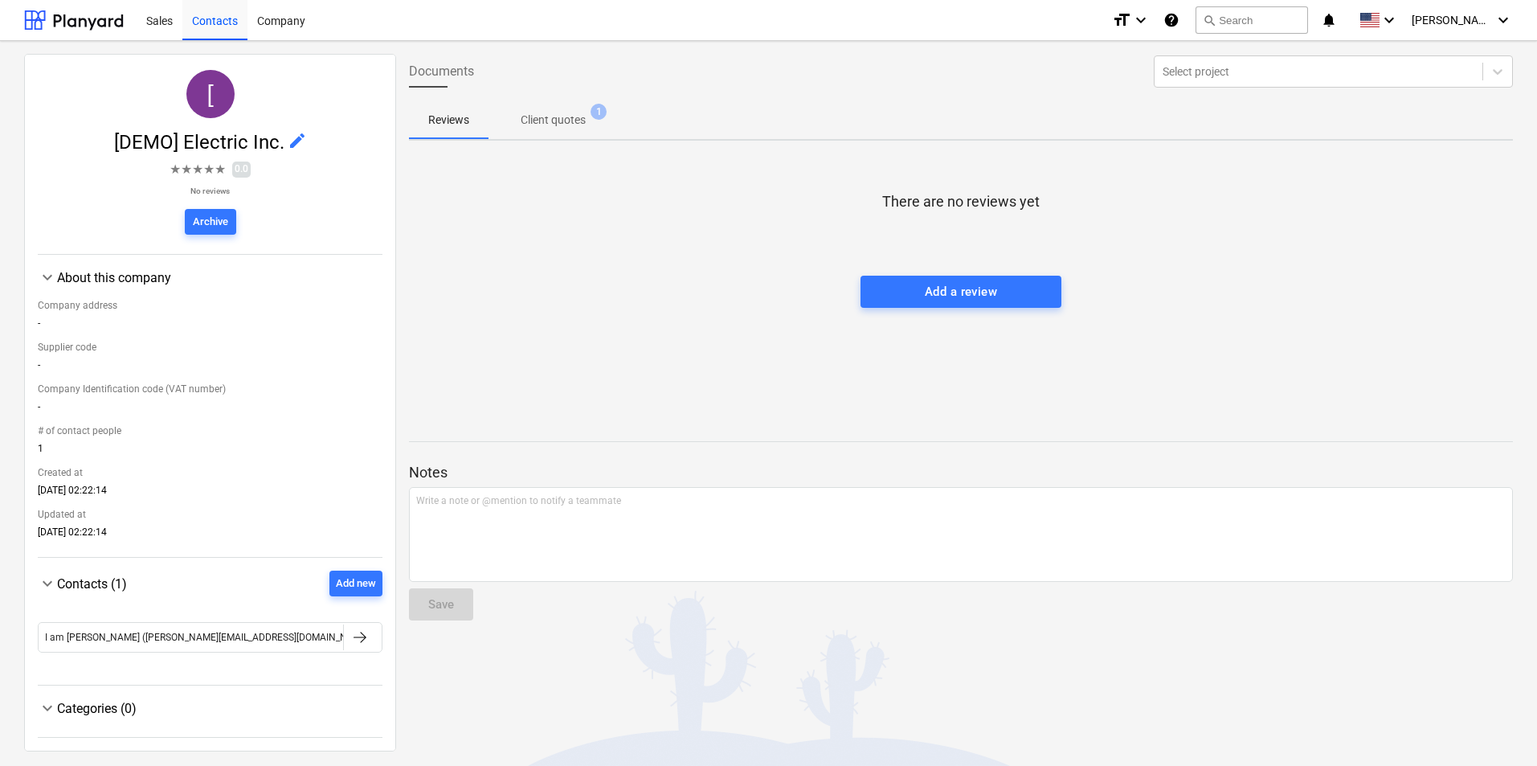
click at [201, 144] on span "[DEMO] Electric Inc." at bounding box center [201, 142] width 174 height 22
drag, startPoint x: 276, startPoint y: 145, endPoint x: 185, endPoint y: 145, distance: 91.6
click at [185, 145] on span "[DEMO] Electric Inc." at bounding box center [201, 142] width 174 height 22
copy span "Electric Inc"
